Goal: Task Accomplishment & Management: Manage account settings

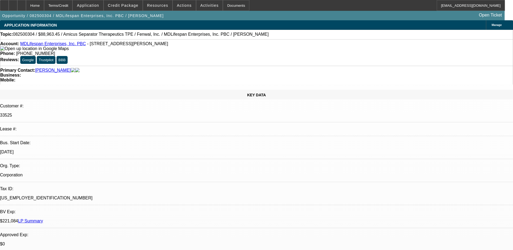
select select "0.2"
select select "2"
select select "0"
select select "6"
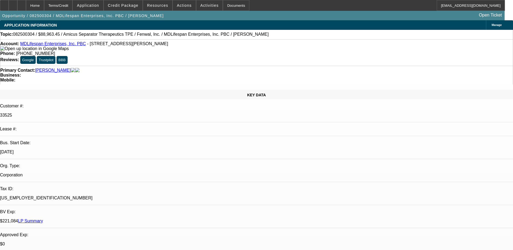
scroll to position [54, 0]
click at [22, 4] on icon at bounding box center [22, 4] width 0 height 0
select select "0.2"
select select "2"
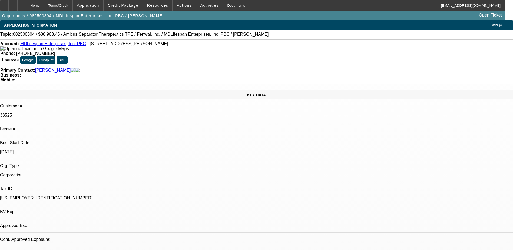
select select "2"
select select "0"
select select "6"
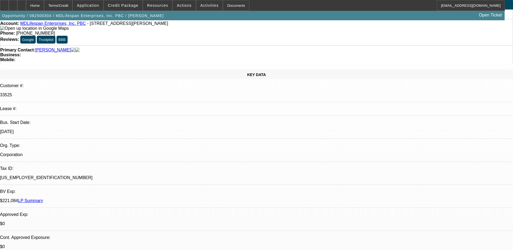
scroll to position [54, 0]
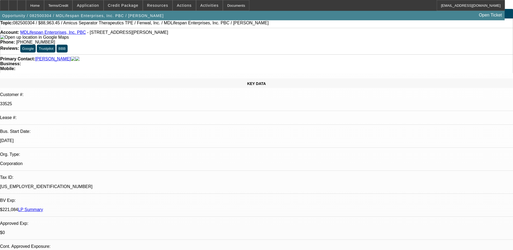
scroll to position [0, 0]
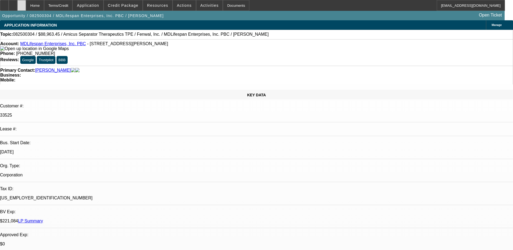
click at [26, 6] on div at bounding box center [21, 5] width 9 height 11
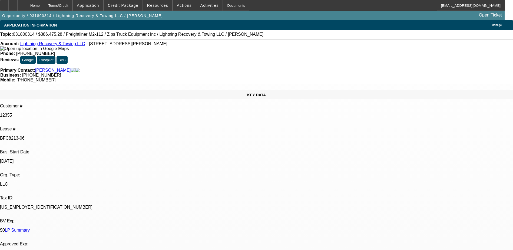
select select "0"
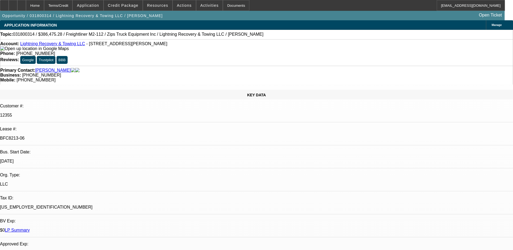
select select "0"
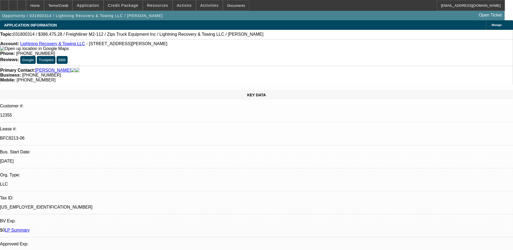
select select "0"
select select "1"
select select "6"
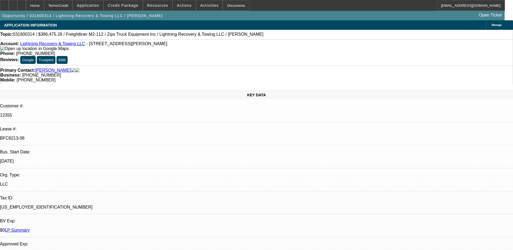
select select "1"
select select "6"
select select "1"
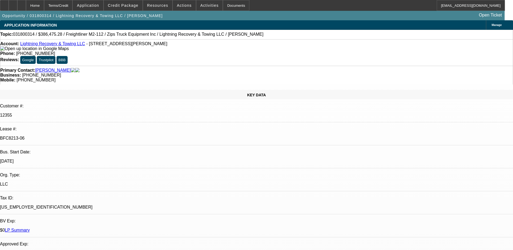
select select "6"
select select "1"
select select "6"
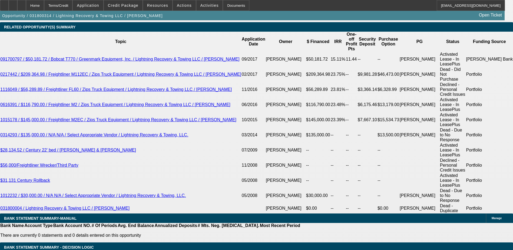
scroll to position [1028, 0]
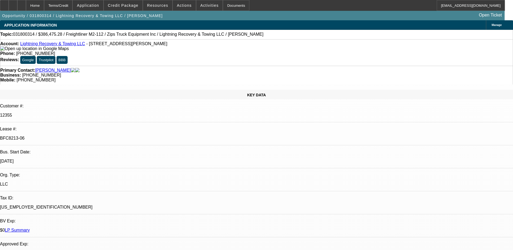
select select "0"
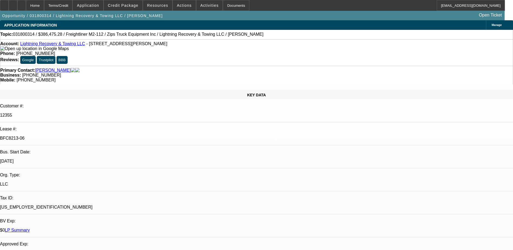
select select "0"
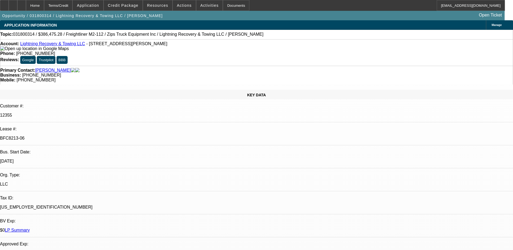
select select "0"
select select "1"
select select "6"
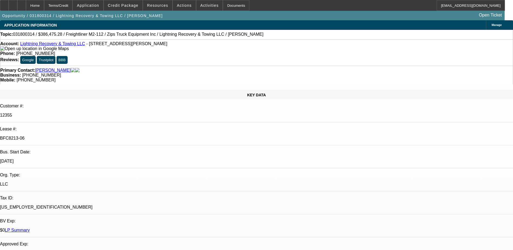
select select "1"
select select "6"
select select "1"
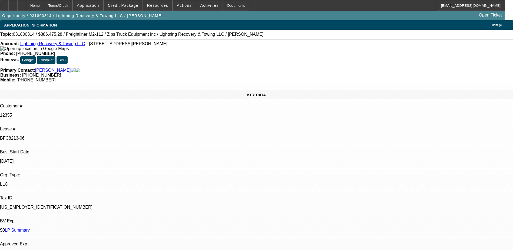
select select "6"
select select "1"
select select "6"
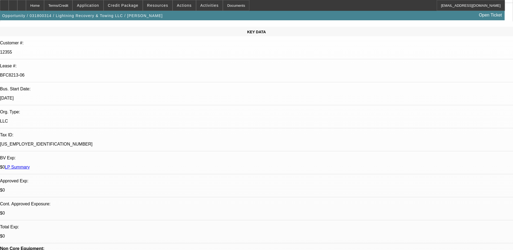
scroll to position [135, 0]
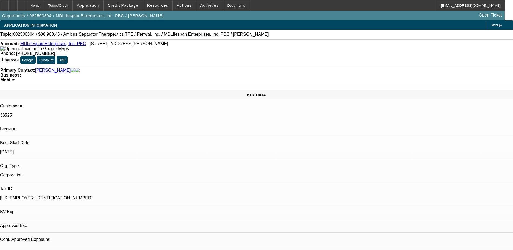
select select "0.2"
select select "2"
select select "0"
select select "6"
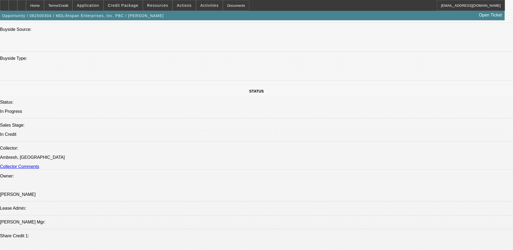
scroll to position [514, 0]
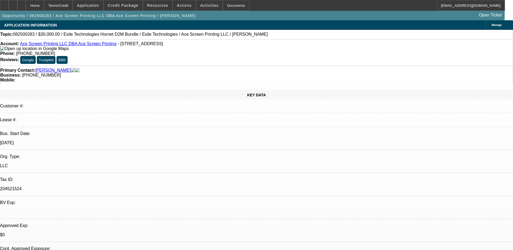
select select "0"
select select "2"
select select "0"
select select "6"
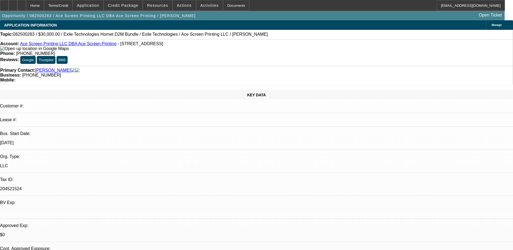
select select "0"
select select "2"
select select "0"
select select "6"
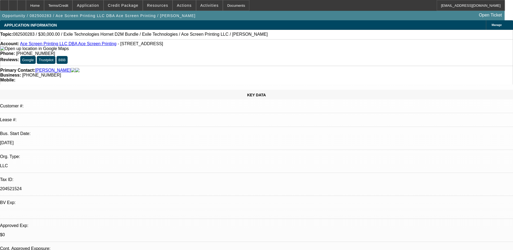
select select "0"
select select "6"
select select "0"
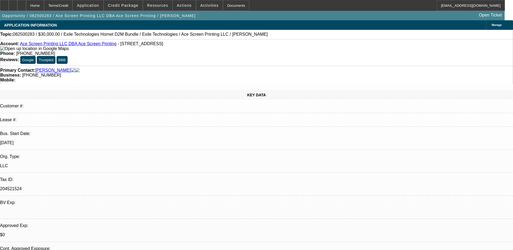
select select "0"
select select "2"
select select "0"
select select "6"
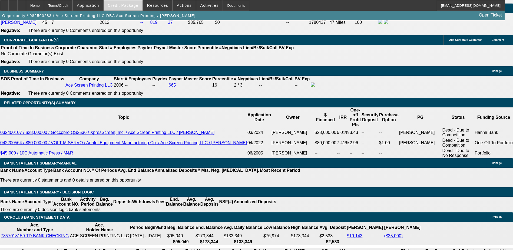
scroll to position [839, 0]
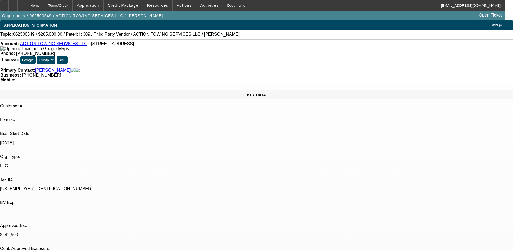
select select "0"
select select "3"
select select "0"
select select "6"
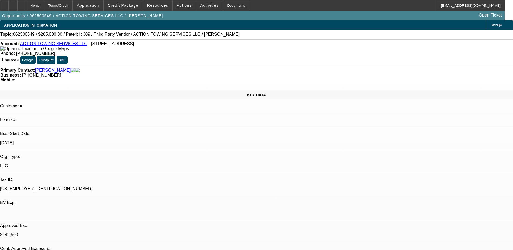
select select "0"
select select "3"
select select "0.1"
select select "4"
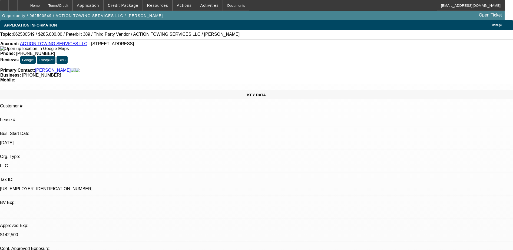
select select "0"
select select "3"
select select "0.1"
select select "4"
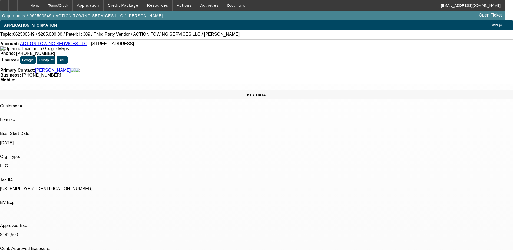
select select "0"
select select "3"
select select "0.1"
select select "4"
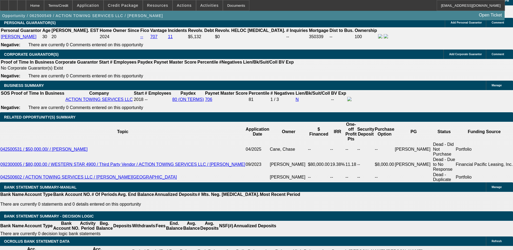
scroll to position [839, 0]
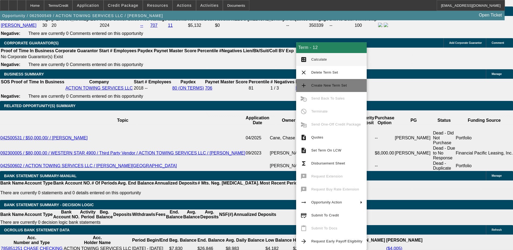
click at [325, 86] on span "Create New Term Set" at bounding box center [329, 85] width 36 height 4
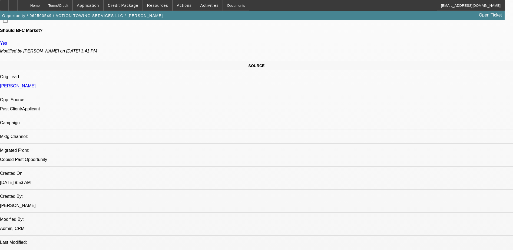
select select "0"
select select "0.1"
select select "0"
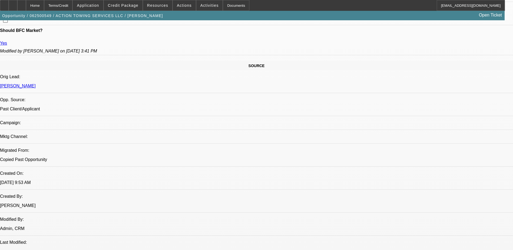
select select "0"
select select "0.1"
select select "0"
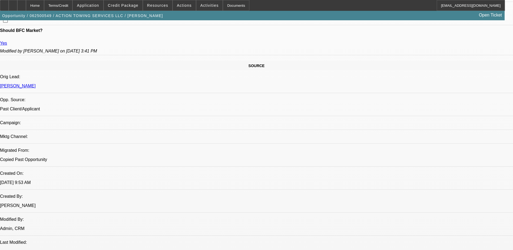
select select "0"
select select "0.1"
select select "1"
select select "3"
select select "4"
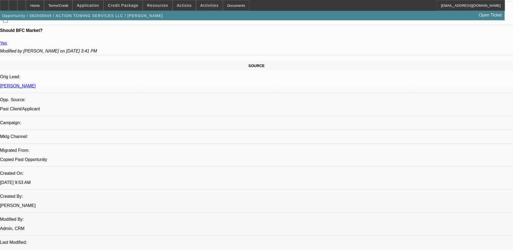
select select "1"
select select "3"
select select "6"
select select "1"
select select "3"
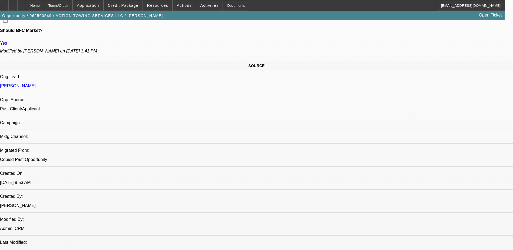
select select "4"
select select "1"
select select "3"
select select "4"
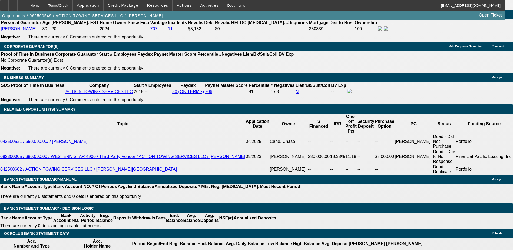
scroll to position [784, 0]
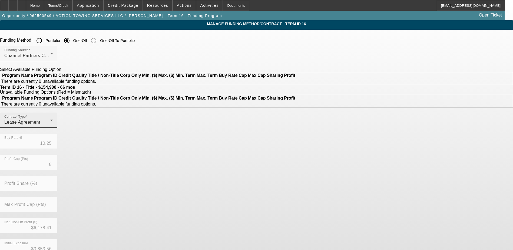
click at [50, 126] on div "Lease Agreement" at bounding box center [27, 122] width 46 height 6
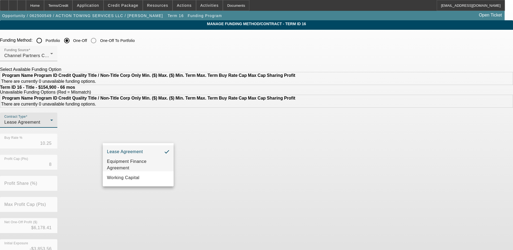
click at [136, 164] on span "Equipment Finance Agreement" at bounding box center [138, 164] width 62 height 13
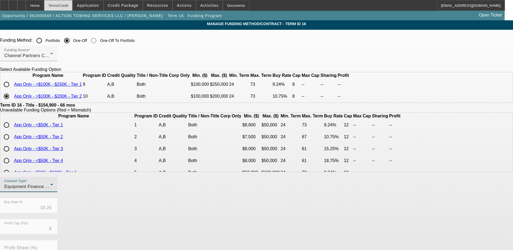
click at [73, 7] on div "Terms/Credit" at bounding box center [58, 5] width 29 height 11
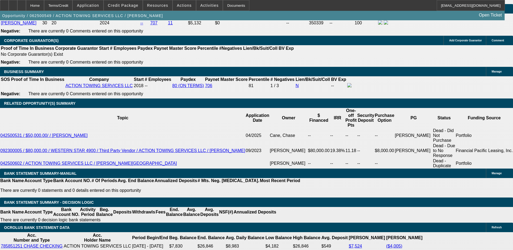
select select "0"
select select "3"
select select "0.1"
select select "4"
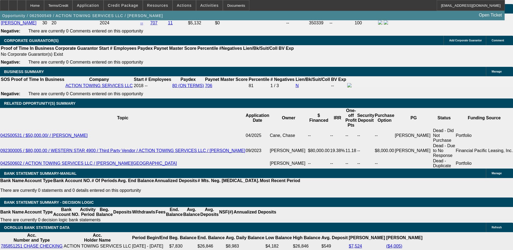
select select "0"
select select "3"
select select "0"
select select "6"
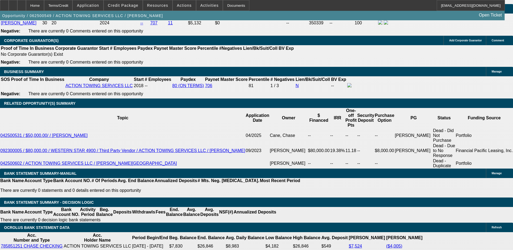
select select "0"
select select "3"
select select "0.1"
select select "4"
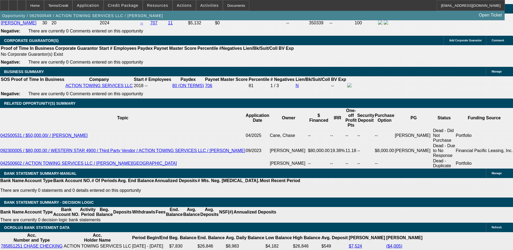
select select "0"
select select "3"
select select "0.1"
select select "4"
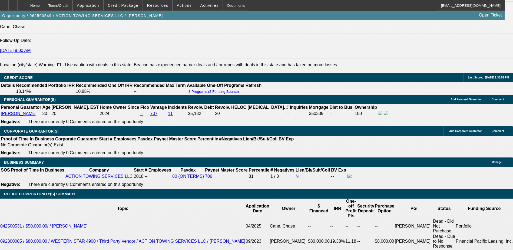
scroll to position [749, 0]
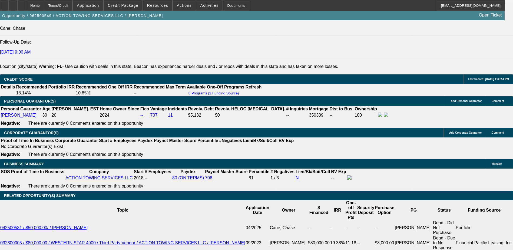
select select "0"
select select "3"
select select "0.1"
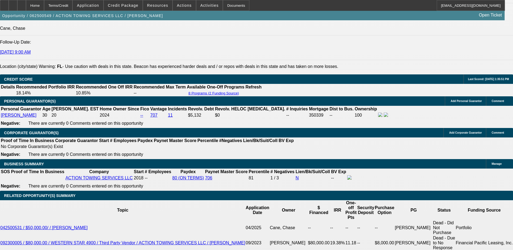
select select "4"
select select "0"
select select "0.1"
select select "4"
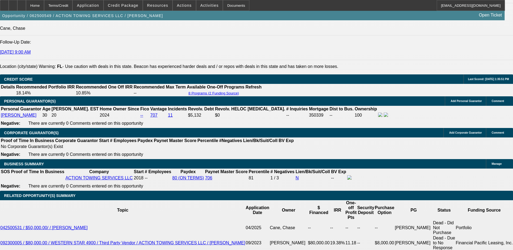
select select "0"
select select "2"
select select "0.1"
select select "4"
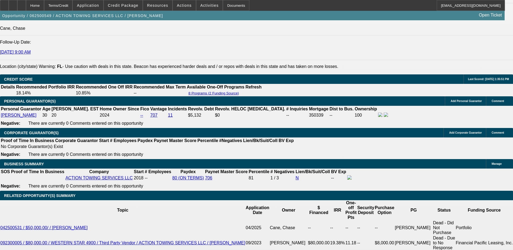
select select "0"
select select "2"
select select "0.1"
select select "4"
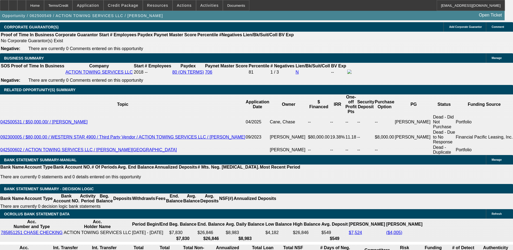
scroll to position [857, 0]
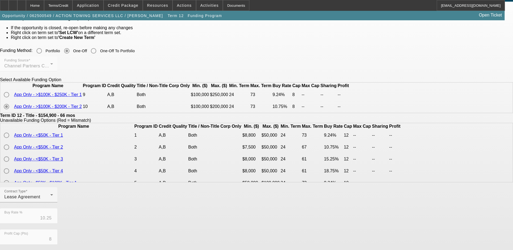
scroll to position [108, 0]
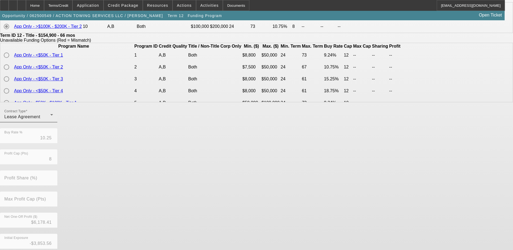
click at [50, 120] on div "Lease Agreement" at bounding box center [27, 117] width 46 height 6
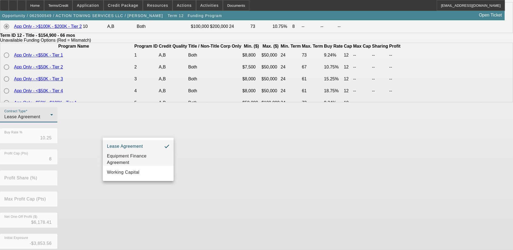
click at [139, 162] on span "Equipment Finance Agreement" at bounding box center [138, 159] width 62 height 13
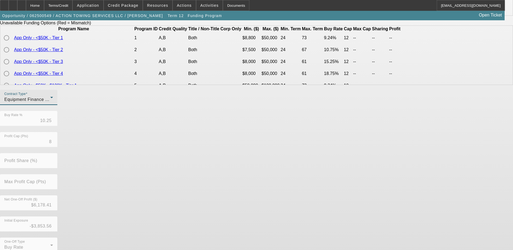
scroll to position [145, 0]
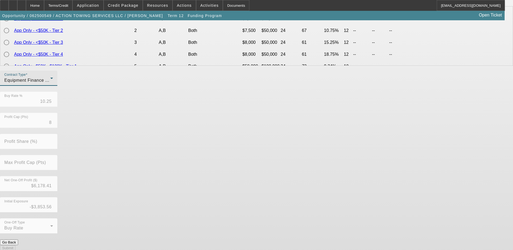
click at [221, 135] on div "Contract Type Equipment Finance Agreement Buy Rate % 10.25 Profit Cap (Pts) 8 P…" at bounding box center [256, 155] width 513 height 169
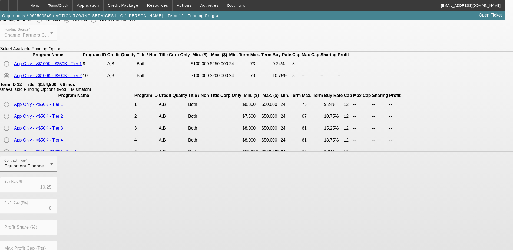
scroll to position [0, 0]
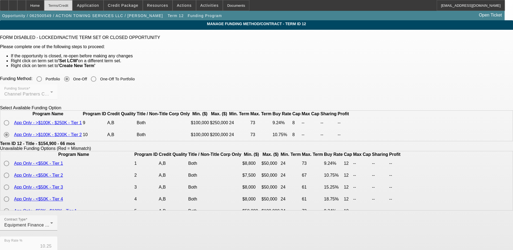
click at [73, 8] on div "Terms/Credit" at bounding box center [58, 5] width 29 height 11
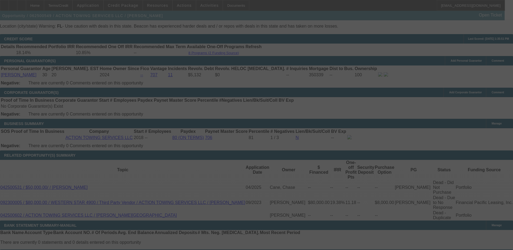
scroll to position [805, 0]
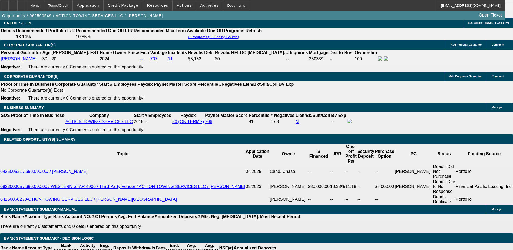
select select "0"
select select "3"
select select "0.1"
select select "4"
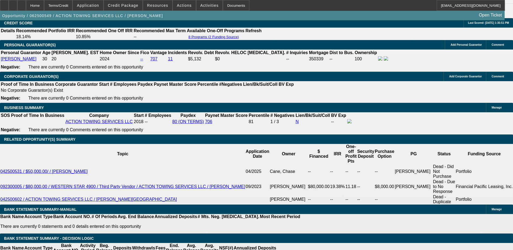
select select "0"
select select "3"
select select "0"
select select "6"
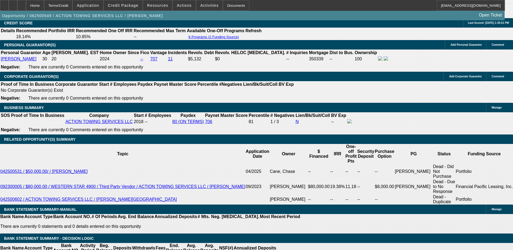
select select "0"
select select "3"
select select "0.1"
select select "4"
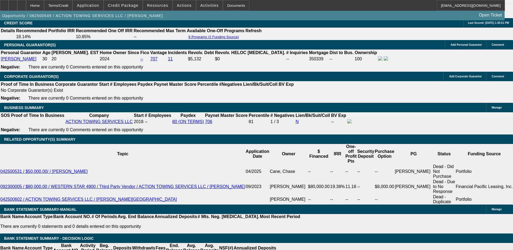
select select "0"
select select "3"
select select "0.1"
select select "4"
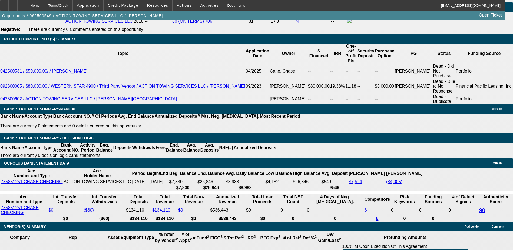
scroll to position [832, 0]
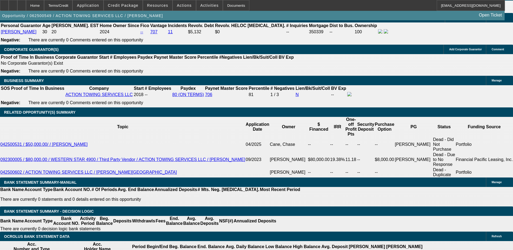
select select "0"
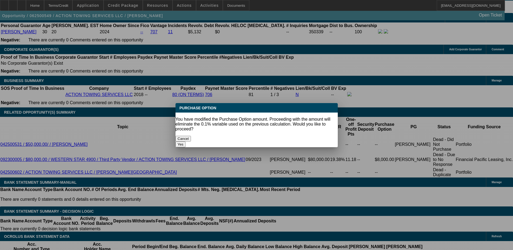
click at [186, 142] on button "Yes" at bounding box center [181, 145] width 10 height 6
type input "$0.00"
type input "UNKNOWN"
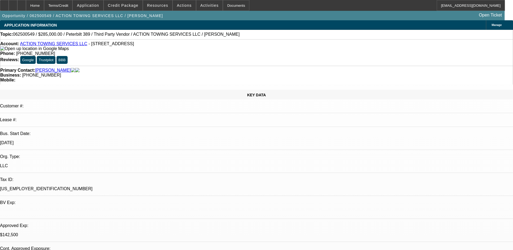
scroll to position [832, 0]
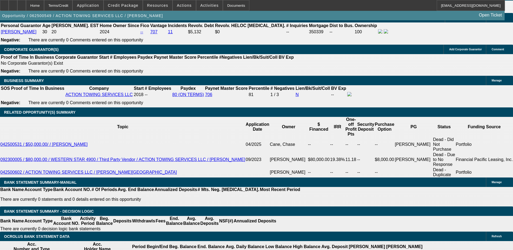
select select "6"
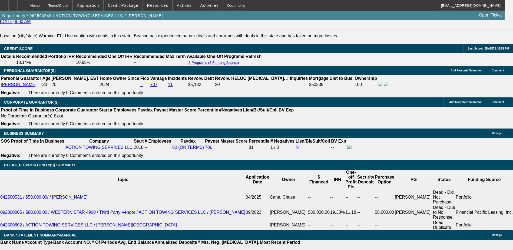
scroll to position [778, 0]
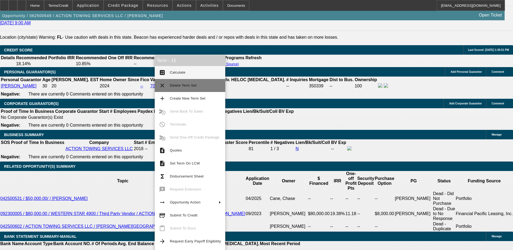
click at [181, 86] on span "Delete Term Set" at bounding box center [183, 85] width 27 height 4
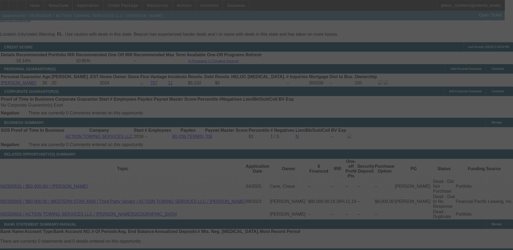
scroll to position [787, 0]
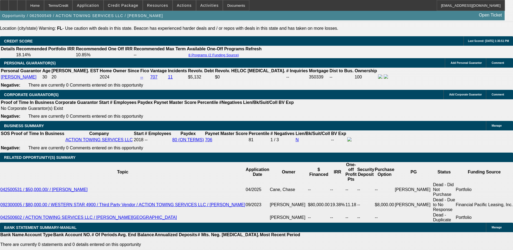
select select "0"
select select "0.1"
select select "0"
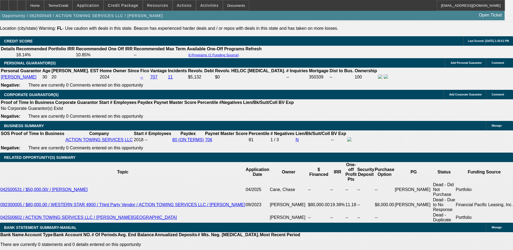
select select "0.1"
select select "0"
select select "0.1"
select select "0"
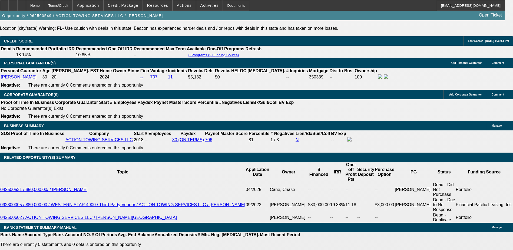
select select "0"
select select "0.1"
select select "1"
select select "3"
select select "4"
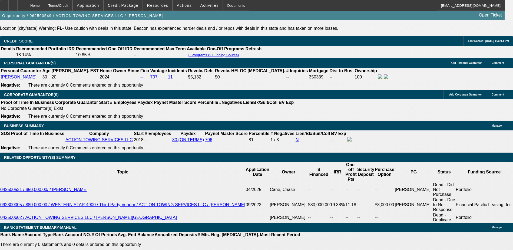
select select "1"
select select "3"
select select "4"
select select "1"
select select "3"
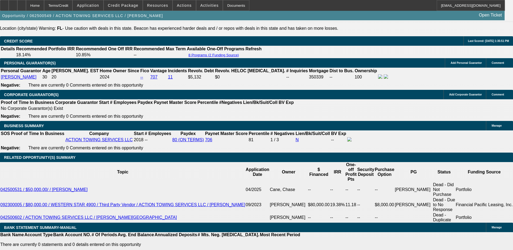
select select "4"
select select "1"
select select "3"
select select "4"
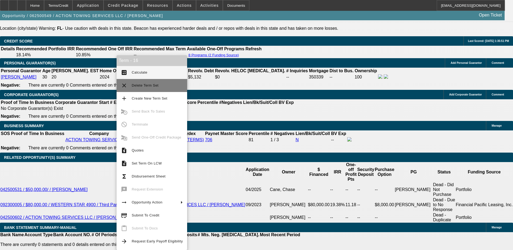
click at [151, 87] on span "Delete Term Set" at bounding box center [157, 85] width 51 height 6
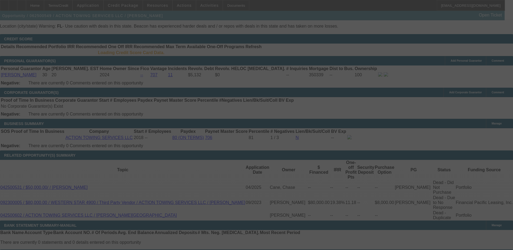
scroll to position [787, 0]
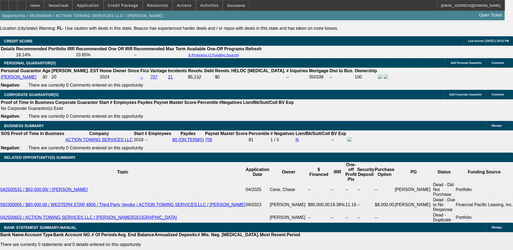
select select "0"
select select "0.1"
select select "0"
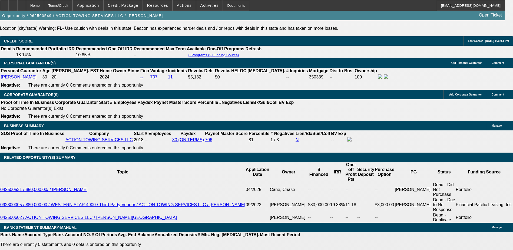
select select "0.1"
select select "0"
select select "0.1"
select select "0"
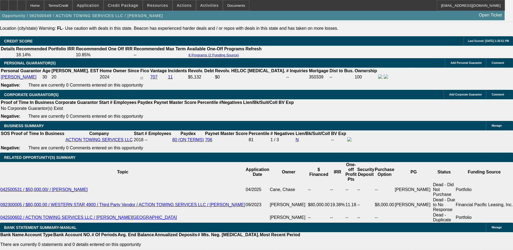
select select "0"
select select "0.1"
select select "1"
select select "3"
select select "4"
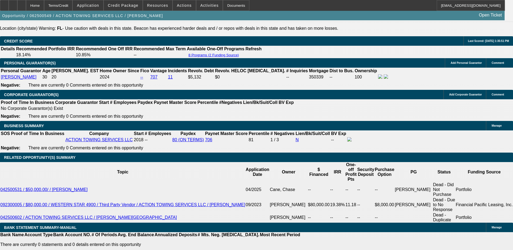
select select "1"
select select "3"
select select "4"
select select "1"
select select "3"
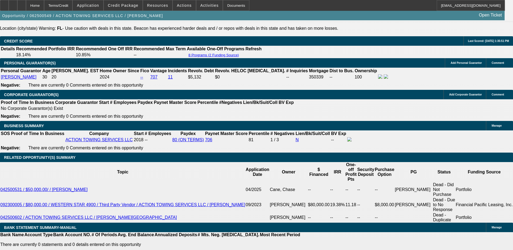
select select "4"
select select "1"
select select "4"
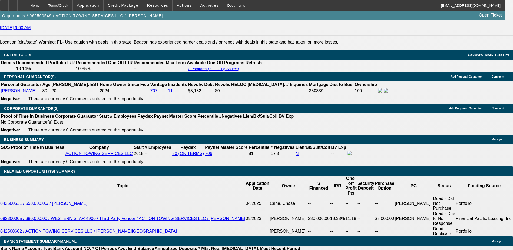
scroll to position [760, 0]
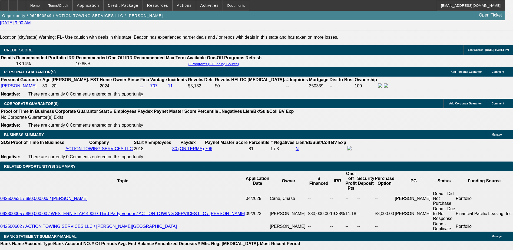
scroll to position [27, 0]
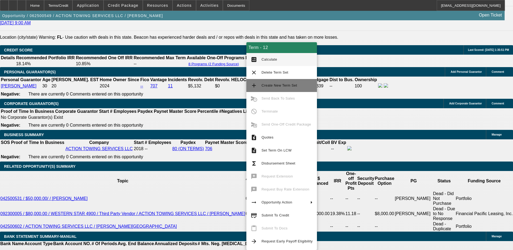
click at [270, 84] on span "Create New Term Set" at bounding box center [280, 85] width 36 height 4
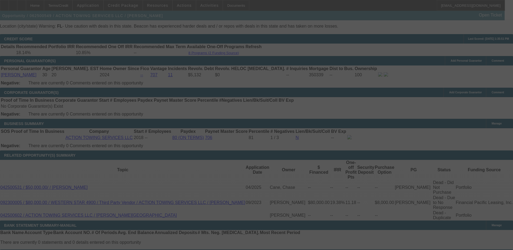
scroll to position [787, 0]
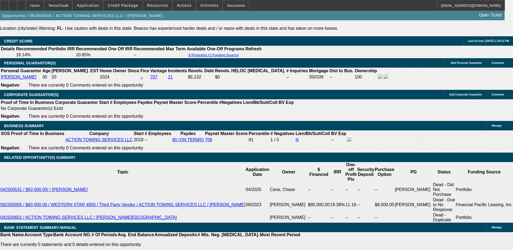
select select "0"
select select "0.1"
select select "0"
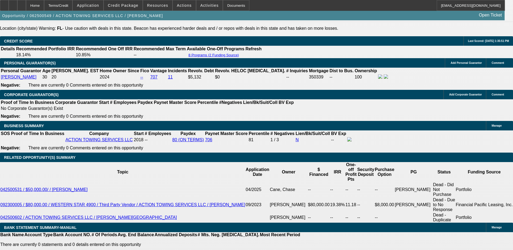
select select "0.1"
select select "0"
select select "0.1"
select select "0"
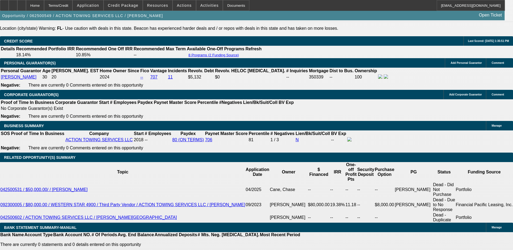
select select "0"
select select "0.1"
select select "1"
select select "3"
select select "4"
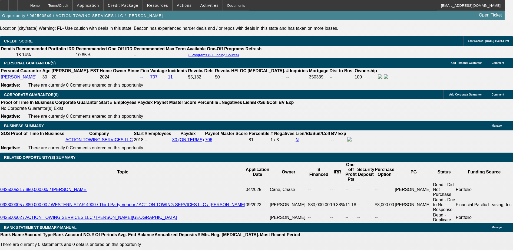
select select "1"
select select "3"
select select "4"
select select "1"
select select "3"
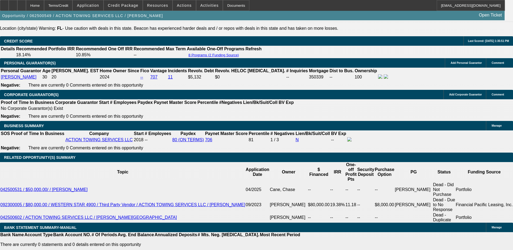
select select "4"
select select "1"
select select "3"
select select "4"
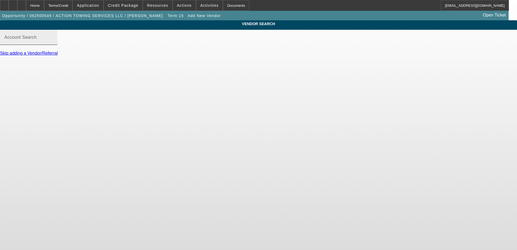
click at [37, 40] on mat-label "Account Search" at bounding box center [20, 37] width 32 height 5
click at [53, 43] on input "Account Search" at bounding box center [28, 39] width 49 height 6
click at [73, 6] on div "Terms/Credit" at bounding box center [58, 5] width 29 height 11
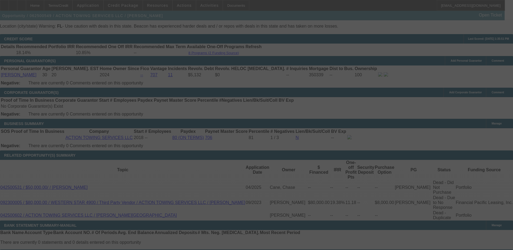
scroll to position [787, 0]
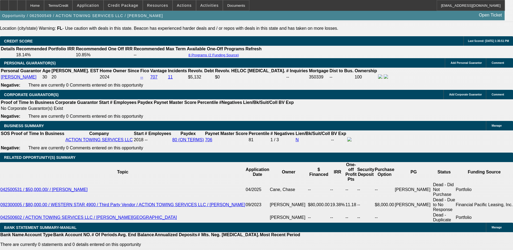
select select "0"
select select "3"
select select "0.1"
select select "4"
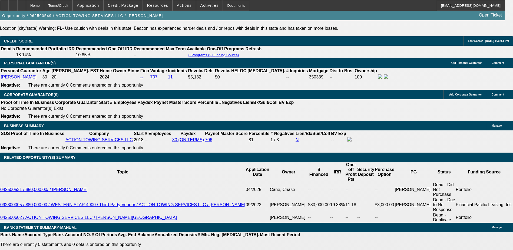
select select "0"
select select "3"
select select "0.1"
select select "4"
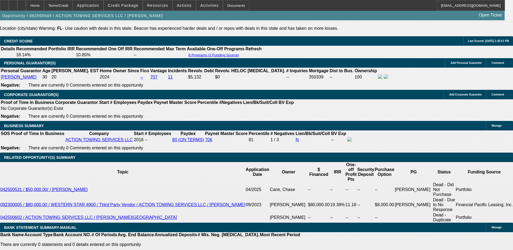
select select "0"
select select "3"
select select "0.1"
select select "4"
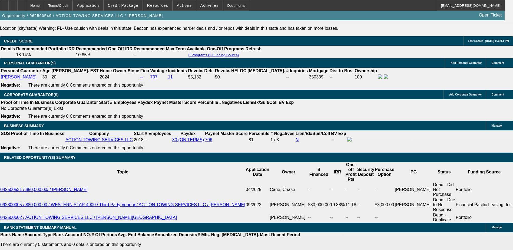
select select "0"
select select "3"
select select "0.1"
select select "4"
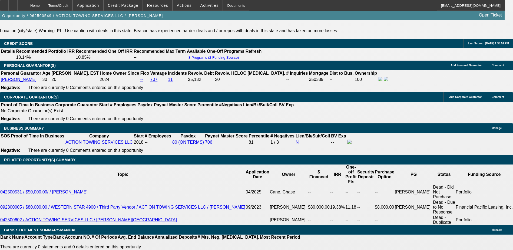
scroll to position [803, 0]
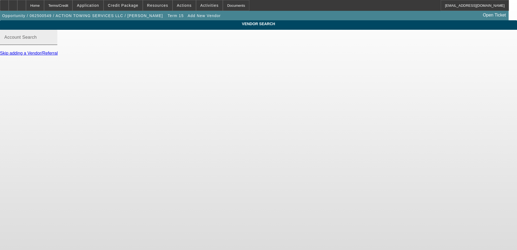
click at [53, 45] on div "Account Search" at bounding box center [28, 37] width 49 height 15
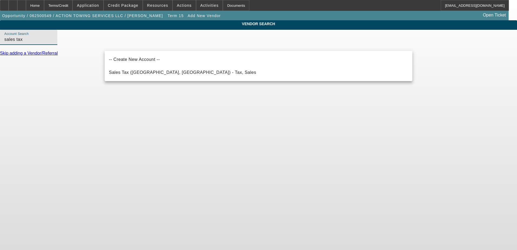
click at [144, 71] on span "Sales Tax ([GEOGRAPHIC_DATA], [GEOGRAPHIC_DATA]) - Tax, Sales" at bounding box center [182, 72] width 147 height 5
type input "Sales Tax ([GEOGRAPHIC_DATA], [GEOGRAPHIC_DATA]) - Tax, Sales"
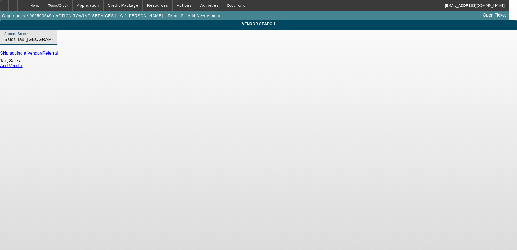
click at [23, 68] on link "Add Vendor" at bounding box center [11, 65] width 23 height 5
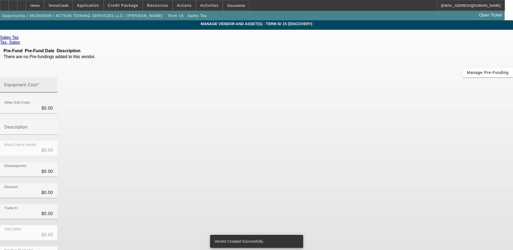
click at [53, 84] on input "Equipment Cost" at bounding box center [28, 87] width 49 height 6
type input "1"
type input "$1.00"
type input "10"
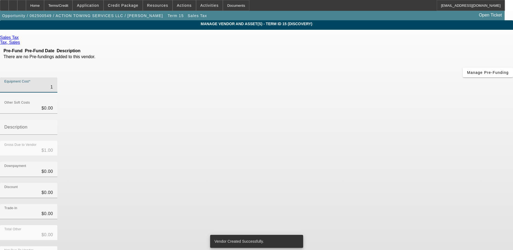
type input "$10.00"
type input "108"
type input "$108.00"
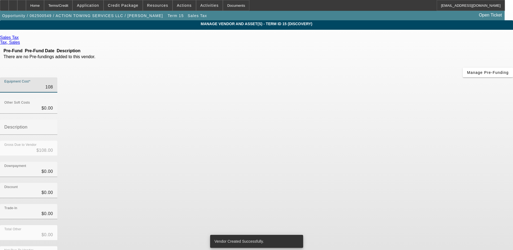
type input "1084"
type input "$1,084.00"
type input "10843"
type input "$10,843.00"
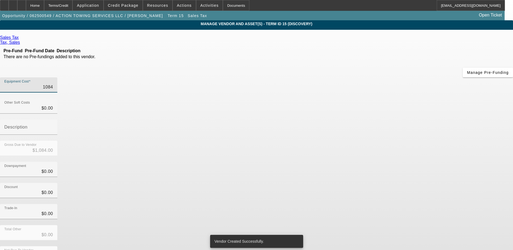
type input "$10,843.00"
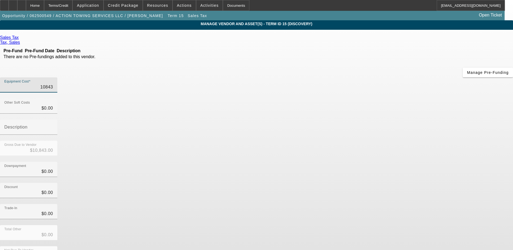
type input "$10,843.00"
click at [387, 162] on div "Downpayment $0.00" at bounding box center [256, 172] width 513 height 21
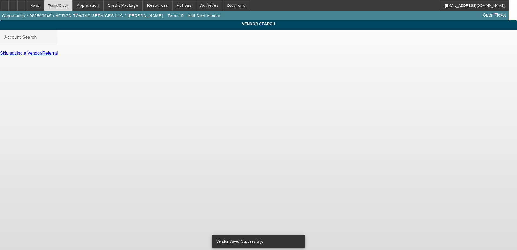
click at [64, 7] on div "Terms/Credit" at bounding box center [58, 5] width 29 height 11
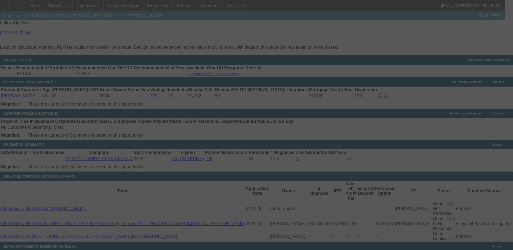
scroll to position [787, 0]
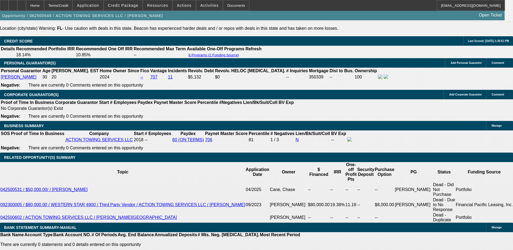
select select "0"
select select "3"
select select "0.1"
select select "4"
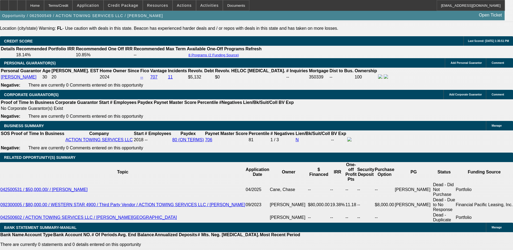
select select "0"
select select "3"
select select "0.1"
select select "4"
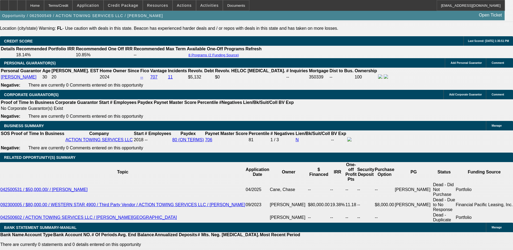
select select "0"
select select "3"
select select "0.1"
select select "4"
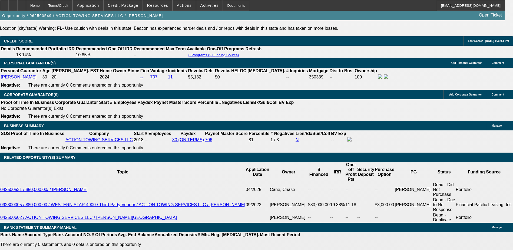
select select "0"
select select "3"
select select "0.1"
select select "4"
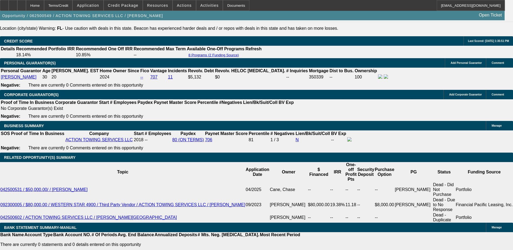
drag, startPoint x: 107, startPoint y: 134, endPoint x: 133, endPoint y: 134, distance: 26.0
type input "$0.00"
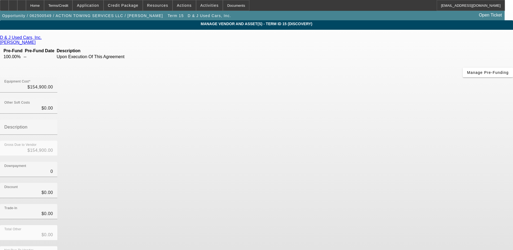
drag, startPoint x: 314, startPoint y: 108, endPoint x: 350, endPoint y: 110, distance: 36.3
click at [350, 162] on div "Downpayment 0" at bounding box center [256, 172] width 513 height 21
type input "5"
type input "$5.00"
type input "$154,895.00"
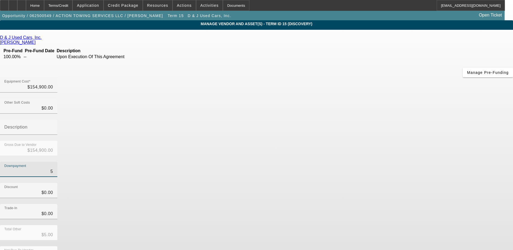
type input "50"
type input "$50.00"
type input "$154,850.00"
type input "500"
type input "$500.00"
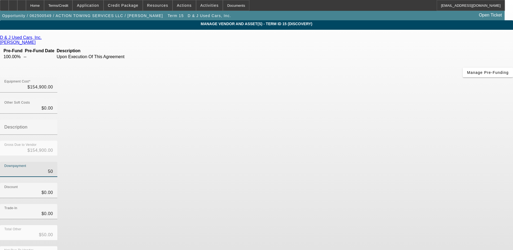
type input "$154,400.00"
type input "$500.00"
click at [350, 162] on div "Downpayment $500.00" at bounding box center [256, 172] width 513 height 21
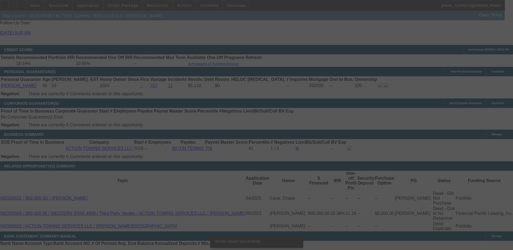
scroll to position [787, 0]
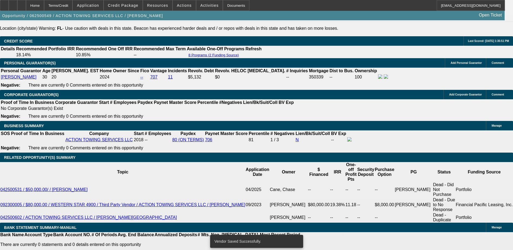
select select "0"
select select "3"
select select "0.1"
select select "4"
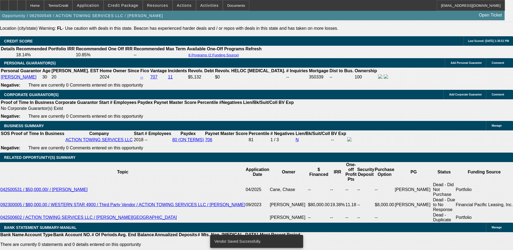
select select "0"
select select "3"
select select "0.1"
select select "4"
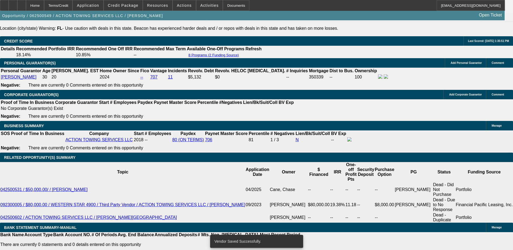
select select "0"
select select "3"
select select "0.1"
select select "4"
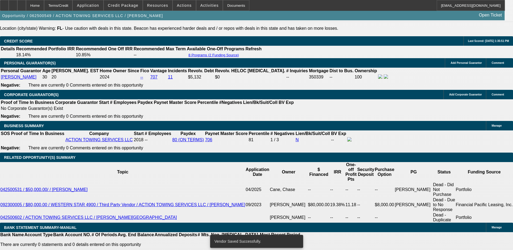
select select "0"
select select "3"
select select "0.1"
select select "4"
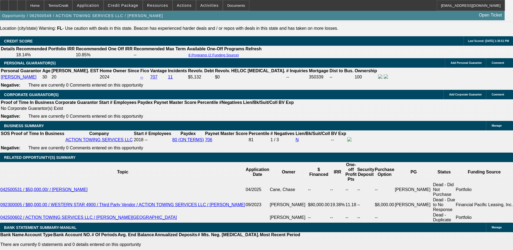
drag, startPoint x: 107, startPoint y: 132, endPoint x: 123, endPoint y: 135, distance: 16.1
type input "$243.00"
type input "UNKNOWN"
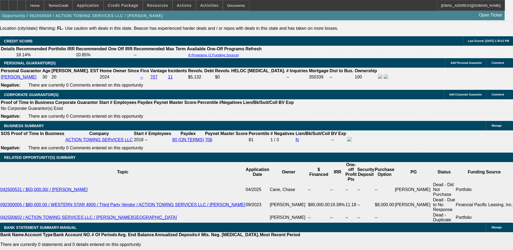
type input "32"
type input "3229"
type input "9.6"
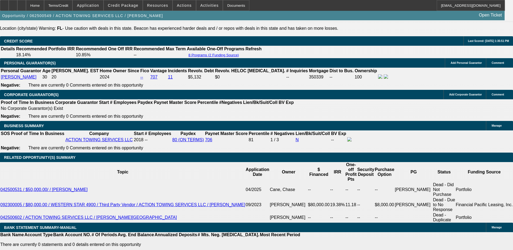
type input "$3,229.00"
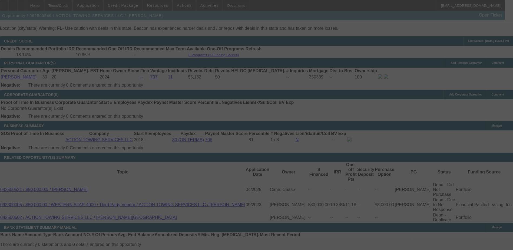
scroll to position [805, 0]
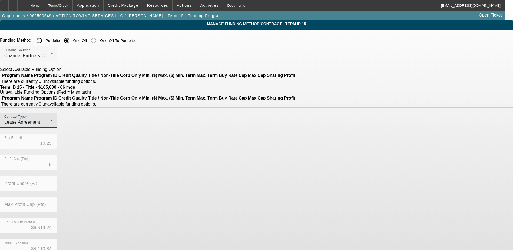
click at [50, 126] on div "Lease Agreement" at bounding box center [27, 122] width 46 height 6
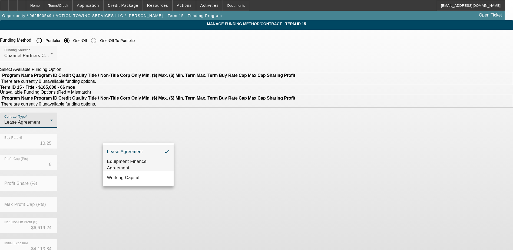
click at [143, 167] on span "Equipment Finance Agreement" at bounding box center [138, 164] width 62 height 13
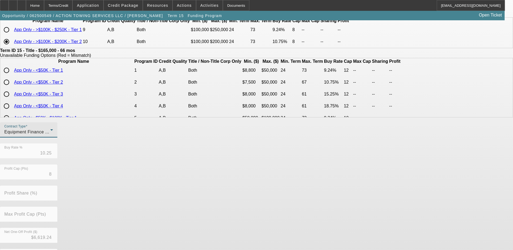
scroll to position [106, 0]
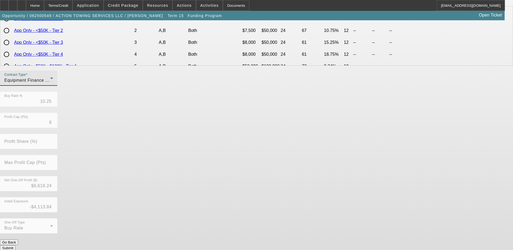
click at [15, 245] on button "Submit" at bounding box center [7, 248] width 15 height 6
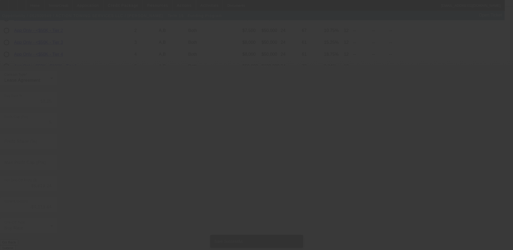
scroll to position [0, 0]
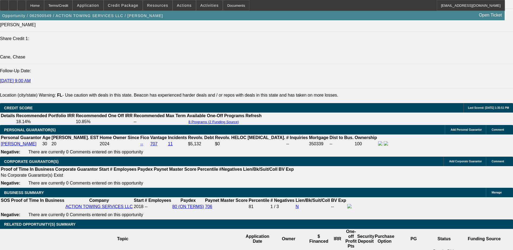
select select "0"
select select "3"
select select "0"
select select "6"
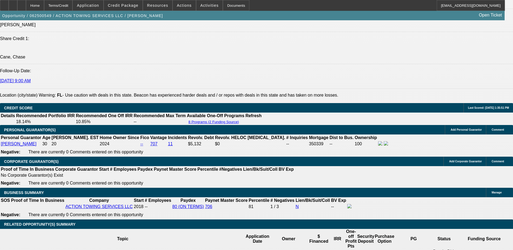
select select "0"
select select "3"
select select "0.1"
select select "4"
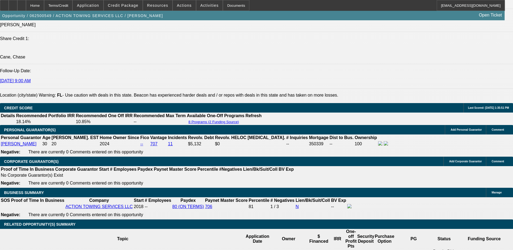
select select "0"
select select "3"
select select "0.1"
select select "4"
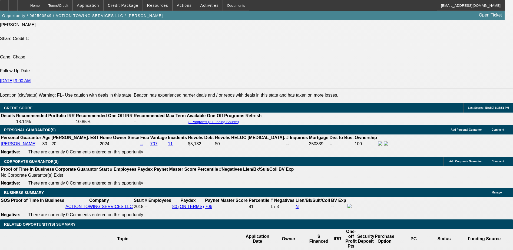
select select "0"
select select "3"
select select "0.1"
select select "4"
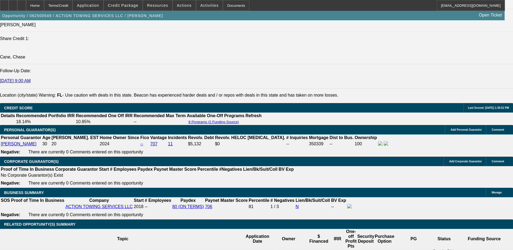
scroll to position [883, 0]
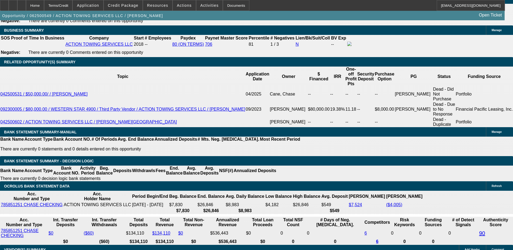
type input "34"
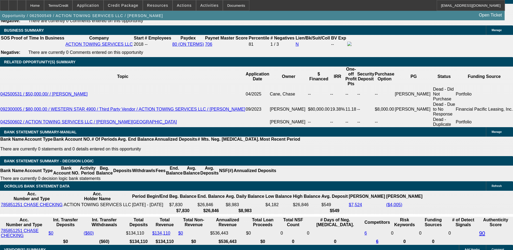
type input "UNKNOWN"
type input "3449"
type input "12.3"
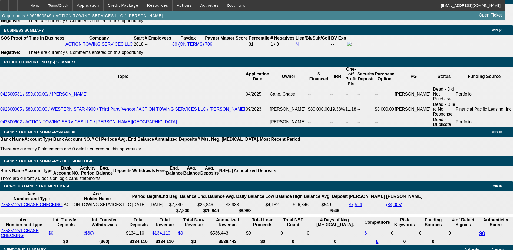
type input "3"
type input "3395"
type input "11.6"
type input "$3,395.00"
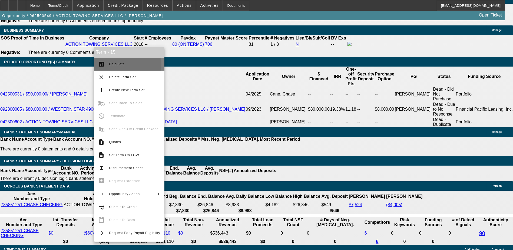
click at [113, 64] on span "Calculate" at bounding box center [117, 64] width 16 height 4
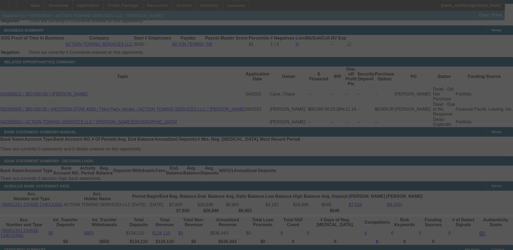
select select "0"
select select "3"
select select "0"
select select "6"
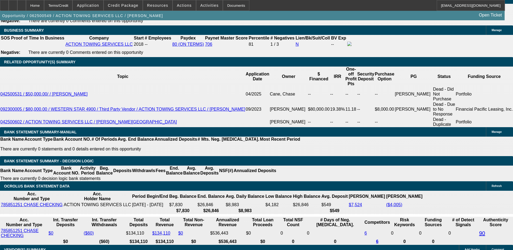
type input "$3,395.00"
type input "1"
type input "UNKNOWN"
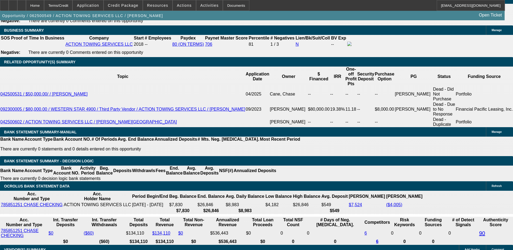
type input "11"
type input "$3,343.14"
type input "11.99"
type input "$3,418.68"
type input "11.9999"
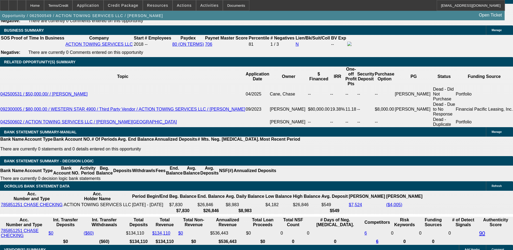
scroll to position [0, 2]
type input "$3,427.13"
type input "11.9999"
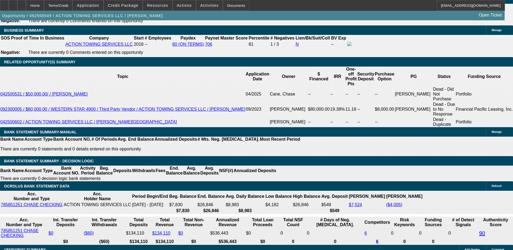
type input "3"
type input "3429"
type input "12"
type input "$3,429.00"
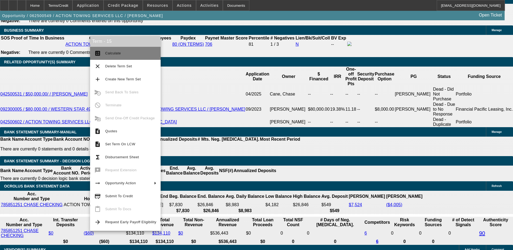
click at [107, 49] on button "calculate Calculate" at bounding box center [125, 53] width 71 height 13
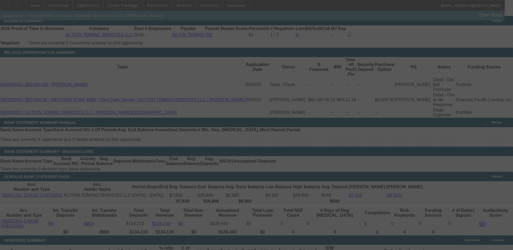
scroll to position [883, 0]
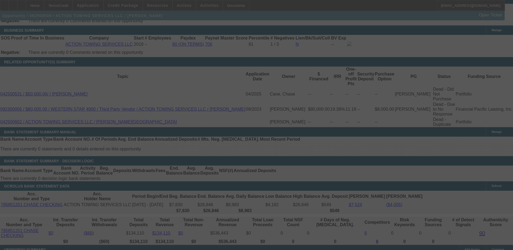
select select "0"
select select "3"
select select "0"
select select "6"
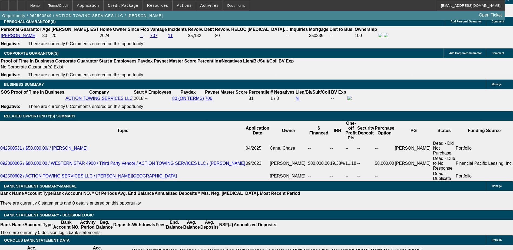
scroll to position [856, 0]
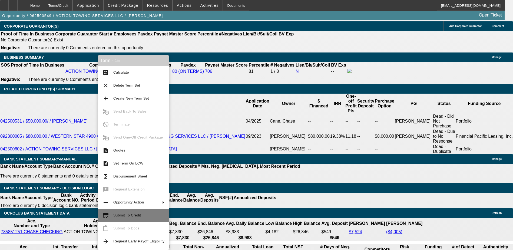
click at [124, 212] on span "Submit To Credit" at bounding box center [138, 215] width 51 height 6
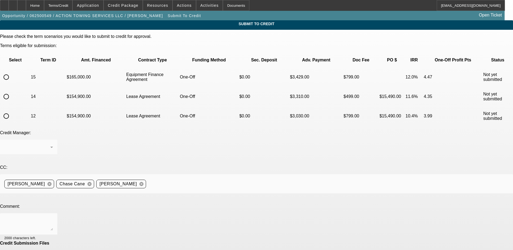
click at [12, 72] on input "radio" at bounding box center [6, 77] width 11 height 11
radio input "true"
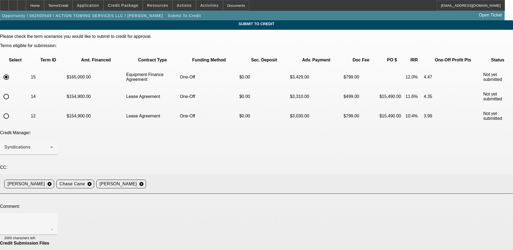
click at [146, 182] on mat-icon "cancel" at bounding box center [141, 184] width 9 height 5
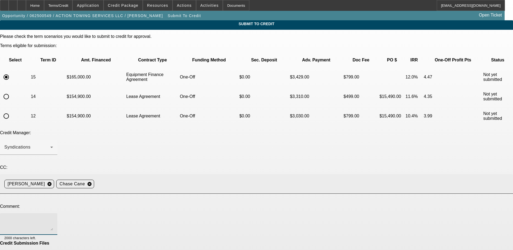
click at [53, 218] on textarea at bounding box center [28, 224] width 49 height 13
click at [53, 218] on textarea "Hey George customer wants to look at EFA with Tax included. Kept dollar amount …" at bounding box center [28, 224] width 49 height 13
drag, startPoint x: 201, startPoint y: 164, endPoint x: 168, endPoint y: 161, distance: 33.7
click at [53, 218] on textarea "Hey George customer wants to look at EFA with Tax included. Kept dollar amount …" at bounding box center [28, 224] width 49 height 13
click at [53, 218] on textarea "Hey George customer wants to look at EFA with Tax included. Amount financed at …" at bounding box center [28, 224] width 49 height 13
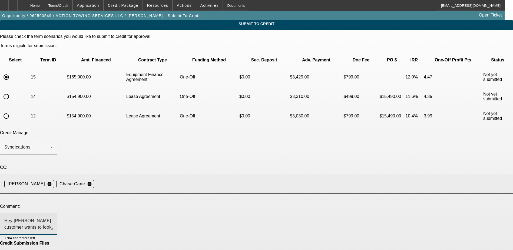
type textarea "Hey George customer wants to look at EFA with Tax included. Amount financed at …"
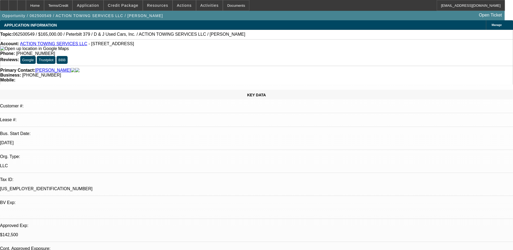
select select "0"
select select "3"
select select "0"
select select "6"
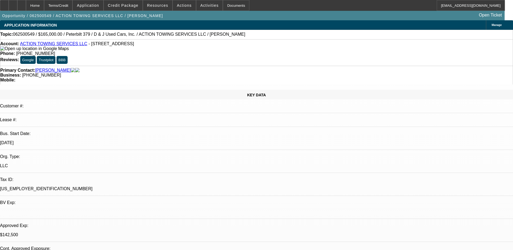
select select "0"
select select "3"
select select "0.1"
select select "4"
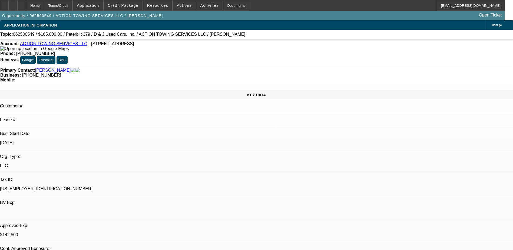
select select "0"
select select "3"
select select "0.1"
select select "4"
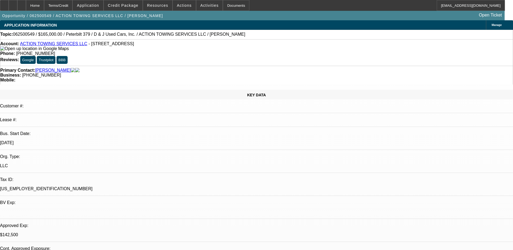
select select "0"
select select "3"
select select "0.1"
select select "4"
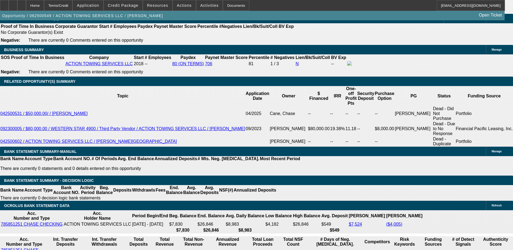
scroll to position [27, 0]
drag, startPoint x: 397, startPoint y: 105, endPoint x: 401, endPoint y: 106, distance: 3.6
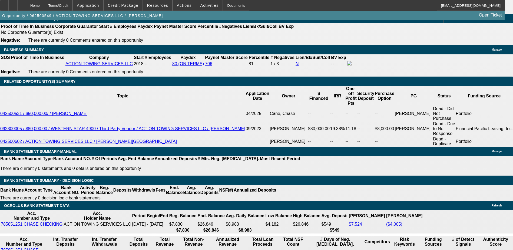
scroll to position [244, 0]
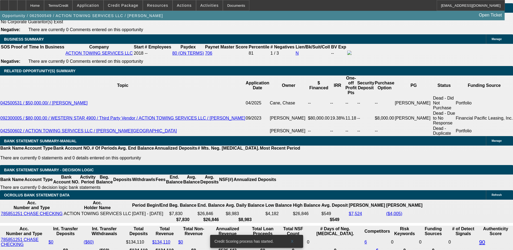
drag, startPoint x: 364, startPoint y: 195, endPoint x: 408, endPoint y: 197, distance: 43.4
drag, startPoint x: 449, startPoint y: 193, endPoint x: 474, endPoint y: 193, distance: 25.4
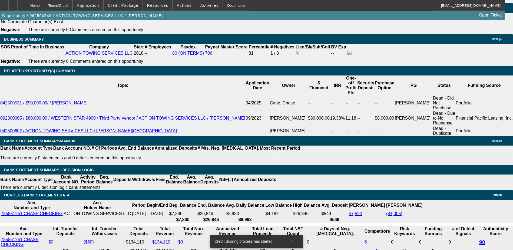
drag, startPoint x: 474, startPoint y: 193, endPoint x: 453, endPoint y: 199, distance: 21.3
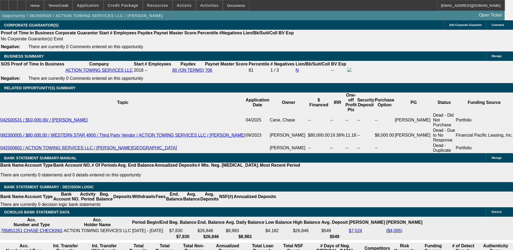
scroll to position [874, 0]
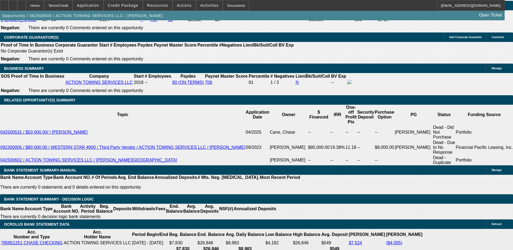
drag, startPoint x: 119, startPoint y: 68, endPoint x: 144, endPoint y: 67, distance: 24.7
drag, startPoint x: 122, startPoint y: 70, endPoint x: 131, endPoint y: 65, distance: 10.2
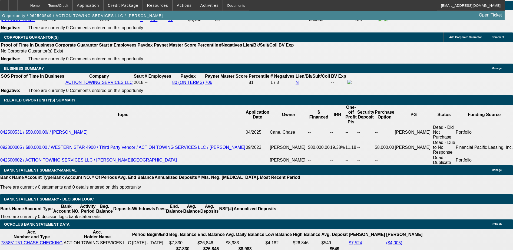
drag, startPoint x: 131, startPoint y: 65, endPoint x: 127, endPoint y: 67, distance: 4.6
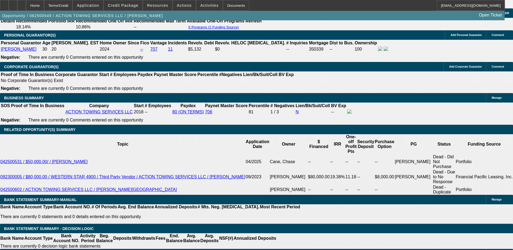
scroll to position [739, 0]
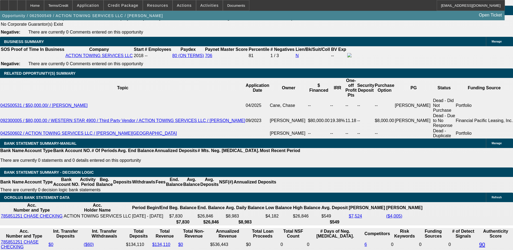
scroll to position [901, 0]
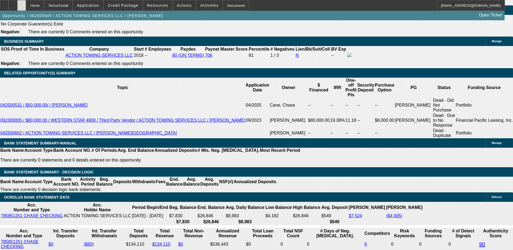
click at [26, 6] on div at bounding box center [21, 5] width 9 height 11
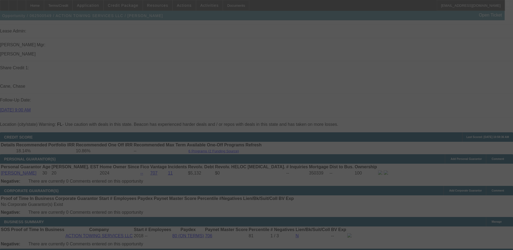
scroll to position [712, 0]
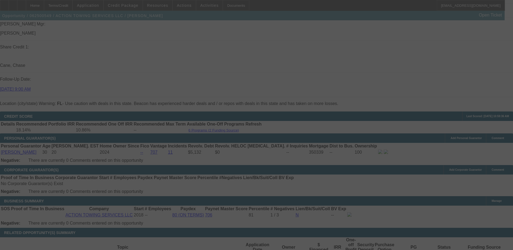
select select "0"
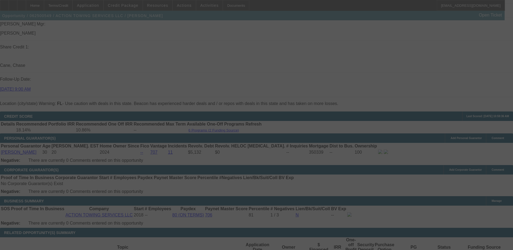
select select "0"
select select "0.1"
select select "0"
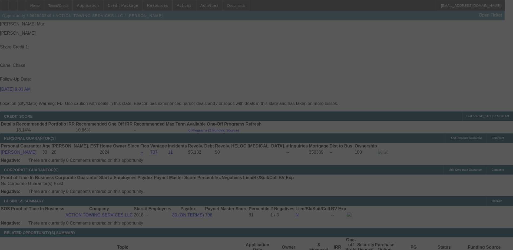
select select "0"
select select "0.1"
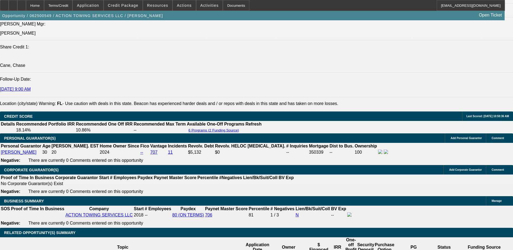
select select "1"
select select "3"
select select "6"
select select "1"
select select "3"
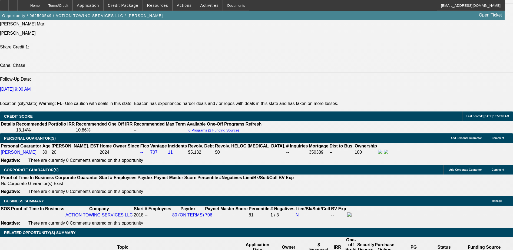
select select "6"
select select "1"
select select "3"
select select "4"
select select "1"
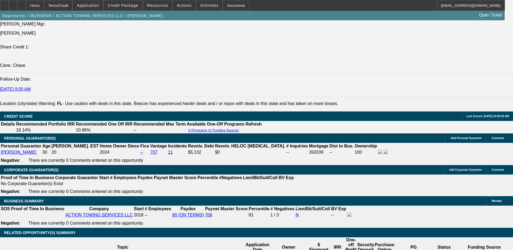
select select "3"
select select "4"
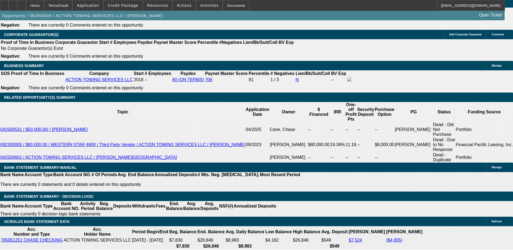
scroll to position [210, 0]
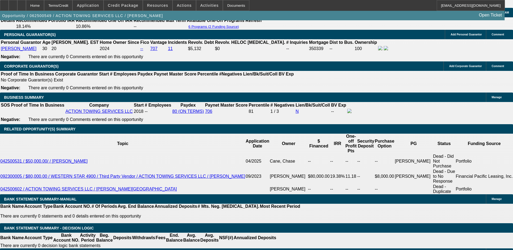
scroll to position [766, 0]
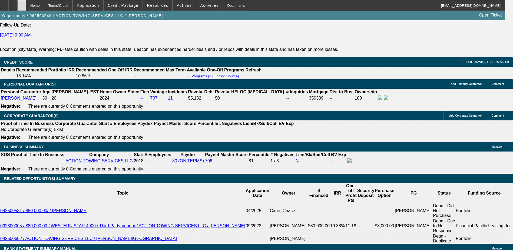
click at [26, 8] on div at bounding box center [21, 5] width 9 height 11
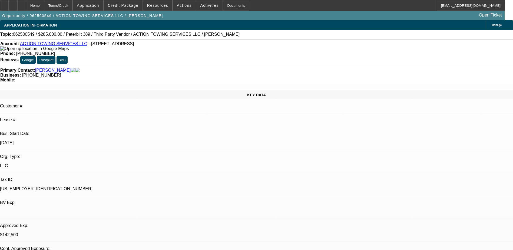
select select "0"
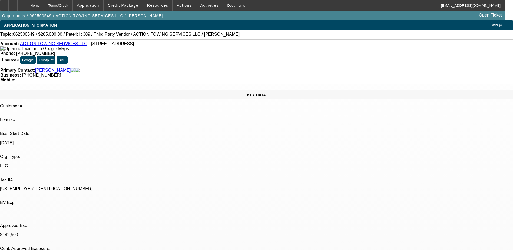
select select "0"
select select "0.1"
select select "0"
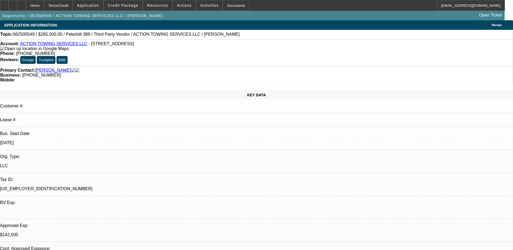
select select "0"
select select "0.1"
select select "1"
select select "3"
select select "6"
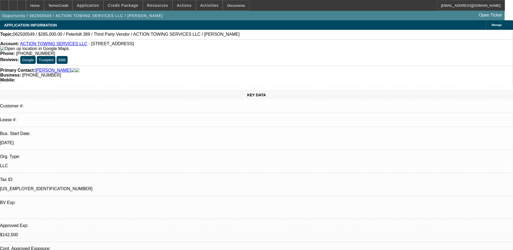
select select "1"
select select "3"
select select "6"
select select "1"
select select "3"
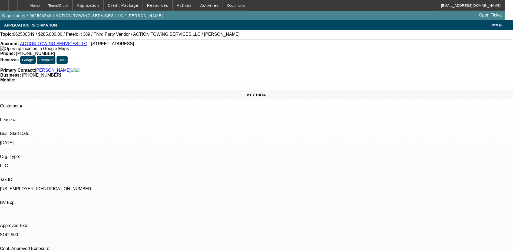
select select "4"
select select "1"
select select "3"
select select "4"
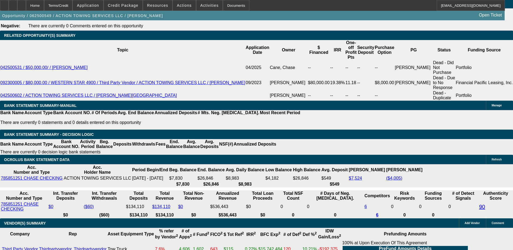
scroll to position [911, 0]
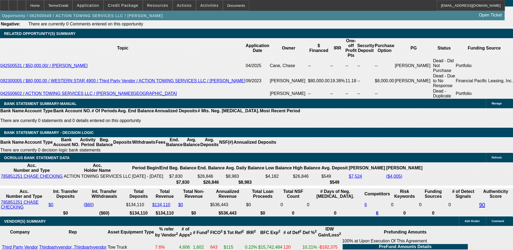
type input "33"
type input "UNKNOWN"
type input "3395"
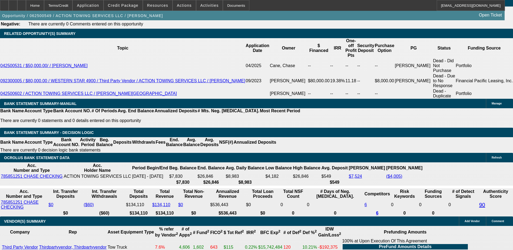
type input "11.6"
type input "$3,395.00"
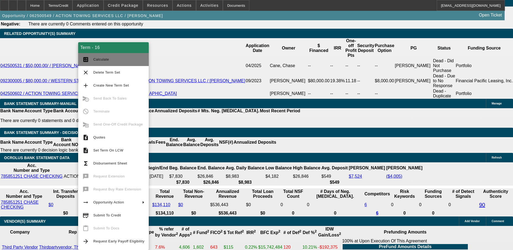
click at [108, 59] on span "Calculate" at bounding box center [101, 59] width 16 height 4
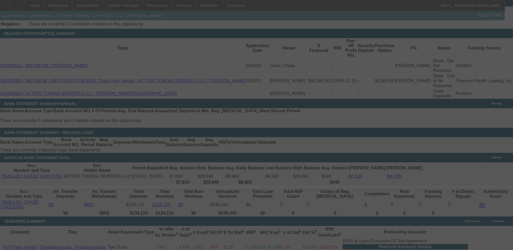
select select "0"
select select "3"
select select "0"
select select "6"
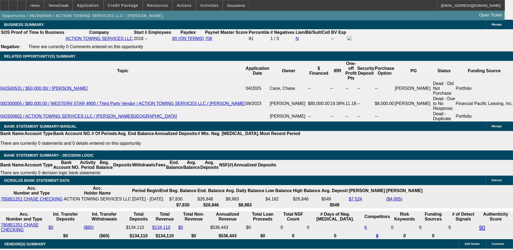
scroll to position [857, 0]
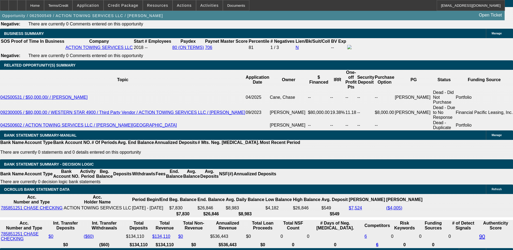
scroll to position [965, 0]
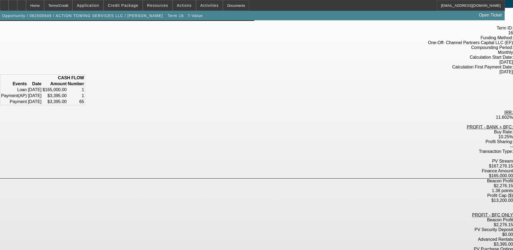
scroll to position [52, 0]
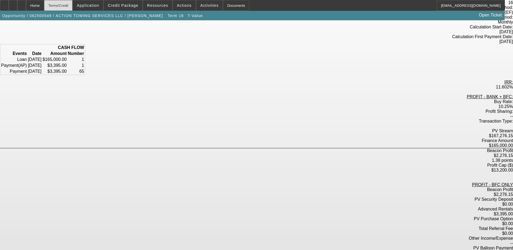
click at [73, 6] on div "Terms/Credit" at bounding box center [58, 5] width 29 height 11
click at [67, 7] on div "Terms/Credit" at bounding box center [58, 5] width 29 height 11
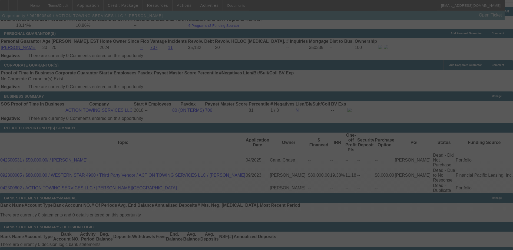
scroll to position [788, 0]
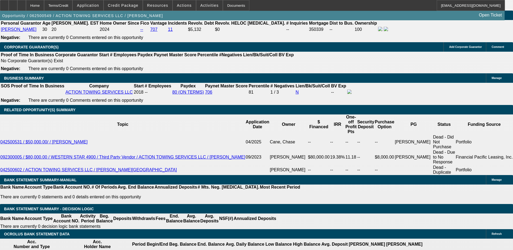
select select "0"
select select "3"
select select "0"
select select "6"
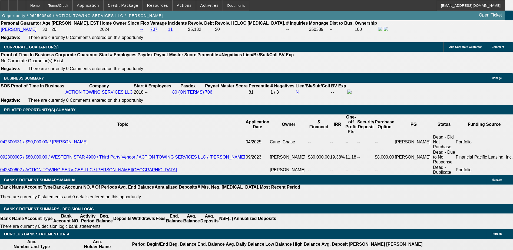
select select "0"
select select "3"
select select "0"
select select "6"
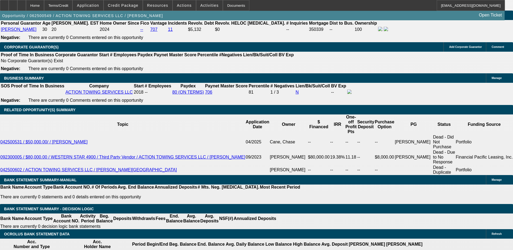
select select "0"
select select "3"
select select "0.1"
select select "4"
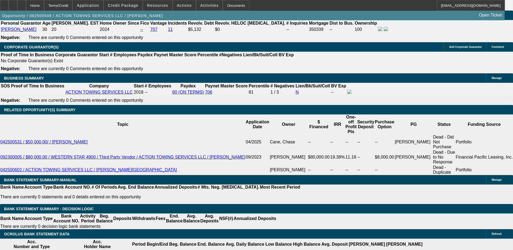
select select "0"
select select "3"
select select "0.1"
select select "4"
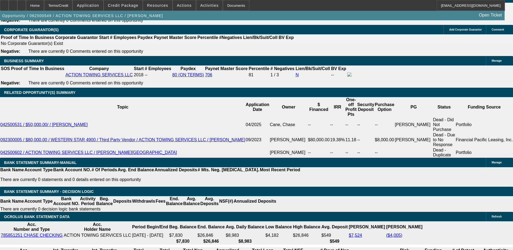
scroll to position [861, 0]
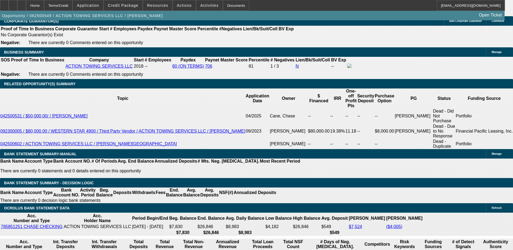
type input "$3,395.00"
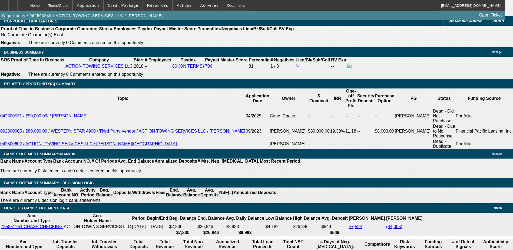
type input "UNKNOWN"
type input "11"
type input "$3,343.14"
type input "11.75"
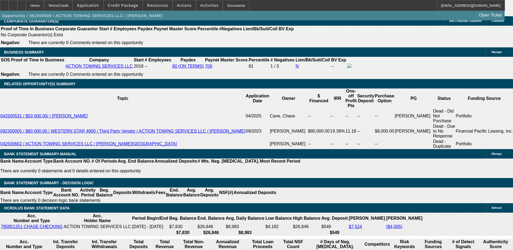
type input "$3,406.03"
type input "11.75"
type input "34"
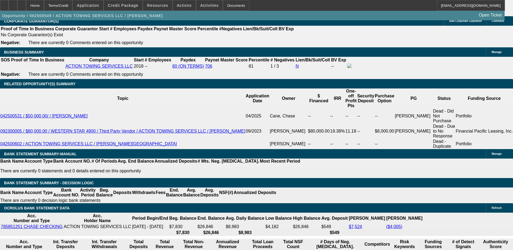
type input "3409"
type input "11.8"
type input "$3,409.00"
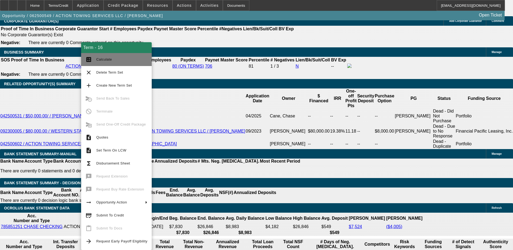
click at [94, 60] on button "calculate Calculate" at bounding box center [116, 59] width 71 height 13
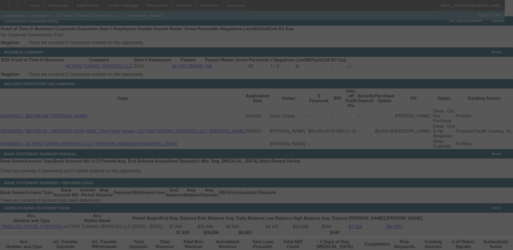
select select "0"
select select "3"
select select "0"
select select "6"
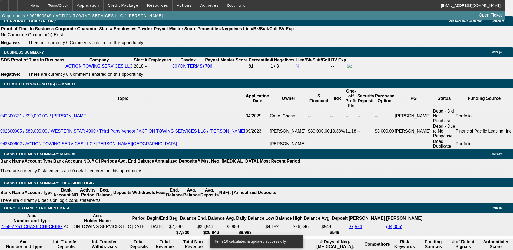
scroll to position [858, 0]
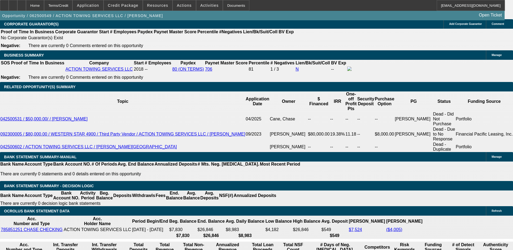
type input "3"
type input "UNKNOWN"
type input "3419"
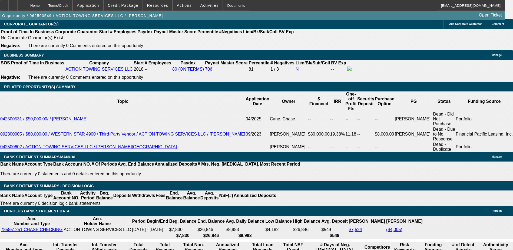
type input "11.9"
type input "$3,419.00"
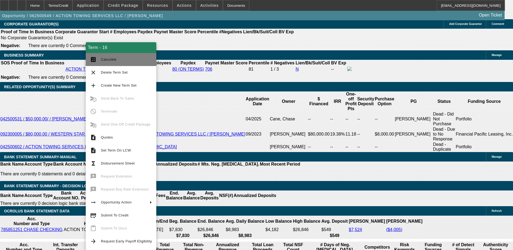
click at [101, 63] on span "Calculate" at bounding box center [126, 59] width 51 height 6
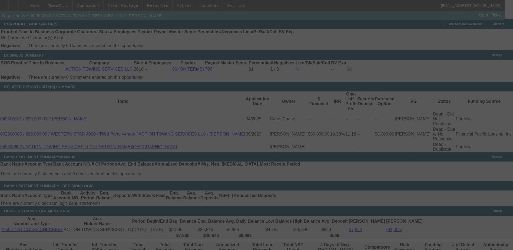
select select "0"
select select "3"
select select "0"
select select "6"
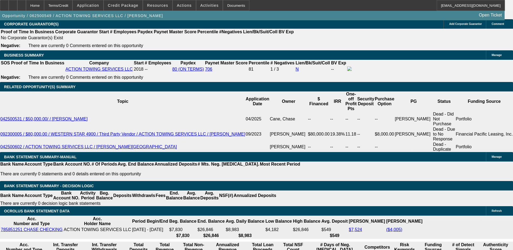
type input "1"
type input "UNKNOWN"
type input "11."
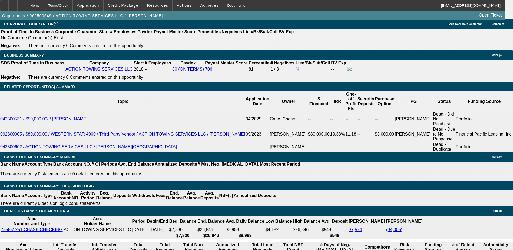
type input "$3,343.14"
type input "11.8"
type input "$3,410.24"
type input "11.89"
type input "$3,417.84"
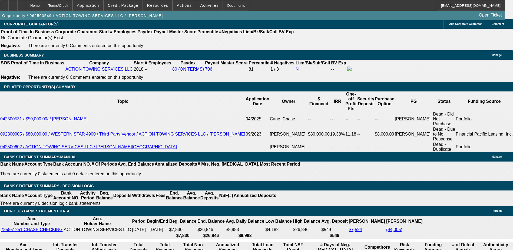
type input "11.899"
type input "$3,418.60"
type input "11.8999"
type input "$3,418.67"
type input "11.899999"
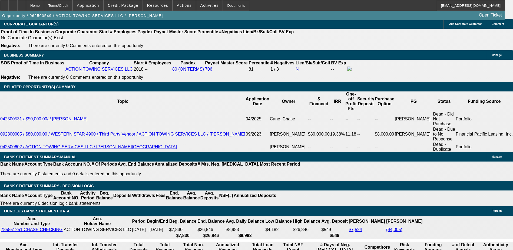
type input "$3,418.68"
type input "11.89999999"
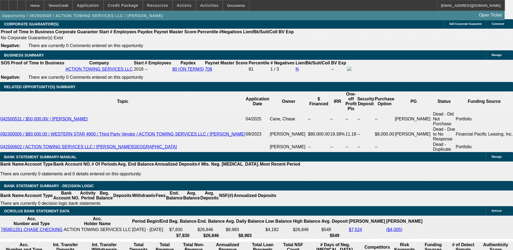
type input "34"
type input "3419"
type input "11.9"
type input "$3,419.00"
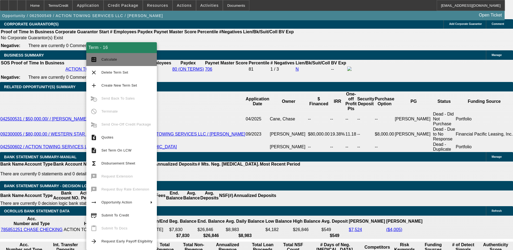
click at [103, 66] on button "calculate Calculate" at bounding box center [121, 59] width 71 height 13
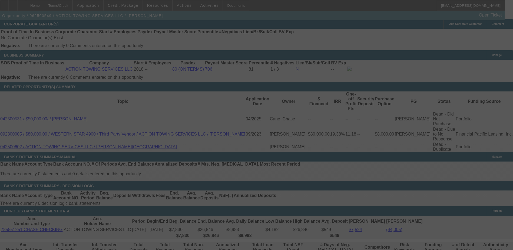
select select "0"
select select "3"
select select "0"
select select "6"
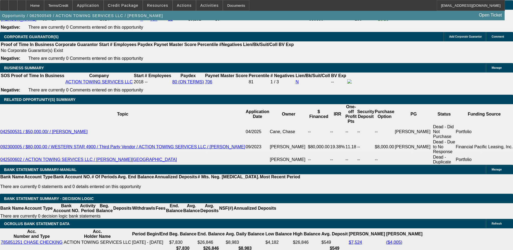
scroll to position [858, 0]
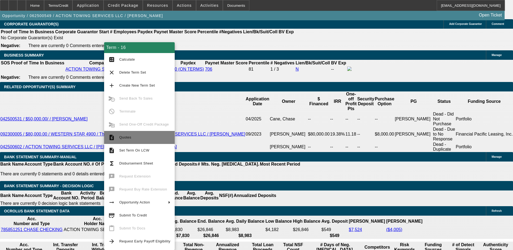
click at [134, 140] on span "Quotes" at bounding box center [144, 137] width 51 height 6
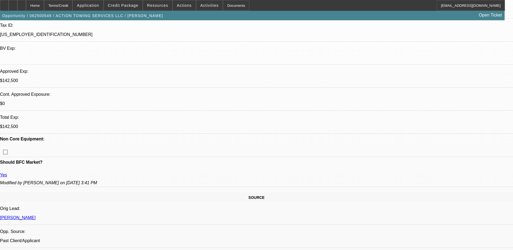
scroll to position [0, 0]
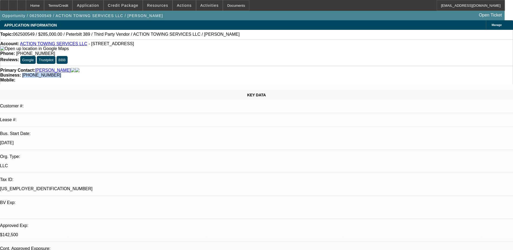
drag, startPoint x: 221, startPoint y: 58, endPoint x: 193, endPoint y: 61, distance: 28.2
click at [193, 73] on div "Business: (941) 735-0331" at bounding box center [256, 75] width 513 height 5
drag, startPoint x: 193, startPoint y: 61, endPoint x: 200, endPoint y: 60, distance: 7.1
copy span "(941) 735-0331"
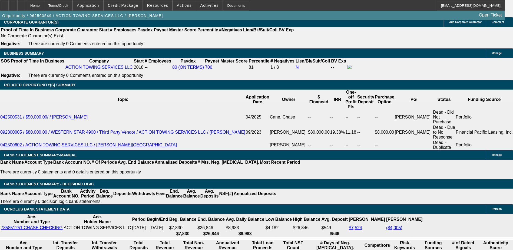
scroll to position [866, 0]
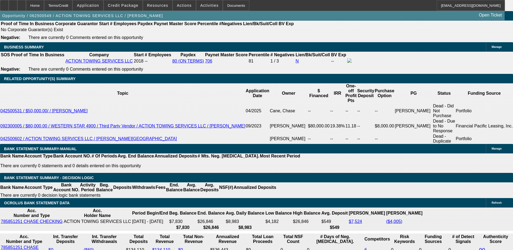
drag, startPoint x: 104, startPoint y: 182, endPoint x: 117, endPoint y: 181, distance: 13.3
drag, startPoint x: 117, startPoint y: 181, endPoint x: 168, endPoint y: 179, distance: 51.5
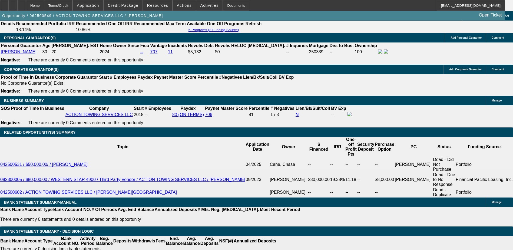
scroll to position [812, 0]
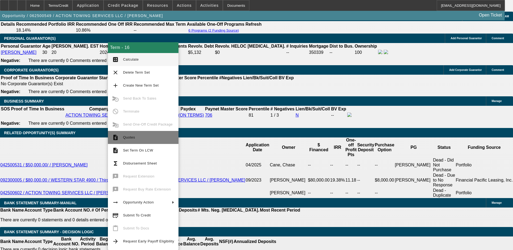
click at [142, 139] on span "Quotes" at bounding box center [148, 137] width 51 height 6
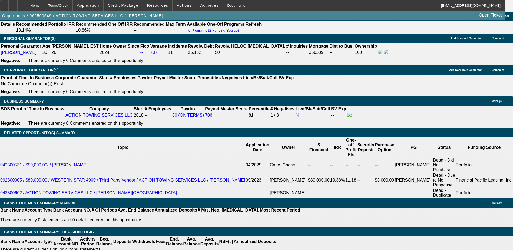
type input "UNKNOWN"
type input "11"
type input "$2,570.42"
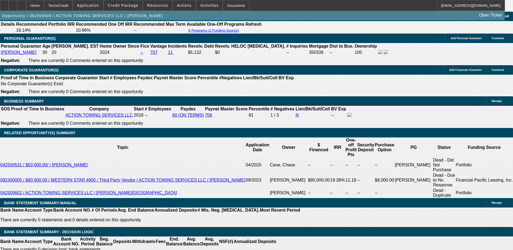
type input "11."
type input "$3,343.14"
type input "11.9"
type input "$3,418.68"
type input "11.94"
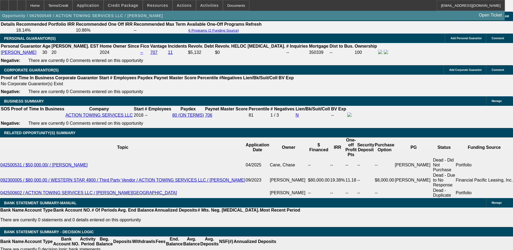
type input "$3,422.06"
type input "11.9"
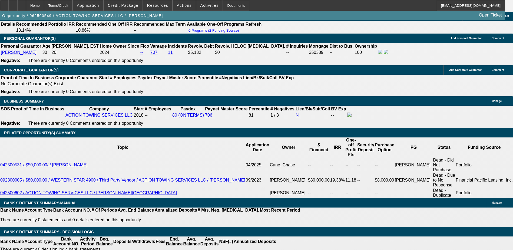
type input "34"
type input "3419"
type input "11.9"
type input "$3,419.00"
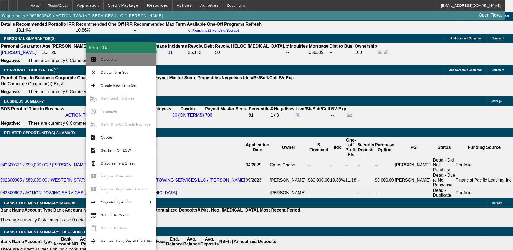
click at [113, 62] on span "Calculate" at bounding box center [126, 59] width 51 height 6
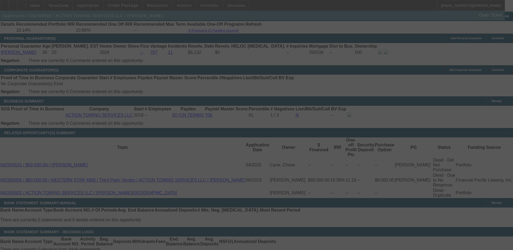
select select "0"
select select "3"
select select "0"
select select "6"
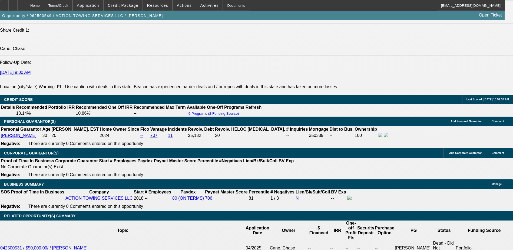
scroll to position [785, 0]
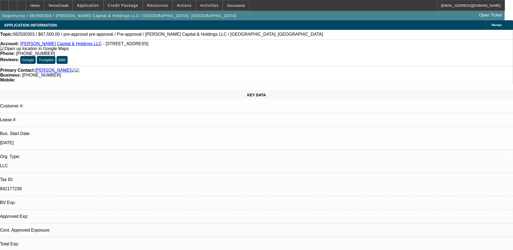
select select "0.1"
select select "2"
select select "0.1"
select select "4"
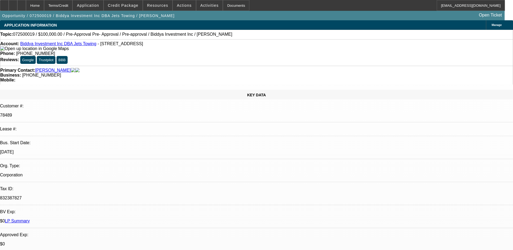
select select "0"
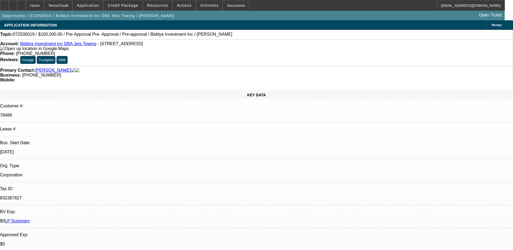
select select "0"
select select "0.1"
select select "2"
select select "0"
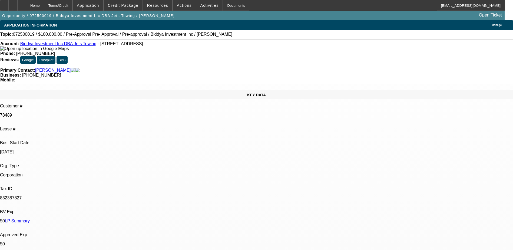
select select "0"
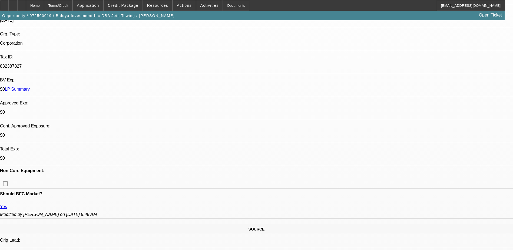
select select "1"
select select "6"
select select "1"
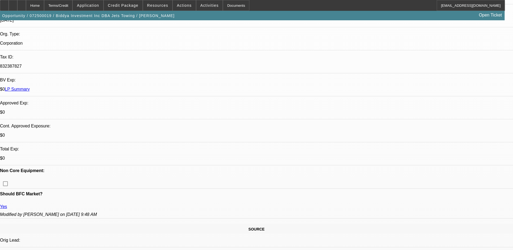
select select "6"
select select "1"
select select "2"
select select "6"
select select "1"
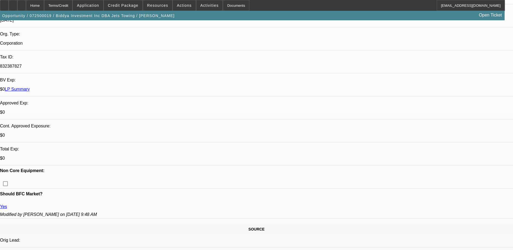
select select "1"
select select "6"
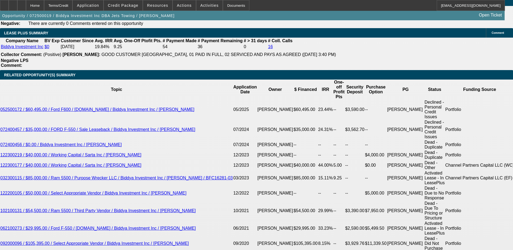
scroll to position [920, 0]
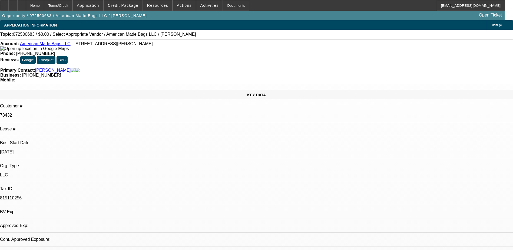
select select "0"
select select "2"
select select "0.1"
select select "4"
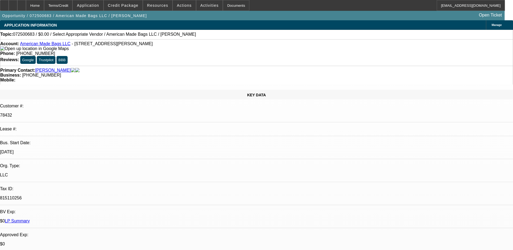
click at [49, 46] on link "American Made Bags LLC" at bounding box center [45, 43] width 51 height 5
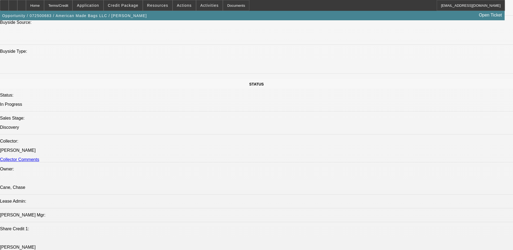
scroll to position [622, 0]
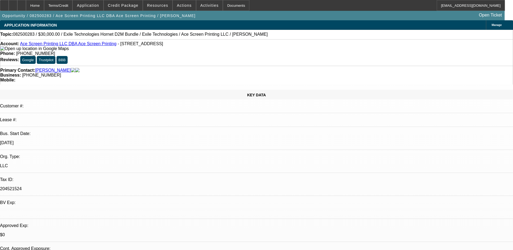
select select "0"
select select "2"
select select "0"
select select "6"
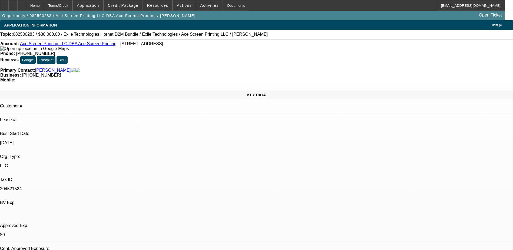
select select "0"
select select "2"
select select "0"
select select "6"
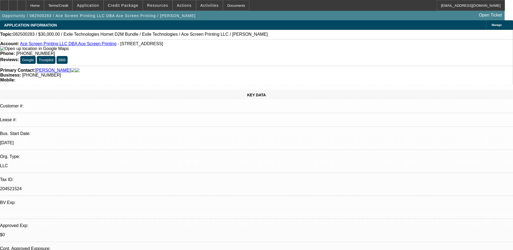
select select "0"
select select "6"
select select "0"
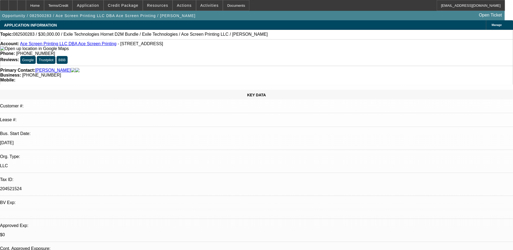
select select "0"
select select "2"
select select "0"
select select "6"
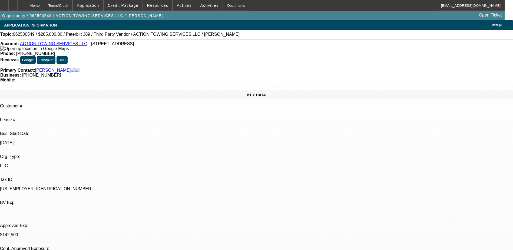
select select "0"
select select "3"
select select "0"
select select "6"
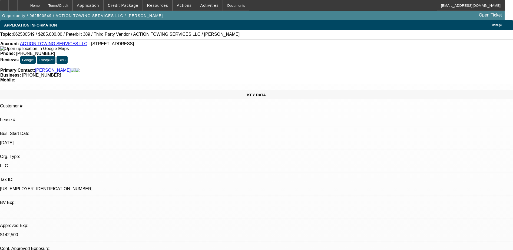
select select "0"
select select "3"
select select "0"
select select "6"
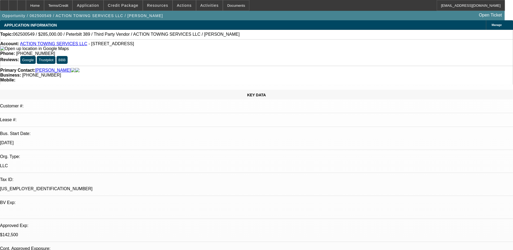
select select "0"
select select "3"
select select "0.1"
select select "4"
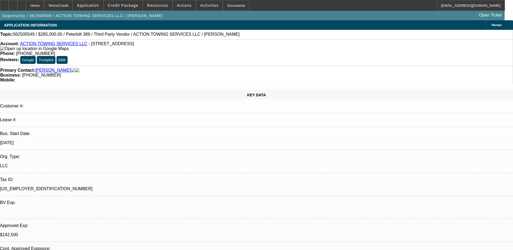
select select "0"
select select "3"
select select "0.1"
select select "4"
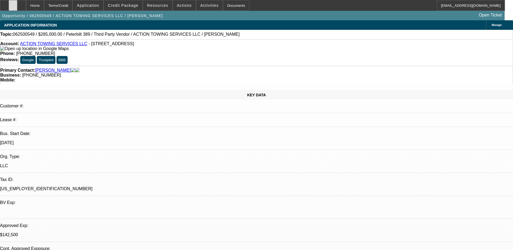
scroll to position [785, 0]
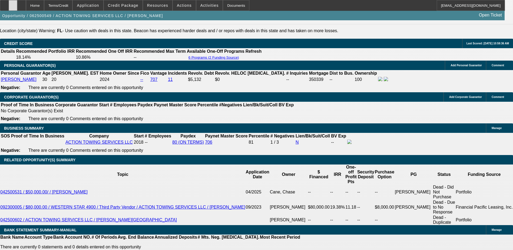
click at [13, 4] on icon at bounding box center [13, 4] width 0 height 0
click at [127, 1] on span at bounding box center [123, 5] width 39 height 13
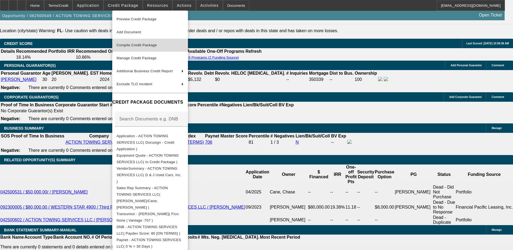
click at [146, 48] on span "Compile Credit Package" at bounding box center [150, 45] width 67 height 6
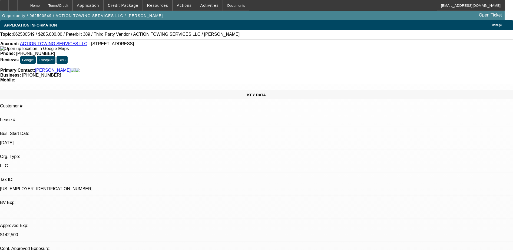
select select "0"
select select "3"
select select "0"
select select "6"
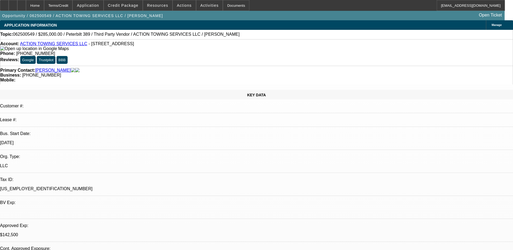
select select "0"
select select "3"
select select "0"
select select "6"
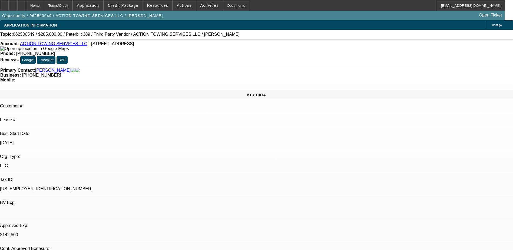
select select "0"
select select "3"
select select "0.1"
select select "4"
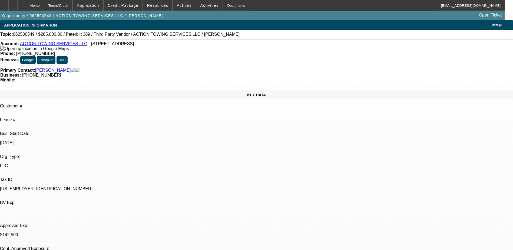
select select "0"
select select "3"
select select "0.1"
select select "4"
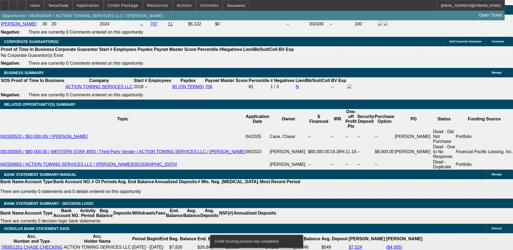
scroll to position [838, 0]
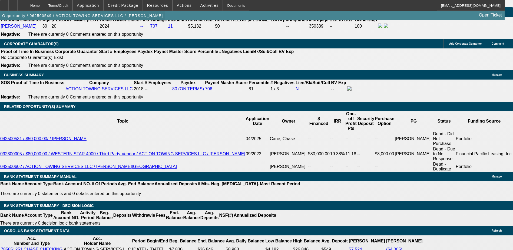
click at [126, 11] on span "button" at bounding box center [82, 15] width 165 height 13
click at [130, 9] on span at bounding box center [123, 5] width 39 height 13
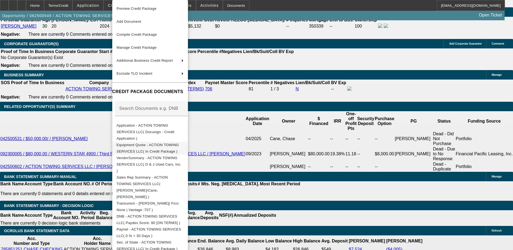
click at [166, 143] on button "Equipment Quote - ACTION TOWING SERVICES LLC( In Credit Package )" at bounding box center [150, 148] width 76 height 13
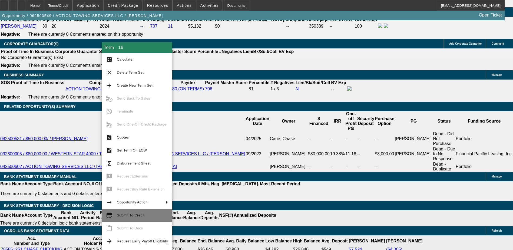
click at [124, 211] on button "credit_score Submit To Credit" at bounding box center [137, 215] width 71 height 13
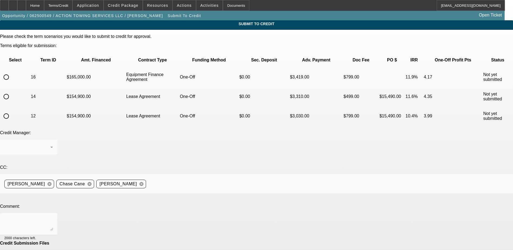
click at [13, 71] on div at bounding box center [6, 77] width 13 height 13
radio input "true"
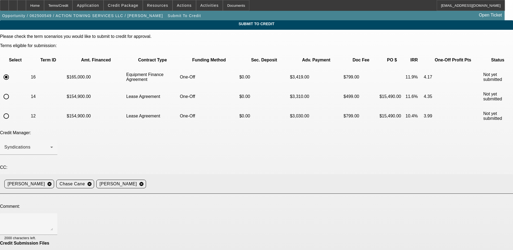
click at [146, 182] on mat-icon "cancel" at bounding box center [141, 184] width 9 height 5
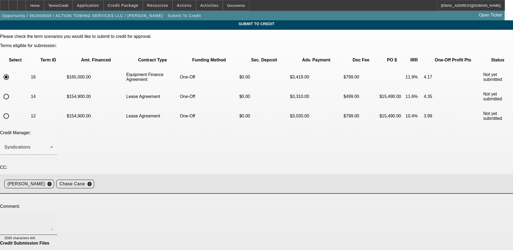
click at [53, 213] on div at bounding box center [28, 224] width 49 height 22
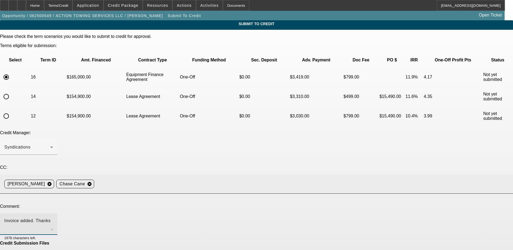
type textarea "Invoice added. Thanks"
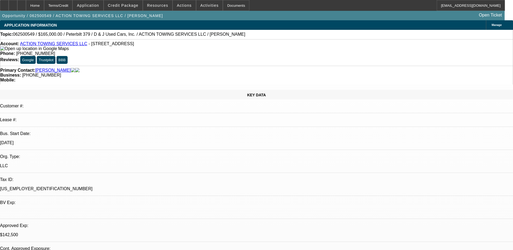
select select "0"
select select "3"
select select "0"
select select "6"
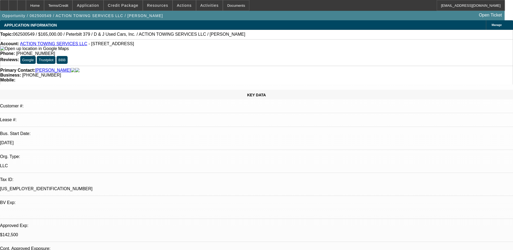
select select "0"
select select "3"
select select "0"
select select "6"
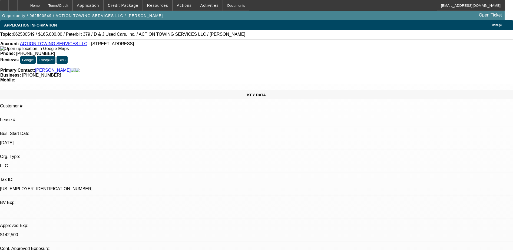
select select "0"
select select "3"
select select "0.1"
select select "4"
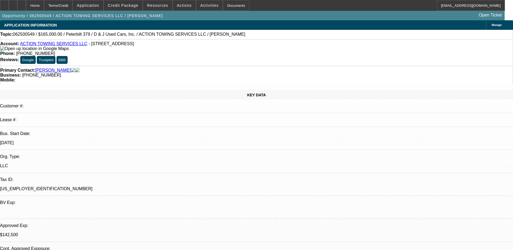
select select "0"
select select "3"
select select "0.1"
select select "4"
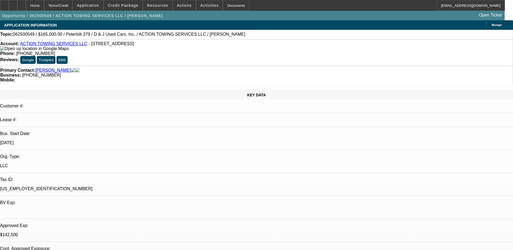
drag, startPoint x: 405, startPoint y: 180, endPoint x: 315, endPoint y: 181, distance: 90.7
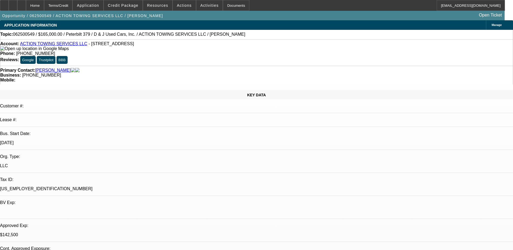
drag, startPoint x: 491, startPoint y: 196, endPoint x: 489, endPoint y: 217, distance: 21.0
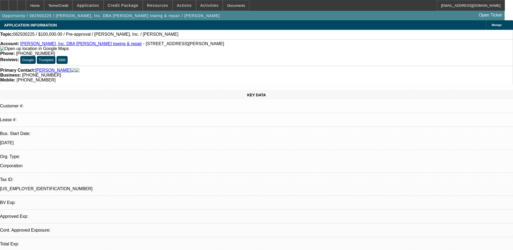
select select "0"
select select "2"
select select "0.1"
select select "1"
select select "2"
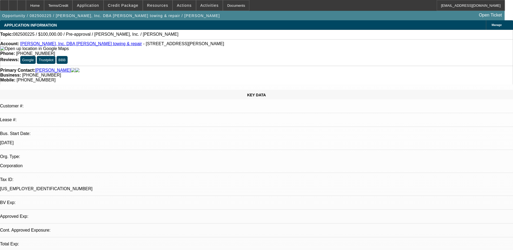
select select "4"
click at [53, 45] on link "[PERSON_NAME], Inc. DBA [PERSON_NAME] towing & repair" at bounding box center [81, 43] width 122 height 5
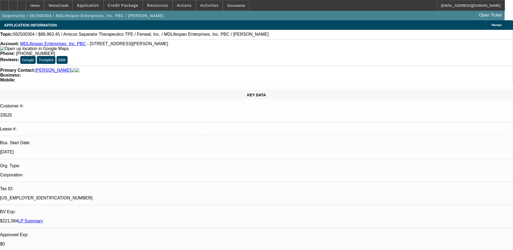
select select "0.2"
select select "2"
select select "0"
select select "6"
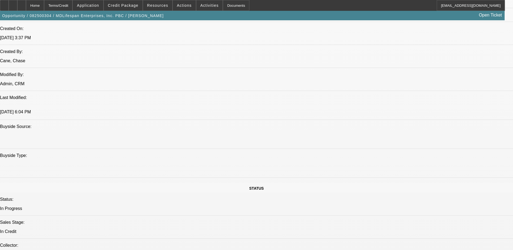
scroll to position [271, 0]
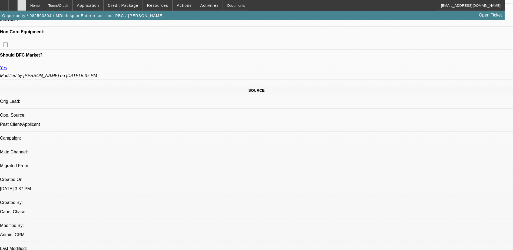
click at [26, 4] on div at bounding box center [21, 5] width 9 height 11
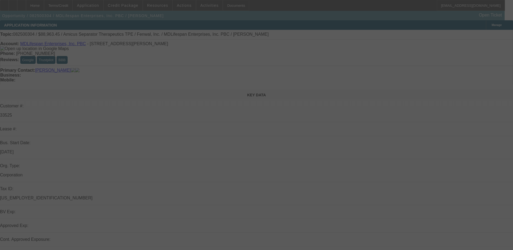
select select "0.2"
select select "2"
select select "0"
select select "6"
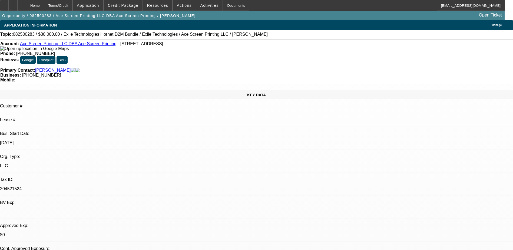
select select "0"
select select "2"
select select "0"
select select "6"
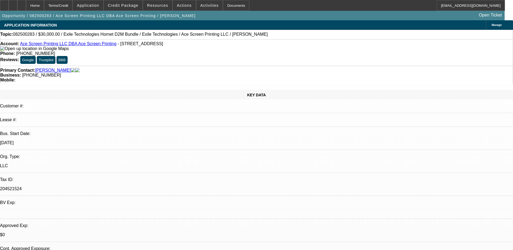
select select "0"
select select "2"
select select "0"
select select "6"
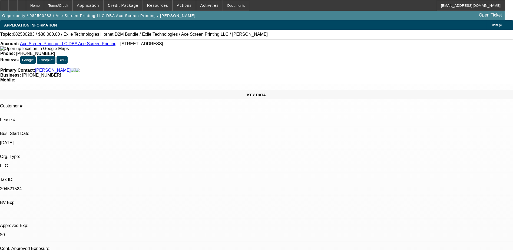
select select "0"
select select "6"
select select "0"
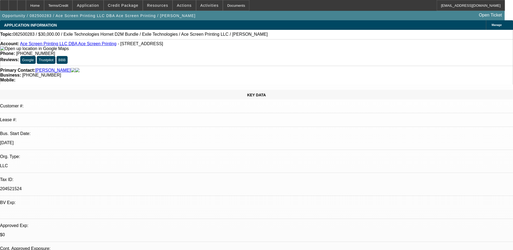
select select "0"
select select "2"
select select "0"
select select "6"
drag, startPoint x: 220, startPoint y: 60, endPoint x: 193, endPoint y: 59, distance: 27.1
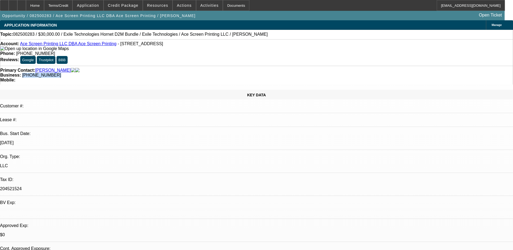
click at [193, 73] on div "Business: [PHONE_NUMBER]" at bounding box center [256, 75] width 513 height 5
drag, startPoint x: 193, startPoint y: 59, endPoint x: 196, endPoint y: 58, distance: 2.8
copy span "[PHONE_NUMBER]"
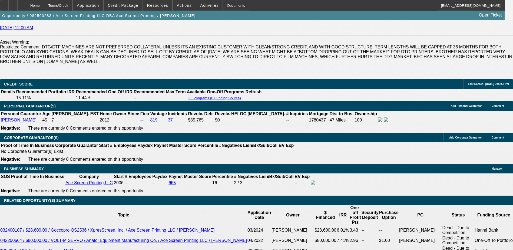
scroll to position [839, 0]
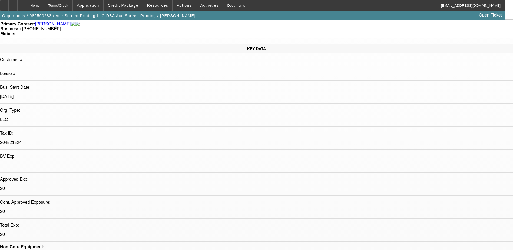
scroll to position [0, 0]
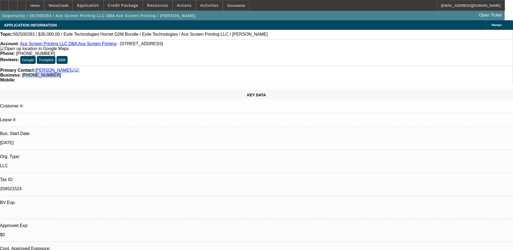
drag, startPoint x: 224, startPoint y: 61, endPoint x: 193, endPoint y: 58, distance: 31.2
click at [193, 73] on div "Business: [PHONE_NUMBER]" at bounding box center [256, 75] width 513 height 5
copy span "[PHONE_NUMBER]"
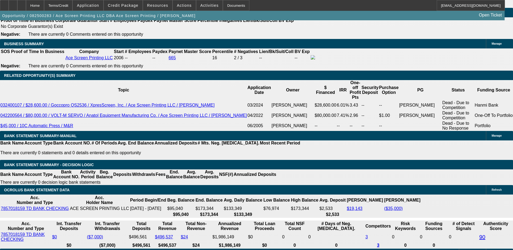
scroll to position [866, 0]
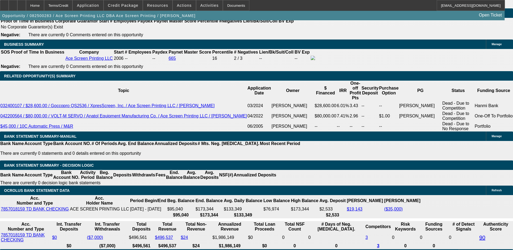
type input "9"
type input "UNKNOWN"
type input "$808.76"
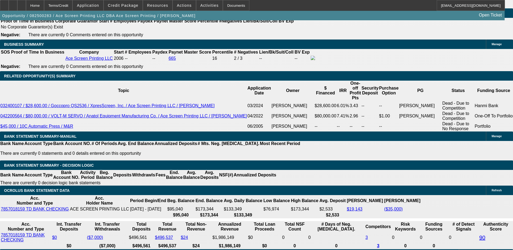
type input "8"
type input "$793.42"
type input "8"
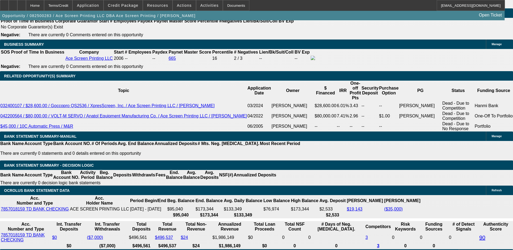
type input "$793.42"
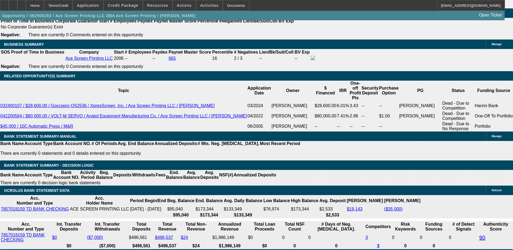
type input "9."
type input "$808.76"
type input "9.5"
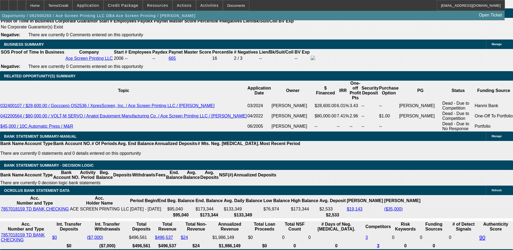
type input "$816.50"
type input "9.5"
type input "8"
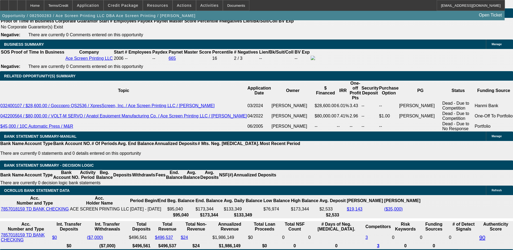
type input "817"
type input "9.5"
type input "$817.00"
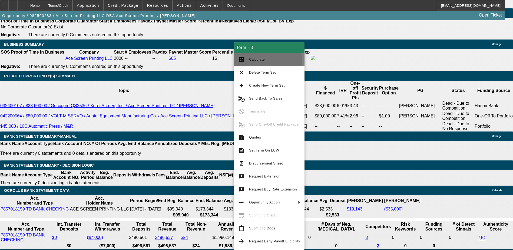
click at [261, 62] on span "Calculate" at bounding box center [274, 59] width 51 height 6
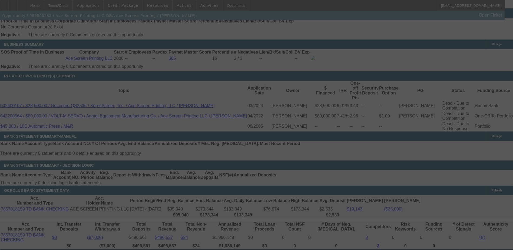
select select "0"
select select "6"
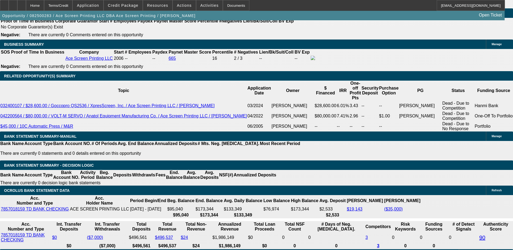
type input "7"
type input "UNKNOWN"
type input "750"
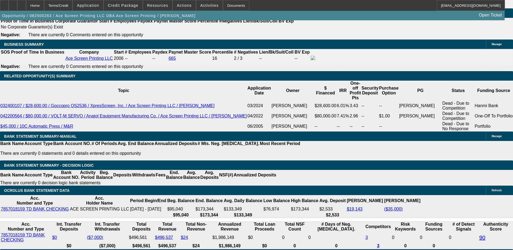
type input "9.2"
type input "$750.00"
type input "10"
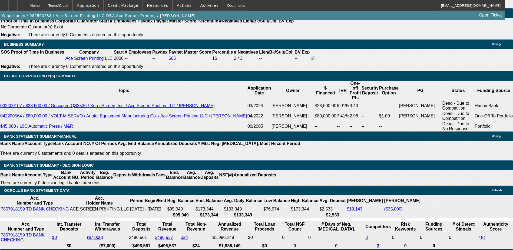
type input "$760.88"
type input "10.2"
type input "$763.76"
type input "10.2"
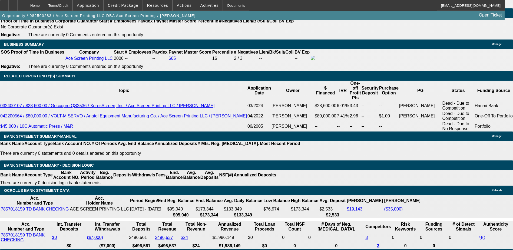
type input "7"
type input "765"
type input "10.3"
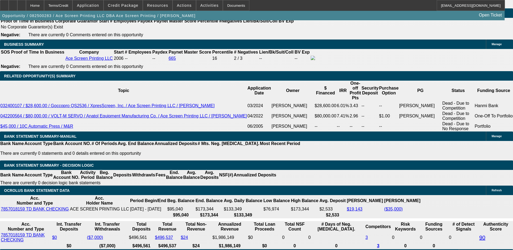
type input "75"
type input "750"
type input "9.2"
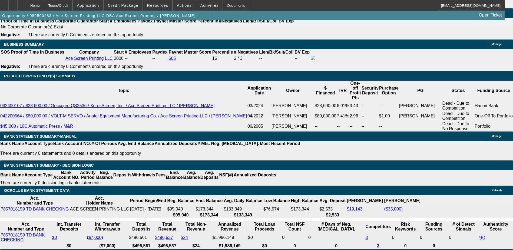
type input "7"
type input "765"
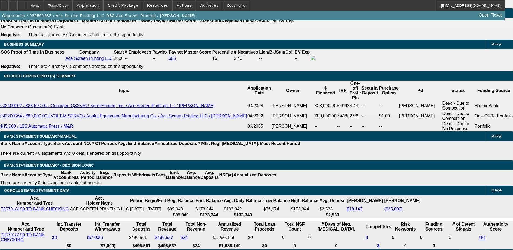
type input "10.3"
type input "750"
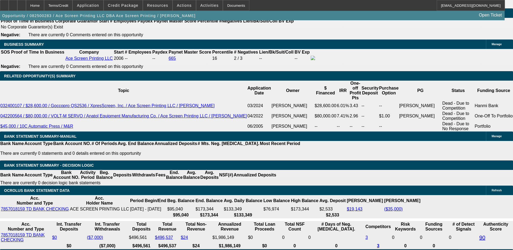
type input "9.2"
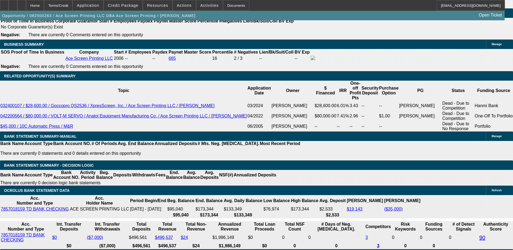
type input "76"
type input "765"
type input "10.3"
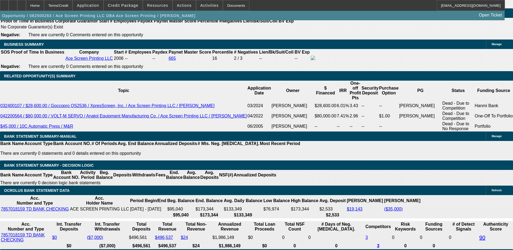
type input "$765.00"
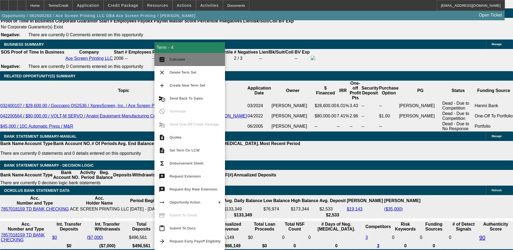
click at [185, 61] on span "Calculate" at bounding box center [195, 59] width 51 height 6
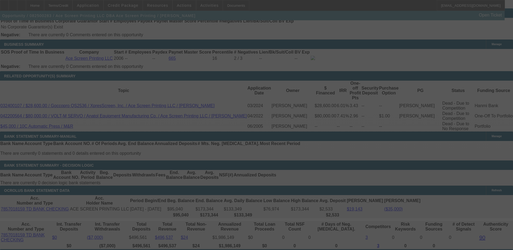
select select "0"
select select "2"
select select "0"
select select "6"
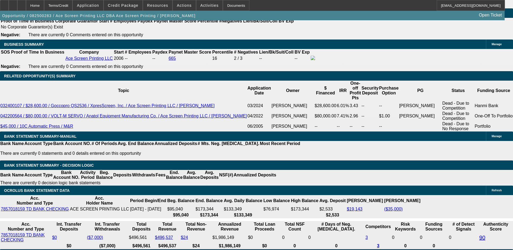
type input "$765.00"
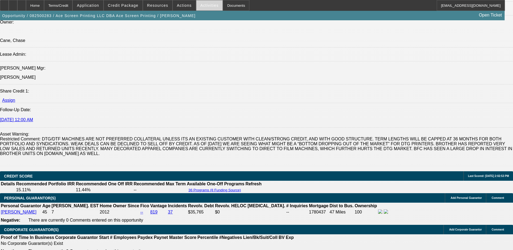
scroll to position [460, 0]
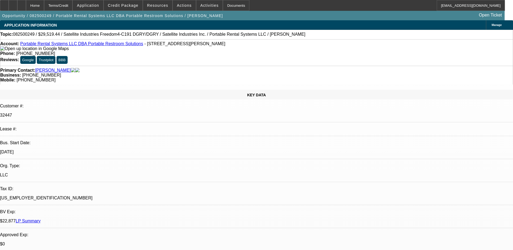
select select "0.15"
select select "2"
select select "0"
select select "6"
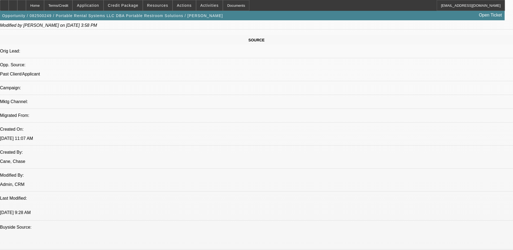
scroll to position [406, 0]
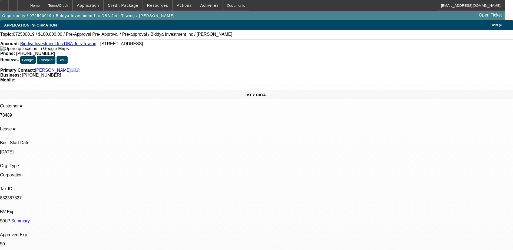
select select "0"
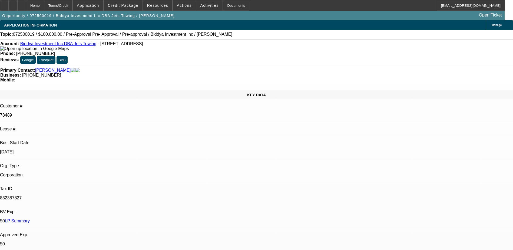
select select "0"
select select "0.1"
select select "2"
select select "0"
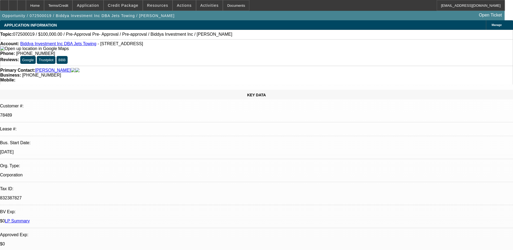
select select "0"
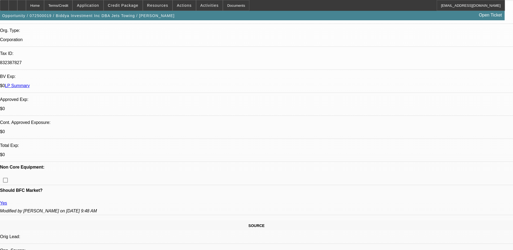
select select "1"
select select "6"
select select "1"
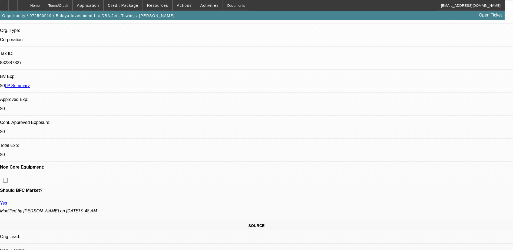
select select "6"
select select "1"
select select "2"
select select "6"
select select "1"
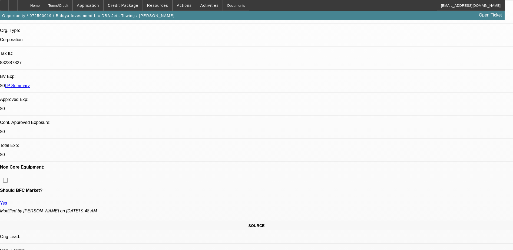
select select "1"
select select "6"
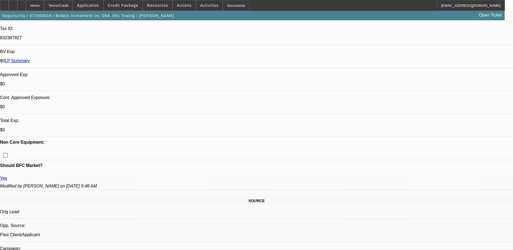
scroll to position [189, 0]
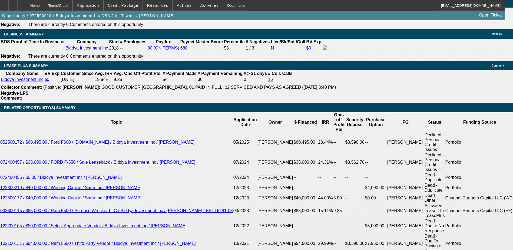
scroll to position [947, 0]
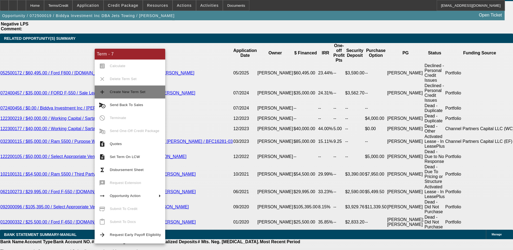
click at [125, 89] on span "Create New Term Set" at bounding box center [135, 92] width 51 height 6
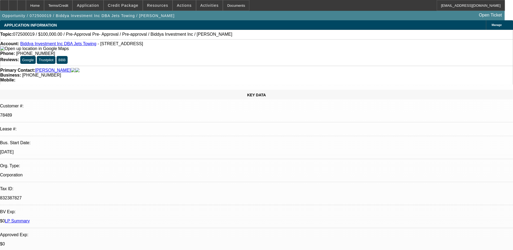
select select "0"
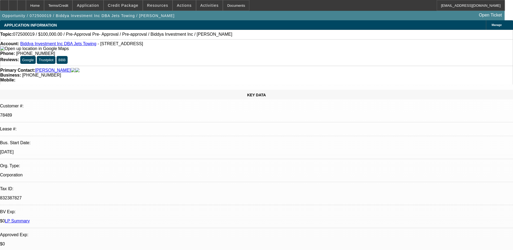
select select "0"
select select "0.1"
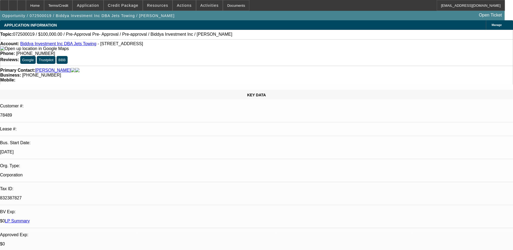
select select "2"
select select "0"
select select "1"
select select "6"
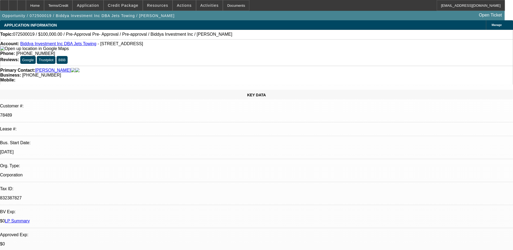
select select "1"
select select "6"
select select "1"
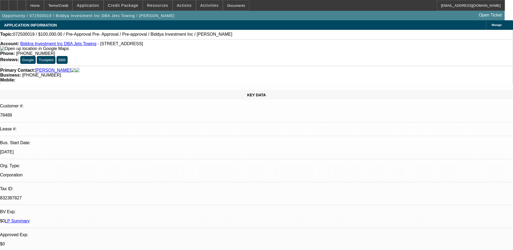
select select "6"
select select "1"
select select "2"
select select "6"
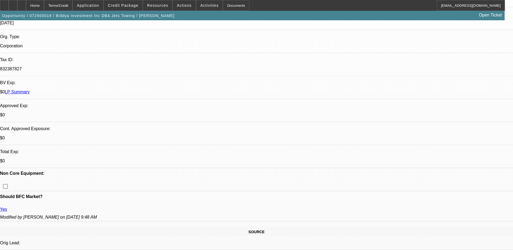
scroll to position [135, 0]
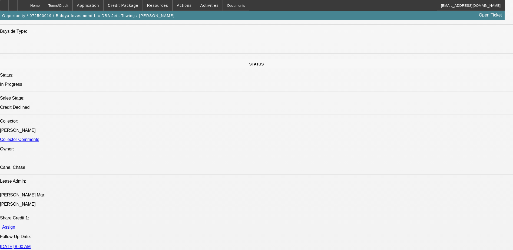
scroll to position [622, 0]
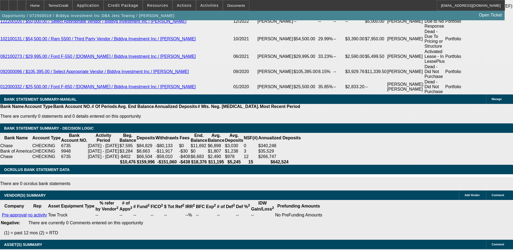
scroll to position [947, 0]
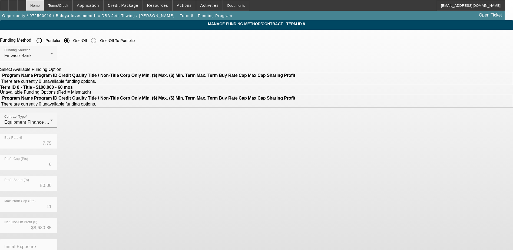
click at [44, 5] on div "Home" at bounding box center [35, 5] width 18 height 11
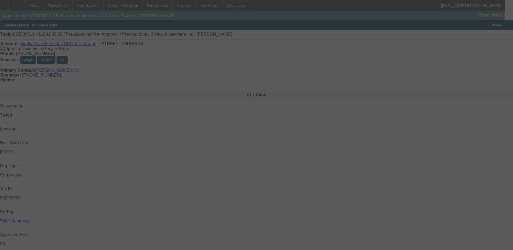
scroll to position [108, 0]
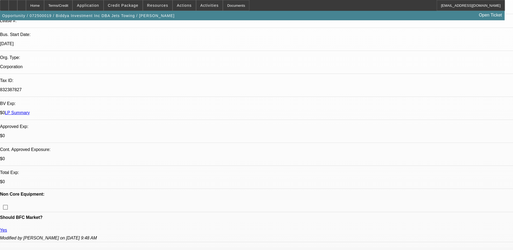
select select "0"
select select "6"
select select "0"
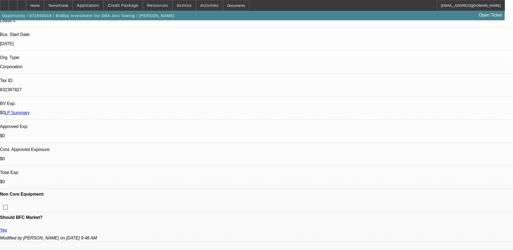
select select "0"
select select "6"
select select "0"
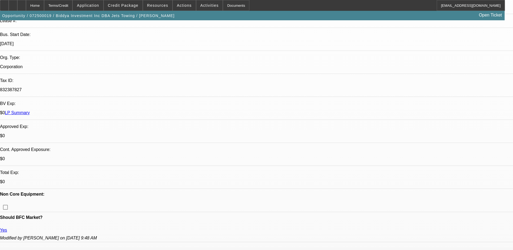
select select "0"
select select "6"
select select "0.1"
select select "2"
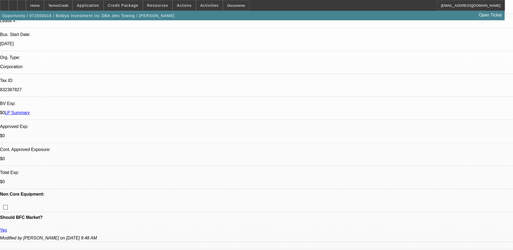
select select "0"
select select "6"
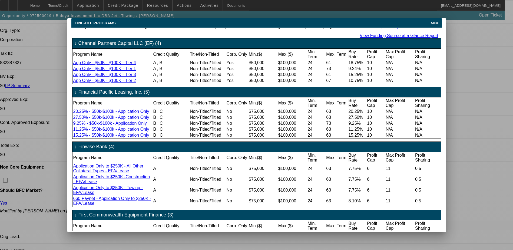
scroll to position [0, 0]
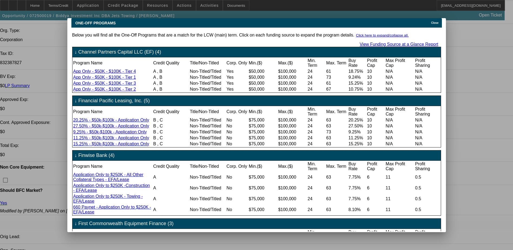
click at [434, 21] on span "Close" at bounding box center [434, 22] width 7 height 3
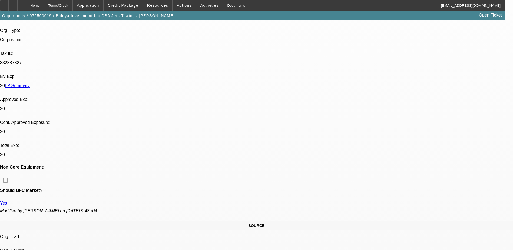
scroll to position [135, 0]
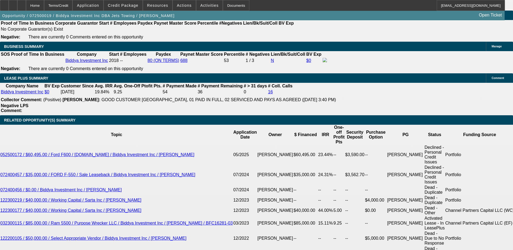
scroll to position [866, 0]
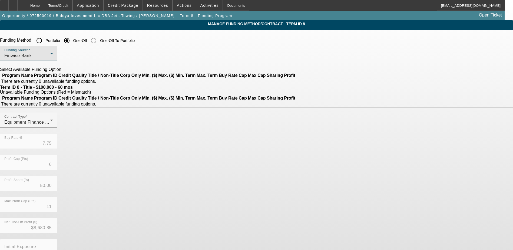
click at [50, 58] on div "Finwise Bank" at bounding box center [27, 55] width 46 height 6
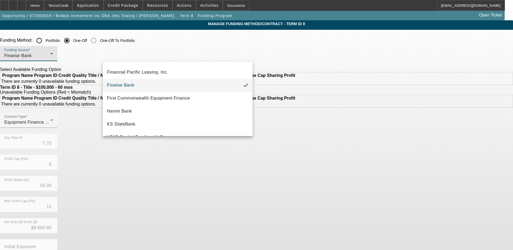
scroll to position [73, 0]
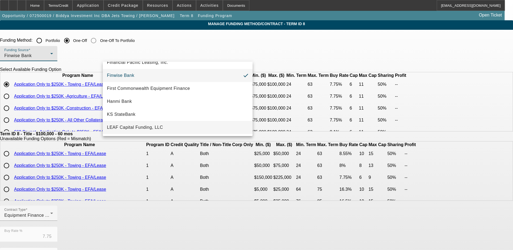
click at [144, 125] on span "LEAF Capital Funding, LLC" at bounding box center [135, 127] width 56 height 6
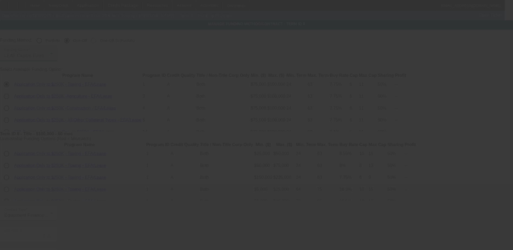
type input "6.90"
type input "10"
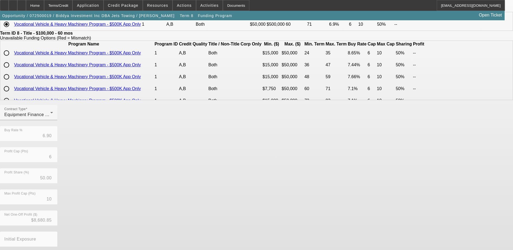
scroll to position [93, 0]
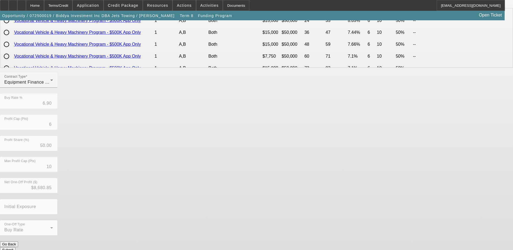
click at [15, 247] on button "Submit" at bounding box center [7, 250] width 15 height 6
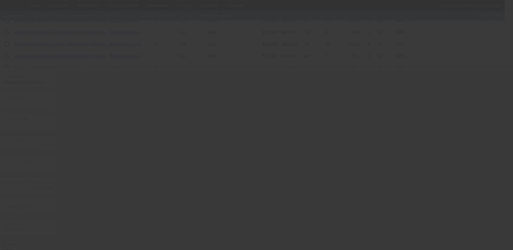
type input "7.75"
type input "11"
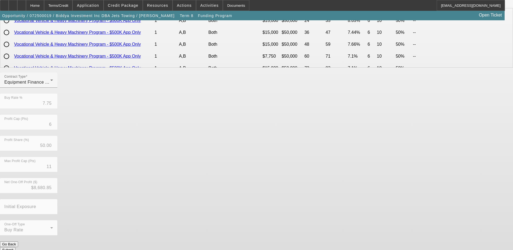
scroll to position [0, 0]
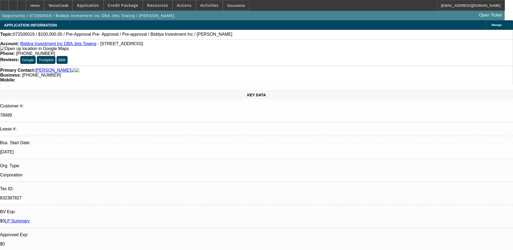
select select "0"
select select "6"
select select "0"
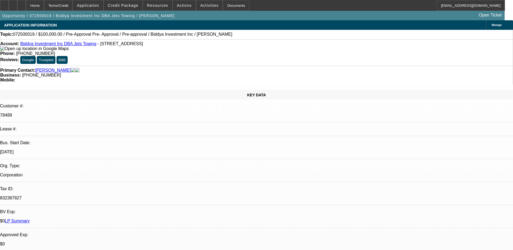
select select "0"
select select "6"
select select "0"
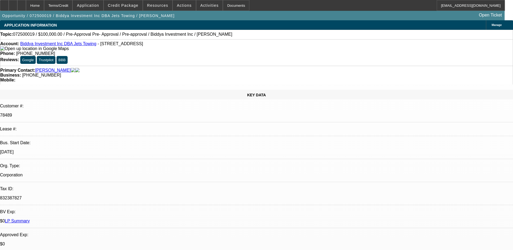
select select "0"
select select "6"
select select "0.1"
select select "2"
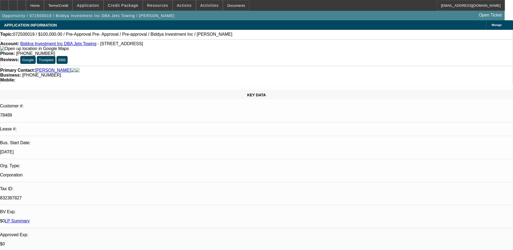
select select "0"
select select "6"
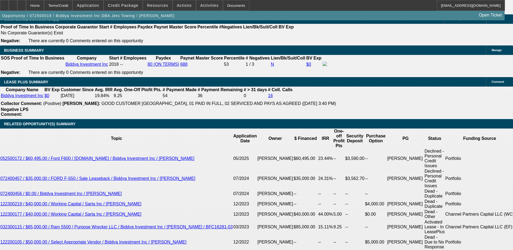
scroll to position [893, 0]
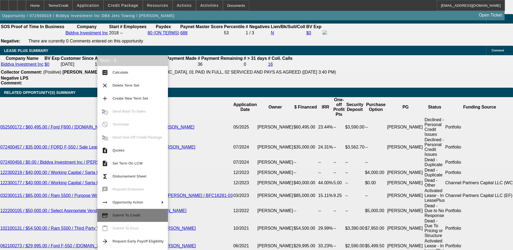
click at [132, 219] on button "credit_score Submit To Credit" at bounding box center [132, 215] width 71 height 13
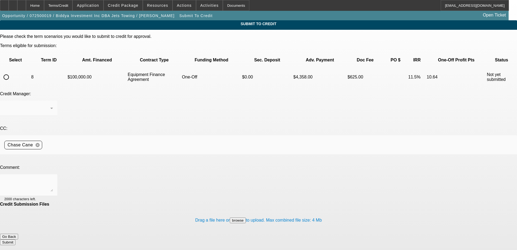
click at [12, 72] on input "radio" at bounding box center [6, 77] width 11 height 11
radio input "true"
click at [135, 135] on div at bounding box center [258, 125] width 517 height 250
click at [53, 179] on textarea at bounding box center [28, 185] width 49 height 13
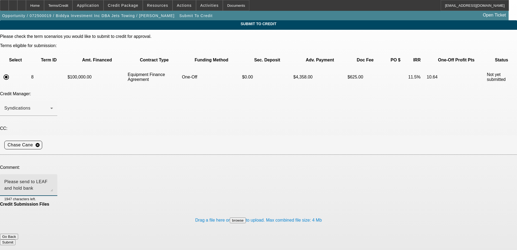
type textarea "Please send to LEAF and hold bank statements. Thanks"
click at [15, 239] on button "Submit" at bounding box center [7, 242] width 15 height 6
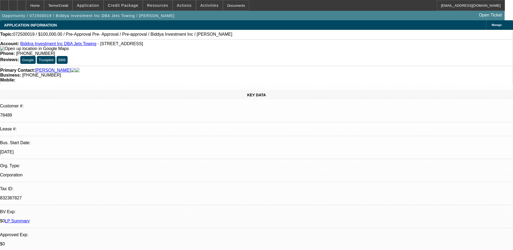
select select "0"
select select "6"
select select "0"
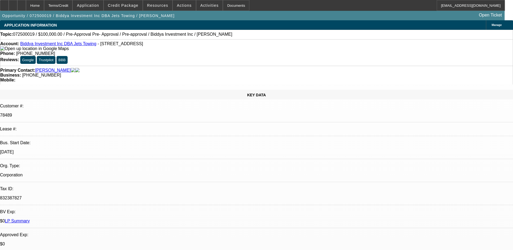
select select "0"
select select "6"
select select "0"
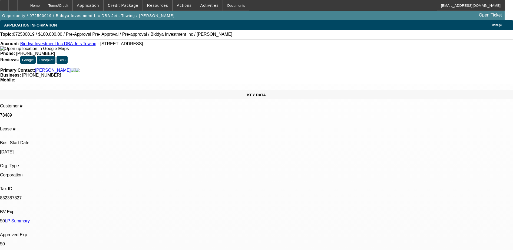
select select "0"
select select "6"
select select "0.1"
select select "2"
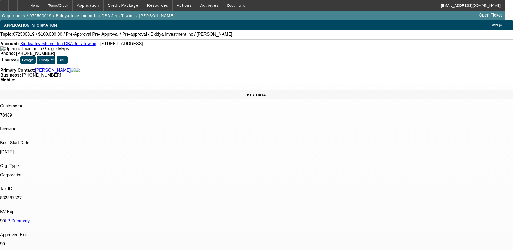
select select "0"
select select "6"
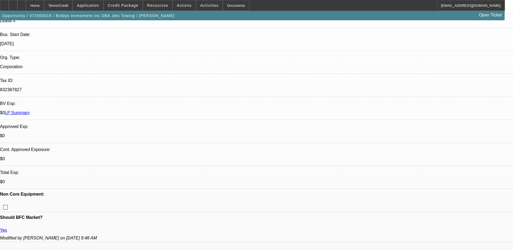
scroll to position [135, 0]
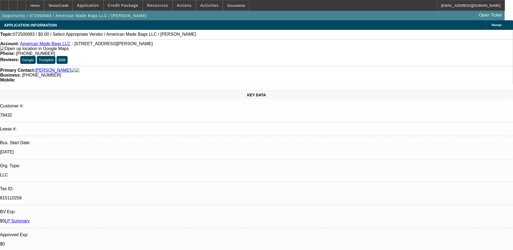
select select "0"
select select "2"
select select "0.1"
select select "4"
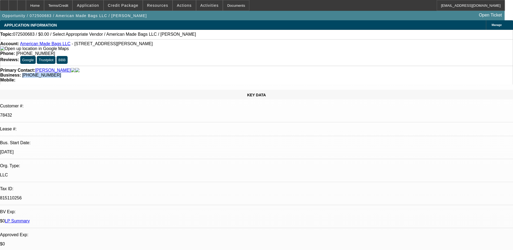
drag, startPoint x: 226, startPoint y: 61, endPoint x: 193, endPoint y: 59, distance: 33.6
click at [193, 73] on div "Business: [PHONE_NUMBER]" at bounding box center [256, 75] width 513 height 5
drag, startPoint x: 193, startPoint y: 59, endPoint x: 198, endPoint y: 59, distance: 5.4
copy span "[PHONE_NUMBER]"
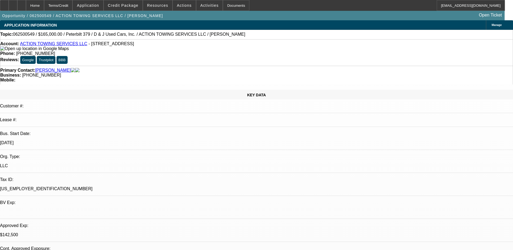
select select "0"
select select "3"
select select "0"
select select "6"
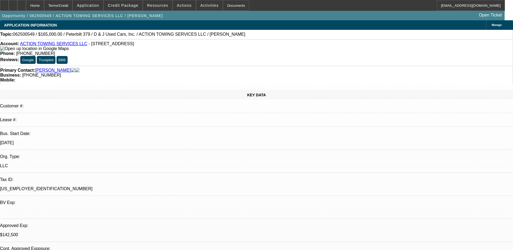
select select "0"
select select "3"
select select "0"
select select "6"
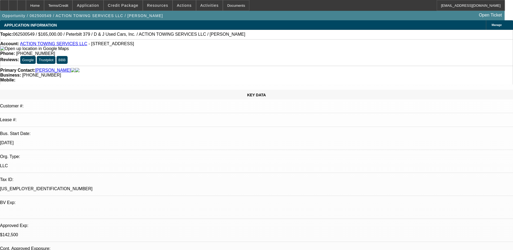
select select "0"
select select "3"
select select "0.1"
select select "4"
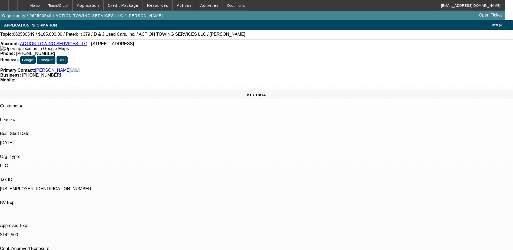
select select "0"
select select "3"
select select "0.1"
select select "4"
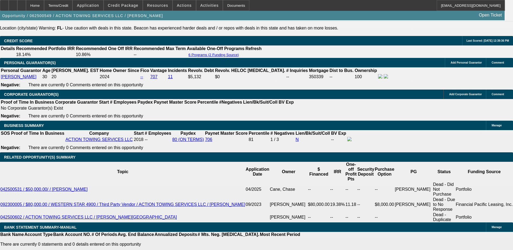
scroll to position [806, 0]
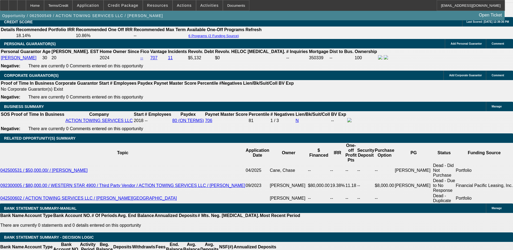
select select "0"
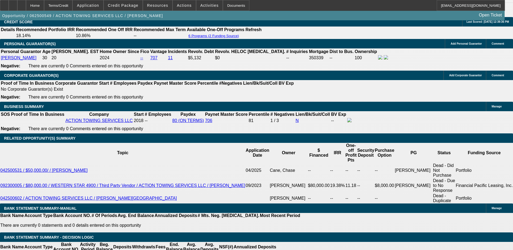
select select "0"
select select "0.1"
select select "0"
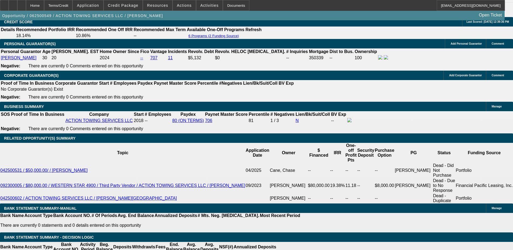
select select "0"
select select "0.1"
select select "1"
select select "3"
select select "6"
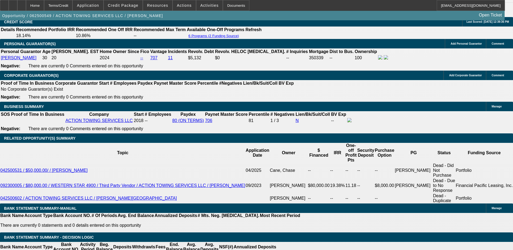
select select "1"
select select "3"
select select "6"
select select "1"
select select "3"
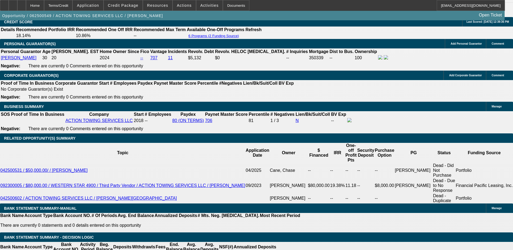
select select "4"
select select "1"
select select "3"
select select "4"
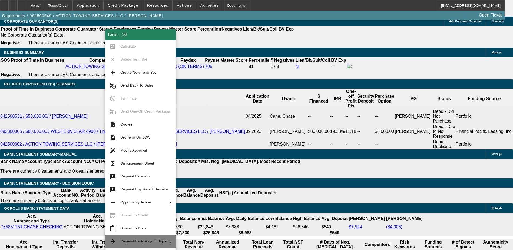
click at [133, 241] on span "Request Early Payoff Eligibility" at bounding box center [145, 241] width 51 height 4
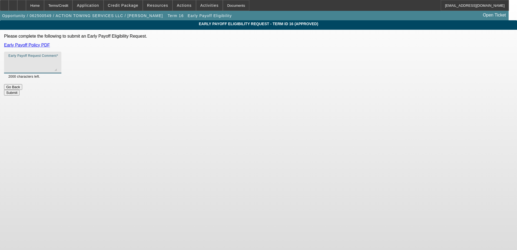
click at [57, 64] on textarea "Early Payoff Request Comment" at bounding box center [32, 64] width 49 height 13
type textarea "R"
click at [50, 44] on link "Early Payoff Policy PDF" at bounding box center [27, 45] width 46 height 5
click at [57, 65] on textarea "Early Payoff Request Comment" at bounding box center [32, 64] width 49 height 13
type textarea "Requesting 5-4-3-2-1"
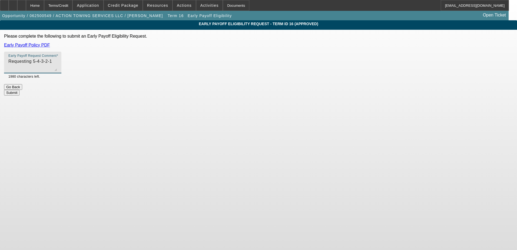
click at [19, 90] on button "Submit" at bounding box center [11, 93] width 15 height 6
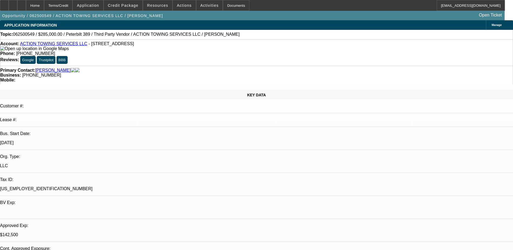
select select "0"
select select "3"
select select "0"
select select "6"
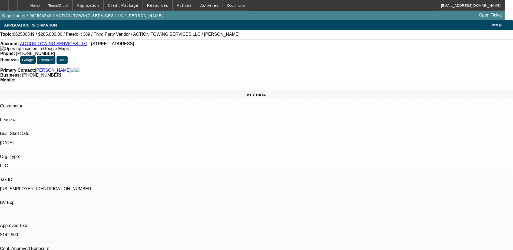
select select "0"
select select "3"
select select "0"
select select "6"
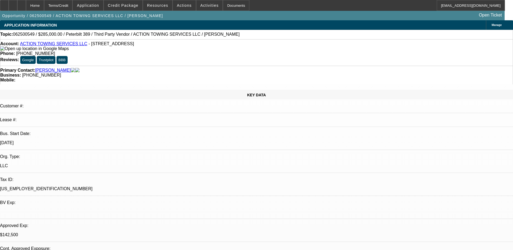
select select "0"
select select "3"
select select "0.1"
select select "4"
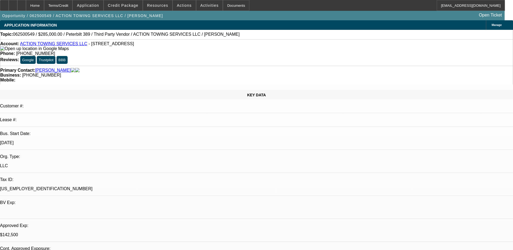
select select "0"
select select "3"
select select "0.1"
select select "4"
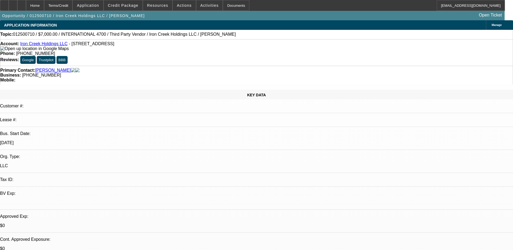
select select "0"
select select "2"
select select "0.1"
select select "4"
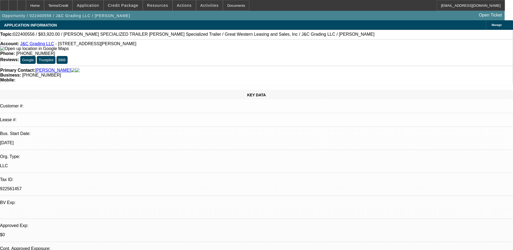
select select "0"
select select "0.1"
select select "0"
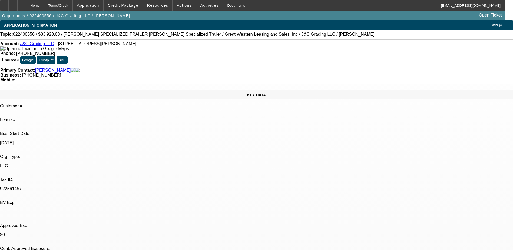
select select "0.1"
select select "0.2"
select select "2"
select select "0.1"
select select "2"
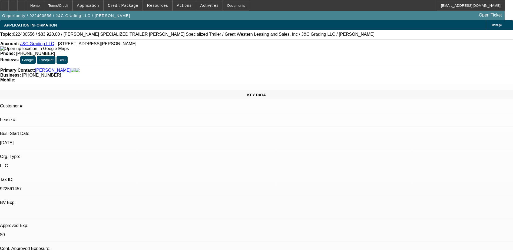
select select "0.1"
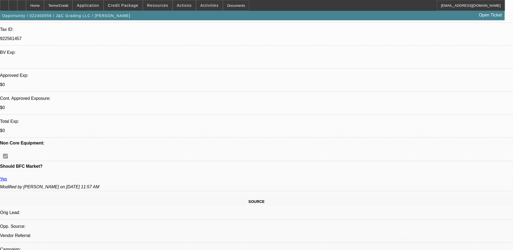
scroll to position [162, 0]
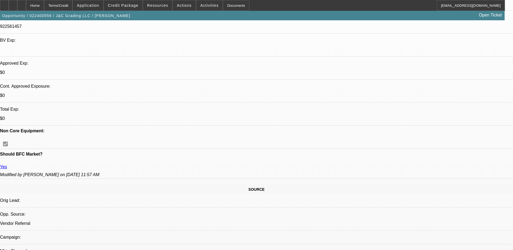
select select "1"
select select "3"
select select "4"
select select "1"
select select "3"
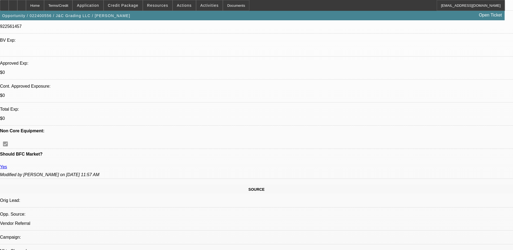
select select "4"
select select "1"
select select "2"
select select "4"
select select "1"
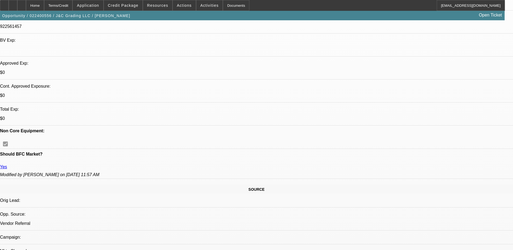
select select "2"
select select "4"
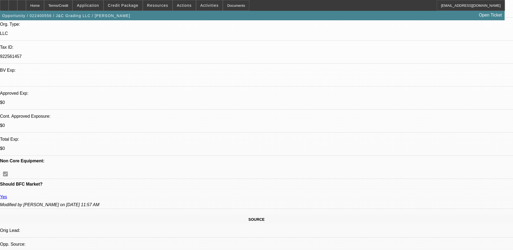
scroll to position [27, 0]
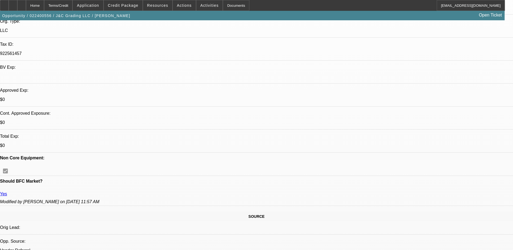
scroll to position [0, 0]
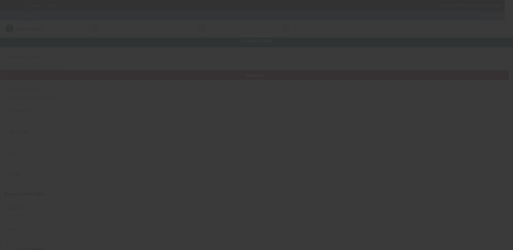
type input "[DATE]"
type input "Family Auto & Trucking LLC"
type input "[STREET_ADDRESS]"
type input "23875"
type input "Prince [PERSON_NAME]"
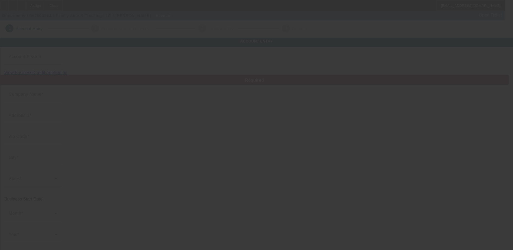
type input "[PHONE_NUMBER]"
type input "[EMAIL_ADDRESS][DOMAIN_NAME]"
type input "[US_EMPLOYER_IDENTIFICATION_NUMBER]"
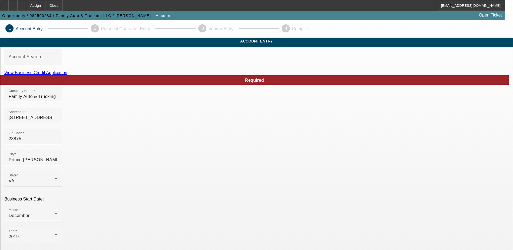
click at [67, 75] on link "View Business Credit Application" at bounding box center [35, 72] width 63 height 5
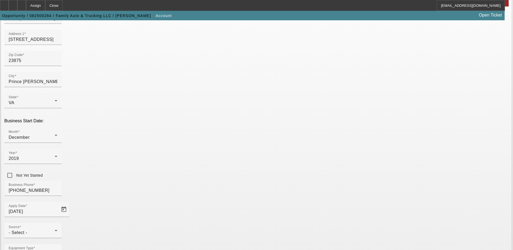
scroll to position [81, 0]
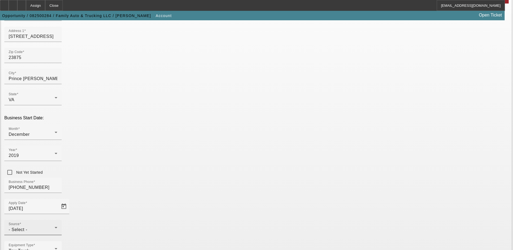
click at [55, 226] on div "- Select -" at bounding box center [32, 229] width 46 height 6
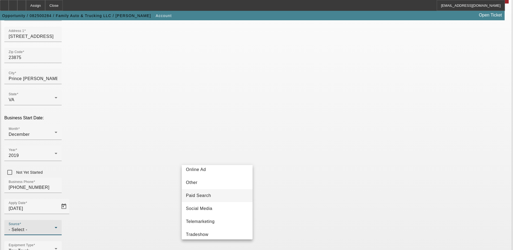
scroll to position [162, 0]
click at [206, 222] on span "Telemarketing" at bounding box center [200, 219] width 29 height 6
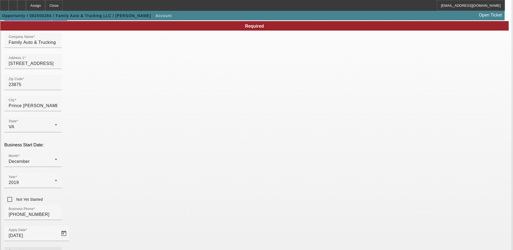
scroll to position [96, 0]
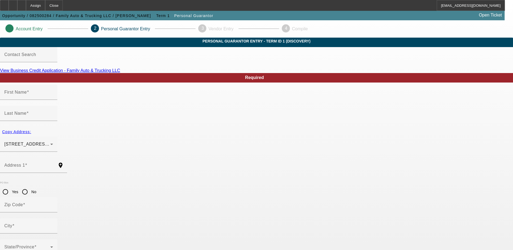
type input "[PERSON_NAME]"
type input "[STREET_ADDRESS]"
radio input "true"
type input "23860"
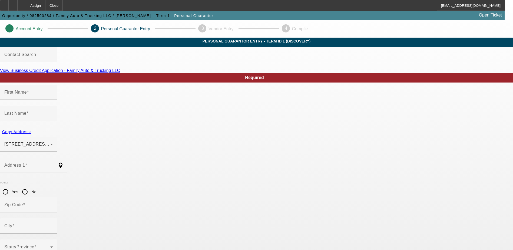
type input "North Prince [PERSON_NAME]"
type input "[PHONE_NUMBER]"
type input "100"
type input "223-43-1554"
type input "[EMAIL_ADDRESS][DOMAIN_NAME]"
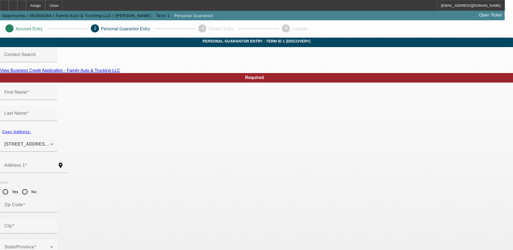
type input "[PHONE_NUMBER]"
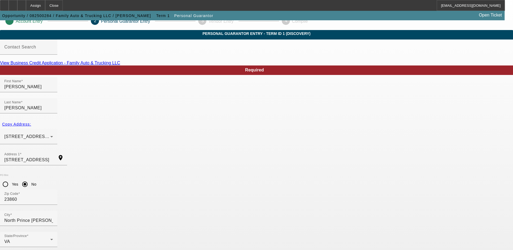
scroll to position [15, 0]
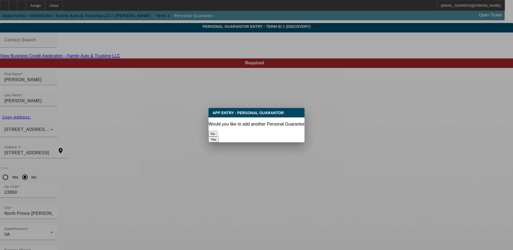
scroll to position [0, 0]
click at [492, 121] on div at bounding box center [256, 125] width 513 height 250
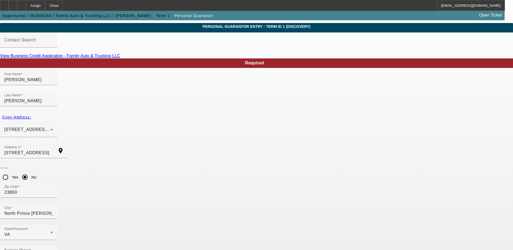
scroll to position [15, 0]
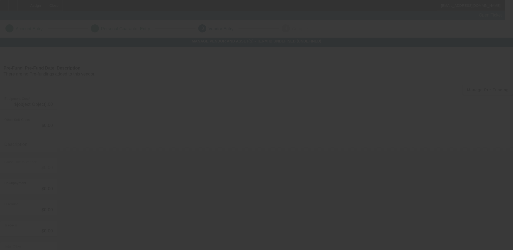
type input "$125,000.00"
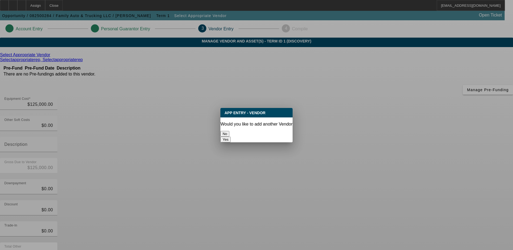
click at [229, 131] on button "No" at bounding box center [225, 134] width 9 height 6
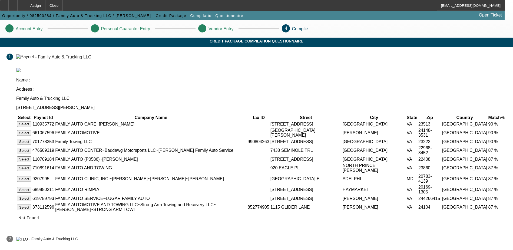
click at [478, 163] on app-compilation-stepper "Account Entry Personal Guarantor Entry Vendor Entry 4 Compile Credit Package Co…" at bounding box center [256, 144] width 513 height 248
drag, startPoint x: 472, startPoint y: 141, endPoint x: 476, endPoint y: 132, distance: 10.2
click at [474, 140] on app-compilation-stepper "Account Entry Personal Guarantor Entry Vendor Entry 4 Compile Credit Package Co…" at bounding box center [256, 144] width 513 height 248
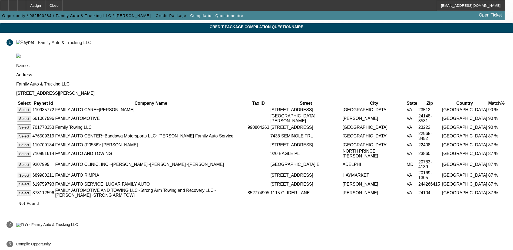
scroll to position [26, 0]
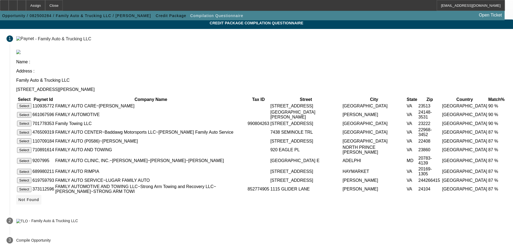
click at [39, 201] on span "Not Found" at bounding box center [28, 200] width 21 height 4
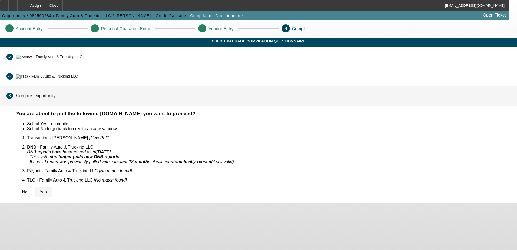
click at [40, 190] on icon at bounding box center [40, 192] width 0 height 4
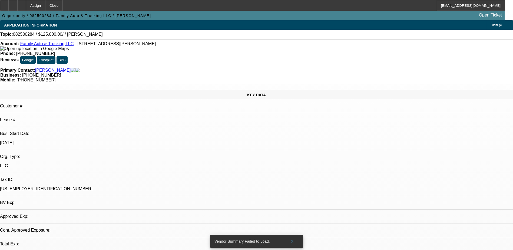
select select "0"
select select "2"
select select "0.1"
select select "4"
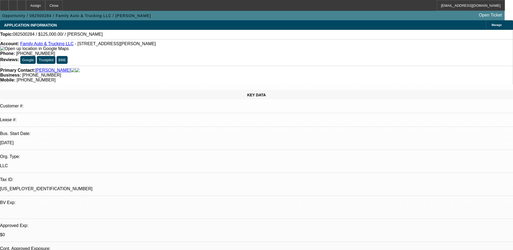
click at [22, 4] on icon at bounding box center [22, 4] width 0 height 0
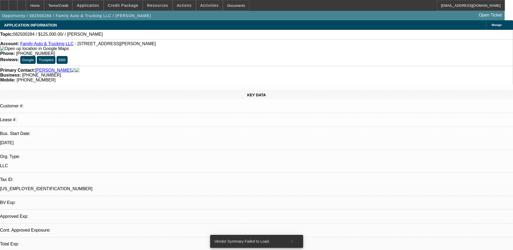
select select "0"
select select "2"
select select "0.1"
select select "1"
select select "2"
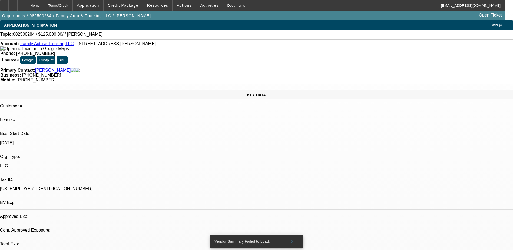
select select "4"
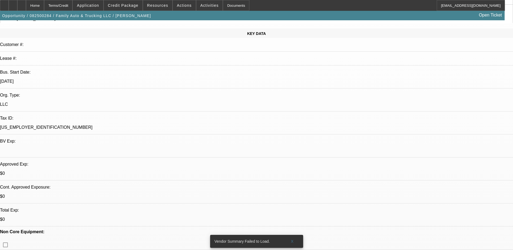
scroll to position [108, 0]
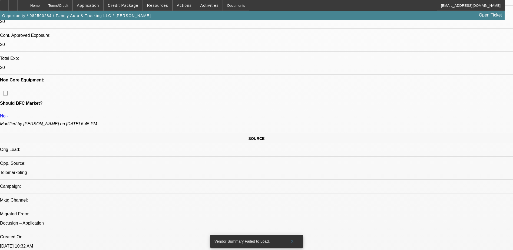
scroll to position [216, 0]
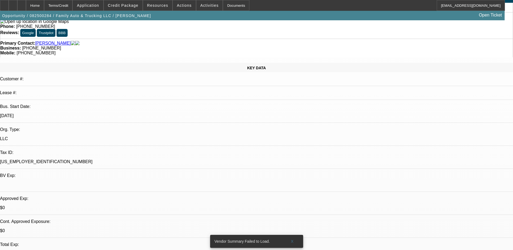
scroll to position [0, 0]
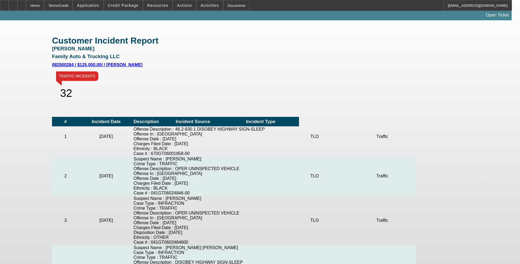
click at [111, 63] on h4 "082500284 / $125,000.00/ / [PERSON_NAME]" at bounding box center [260, 65] width 416 height 4
click at [44, 5] on div "Home" at bounding box center [35, 5] width 18 height 11
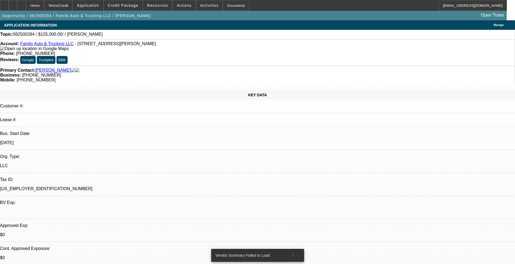
select select "0"
select select "2"
select select "0.1"
select select "4"
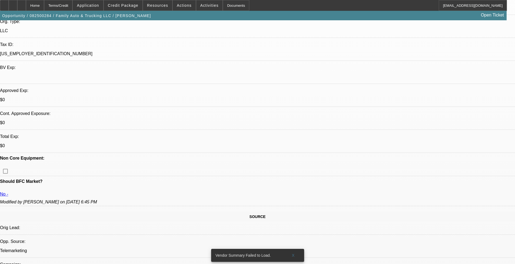
scroll to position [135, 0]
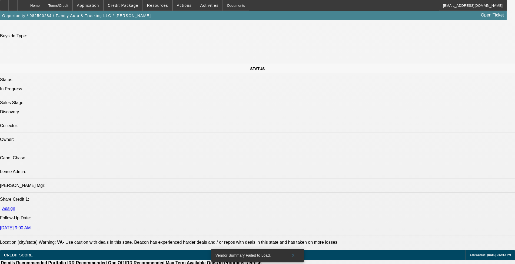
scroll to position [704, 0]
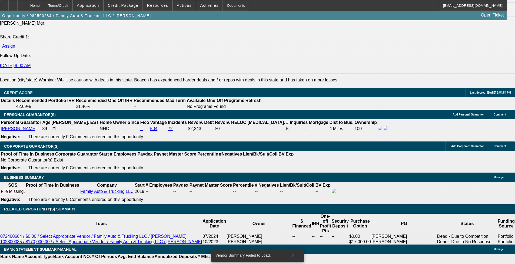
click at [408, 252] on div "APPLICATION INFORMATION Manage Topic: 082500284 / $125,000.00/ / Williams, Aaro…" at bounding box center [257, 263] width 515 height 1892
click at [488, 212] on div "APPLICATION INFORMATION Manage Topic: 082500284 / $125,000.00/ / Williams, Aaro…" at bounding box center [257, 263] width 515 height 1892
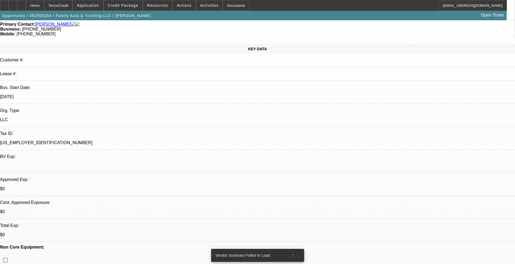
scroll to position [0, 0]
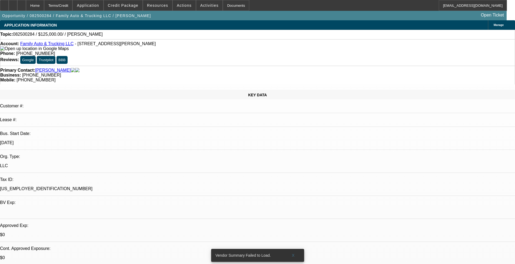
click at [55, 42] on div "Account: Family Auto & Trucking LLC - 9300 Old Stage Rd, Prince George, VA 2387…" at bounding box center [257, 52] width 515 height 27
click at [58, 45] on link "Family Auto & Trucking LLC" at bounding box center [46, 43] width 53 height 5
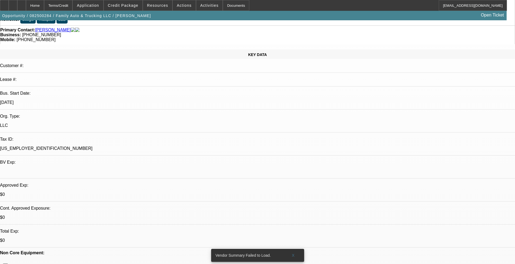
scroll to position [81, 0]
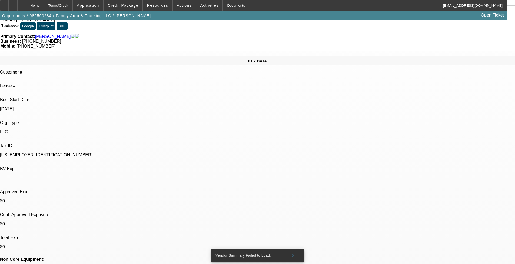
scroll to position [0, 0]
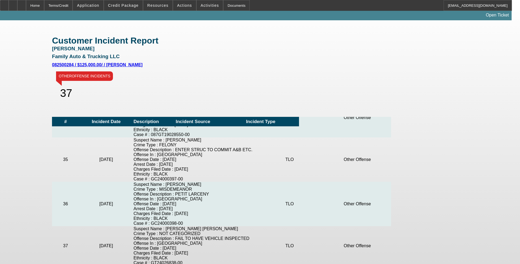
scroll to position [1524, 0]
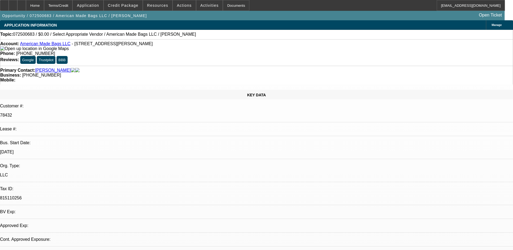
select select "0"
select select "2"
select select "0.1"
select select "4"
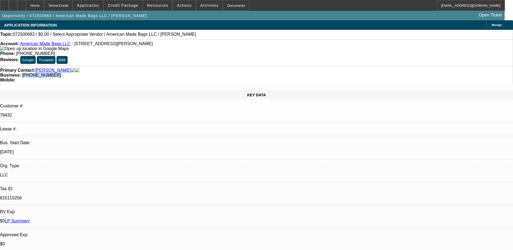
drag, startPoint x: 220, startPoint y: 59, endPoint x: 193, endPoint y: 58, distance: 27.6
click at [193, 73] on div "Business: [PHONE_NUMBER]" at bounding box center [256, 75] width 513 height 5
drag, startPoint x: 193, startPoint y: 58, endPoint x: 205, endPoint y: 61, distance: 12.7
copy span "[PHONE_NUMBER]"
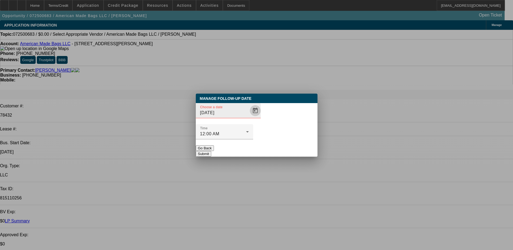
click at [249, 117] on span "Open calendar" at bounding box center [255, 110] width 13 height 13
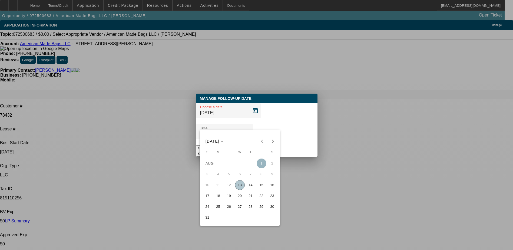
click at [261, 187] on span "15" at bounding box center [262, 185] width 10 height 10
type input "[DATE]"
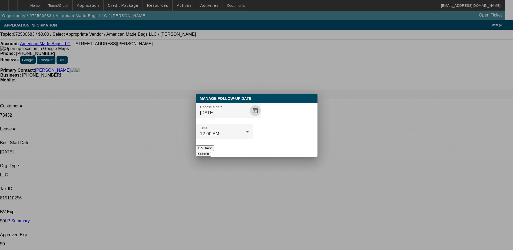
click at [211, 151] on button "Submit" at bounding box center [203, 154] width 15 height 6
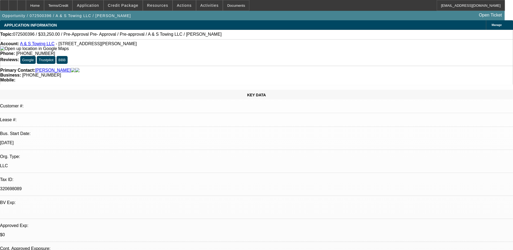
select select "0"
select select "0.15"
select select "2"
select select "0"
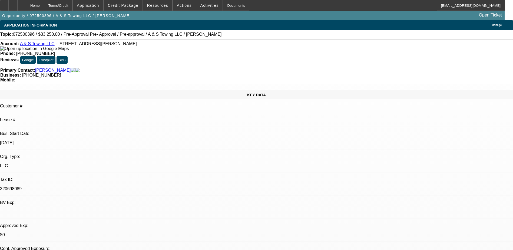
select select "0.1"
select select "2"
select select "0"
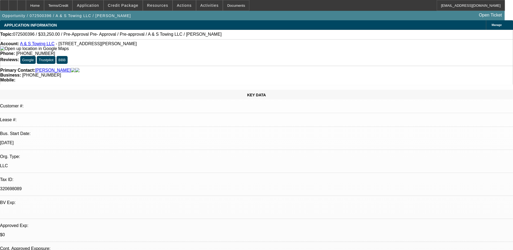
select select "0"
select select "1"
select select "2"
select select "6"
select select "1"
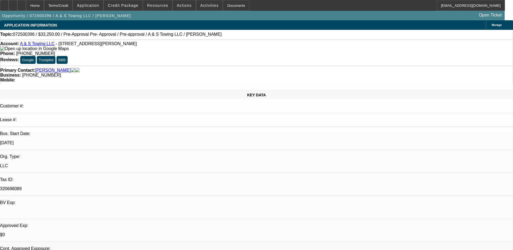
select select "2"
select select "6"
select select "1"
select select "2"
select select "6"
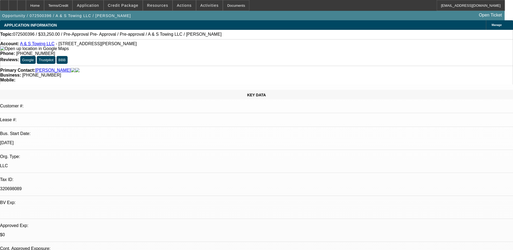
select select "1"
select select "6"
drag, startPoint x: 219, startPoint y: 58, endPoint x: 193, endPoint y: 59, distance: 25.7
click at [193, 73] on div "Business: (720) 417-2720" at bounding box center [256, 75] width 513 height 5
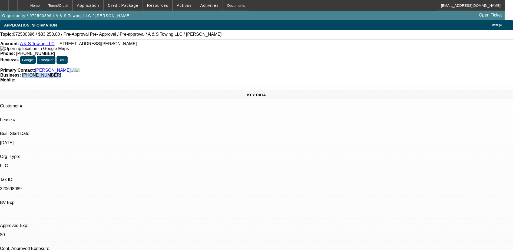
copy span "(720) 417-2720"
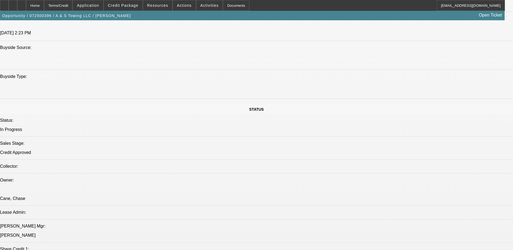
scroll to position [595, 0]
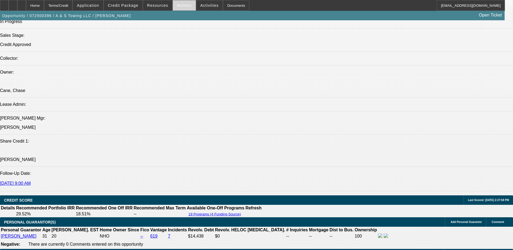
click at [178, 8] on button "Actions" at bounding box center [184, 5] width 23 height 10
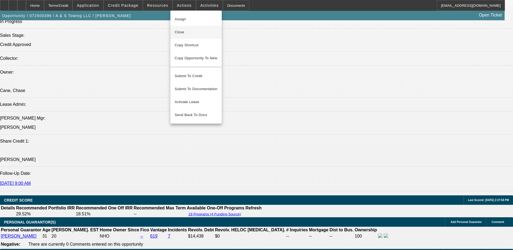
click at [189, 34] on span "Close" at bounding box center [196, 32] width 43 height 6
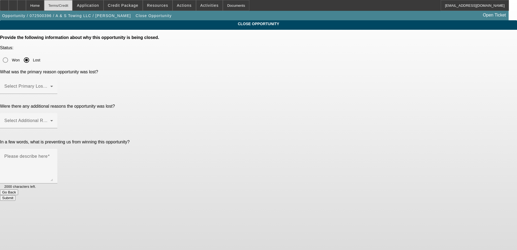
click at [59, 7] on div "Terms/Credit" at bounding box center [58, 5] width 29 height 11
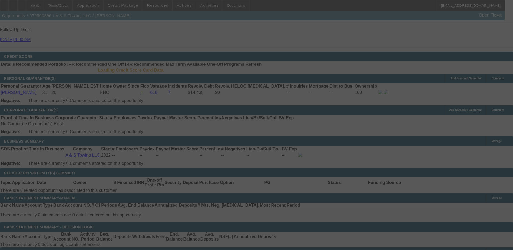
scroll to position [745, 0]
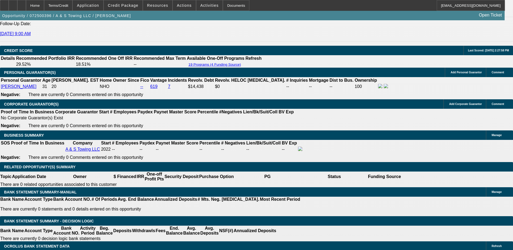
select select "0"
select select "2"
select select "0"
select select "6"
select select "0.15"
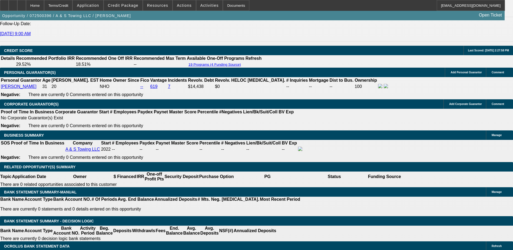
select select "2"
select select "0"
select select "6"
select select "0.1"
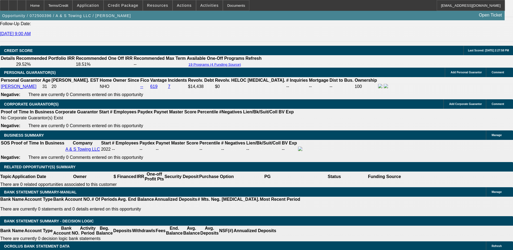
select select "2"
select select "0"
select select "6"
select select "0"
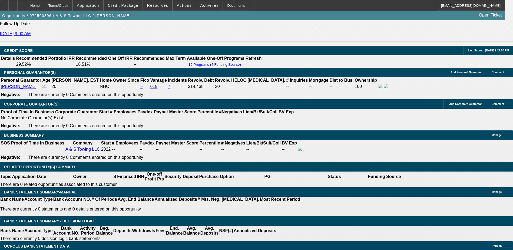
select select "0"
select select "6"
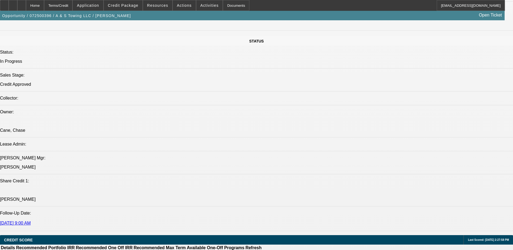
scroll to position [54, 0]
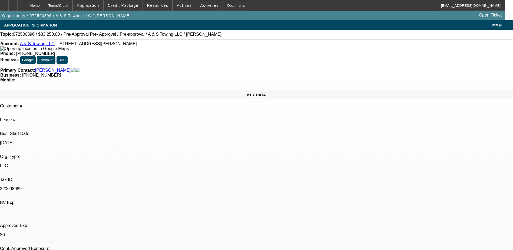
scroll to position [214, 0]
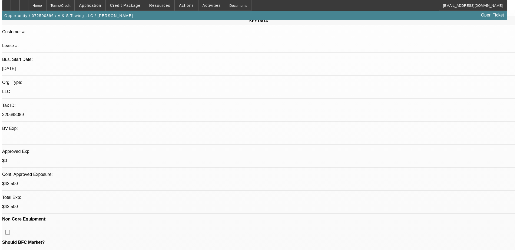
scroll to position [0, 0]
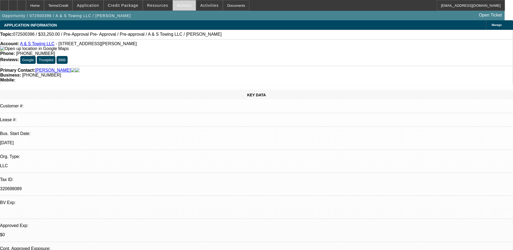
click at [177, 5] on span "Actions" at bounding box center [184, 5] width 15 height 4
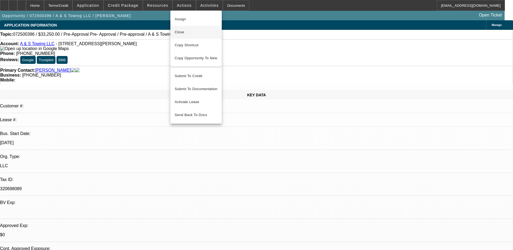
click at [193, 33] on span "Close" at bounding box center [196, 32] width 43 height 6
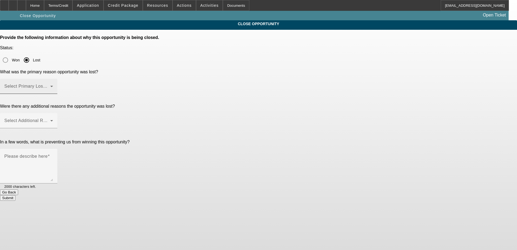
drag, startPoint x: 267, startPoint y: 58, endPoint x: 271, endPoint y: 58, distance: 4.1
click at [53, 79] on div "Select Primary Lost Reason" at bounding box center [28, 86] width 49 height 15
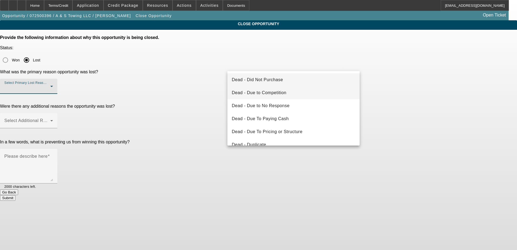
scroll to position [27, 0]
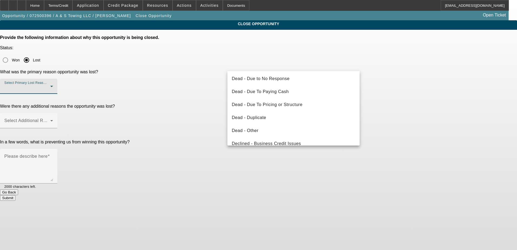
drag, startPoint x: 286, startPoint y: 91, endPoint x: 433, endPoint y: 84, distance: 146.8
click at [287, 91] on mat-option "Dead - Due To Paying Cash" at bounding box center [294, 91] width 132 height 13
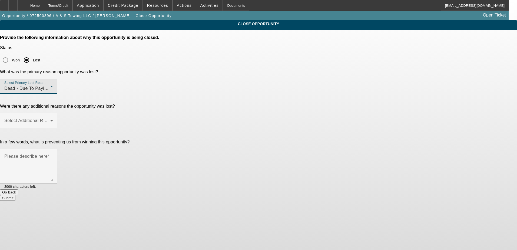
click at [432, 84] on app-close-opportunity "CLOSE OPPORTUNITY Provide the following information about why this opportunity …" at bounding box center [258, 110] width 517 height 180
click at [53, 113] on div "Select Additional Reasons" at bounding box center [28, 120] width 49 height 15
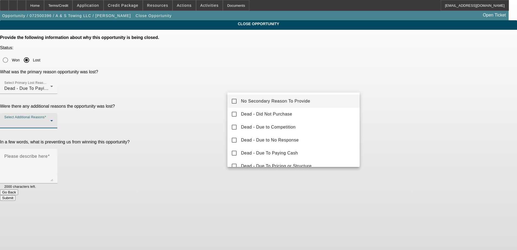
drag, startPoint x: 281, startPoint y: 103, endPoint x: 409, endPoint y: 102, distance: 127.7
click at [281, 103] on span "No Secondary Reason To Provide" at bounding box center [275, 101] width 69 height 6
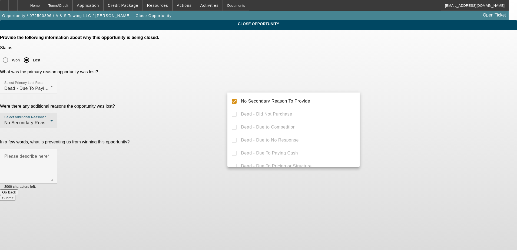
click at [409, 102] on div at bounding box center [258, 125] width 517 height 250
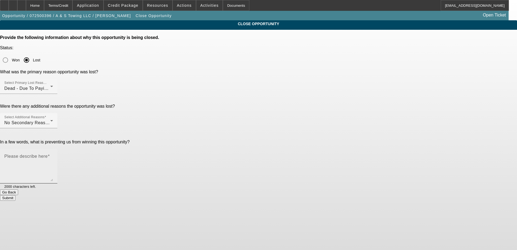
click at [53, 155] on textarea "Please describe here" at bounding box center [28, 168] width 49 height 26
click at [48, 154] on mat-label "Please describe here" at bounding box center [25, 156] width 43 height 5
click at [53, 155] on textarea "Please describe here" at bounding box center [28, 168] width 49 height 26
click at [48, 154] on mat-label "Please describe here" at bounding box center [25, 156] width 43 height 5
click at [53, 155] on textarea "Please describe here" at bounding box center [28, 168] width 49 height 26
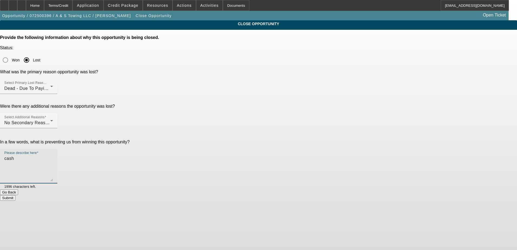
type textarea "cash"
click at [15, 195] on button "Submit" at bounding box center [7, 198] width 15 height 6
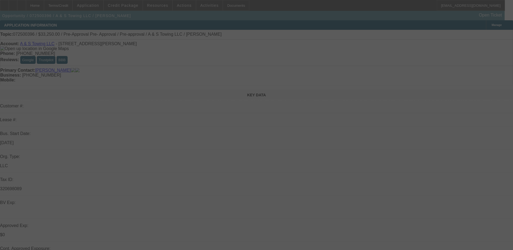
select select "0"
select select "0.15"
select select "2"
select select "0"
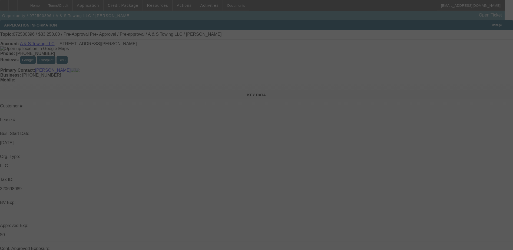
select select "0.1"
select select "2"
select select "0"
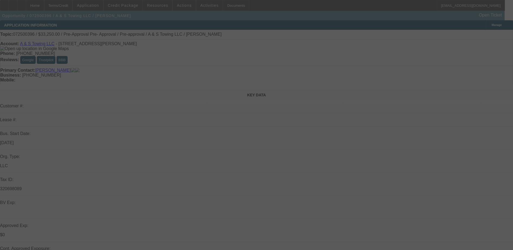
select select "0"
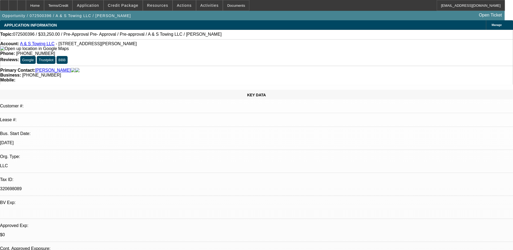
select select "1"
select select "2"
select select "6"
select select "1"
select select "2"
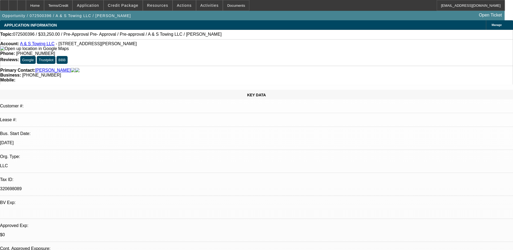
select select "6"
select select "1"
select select "2"
select select "6"
select select "1"
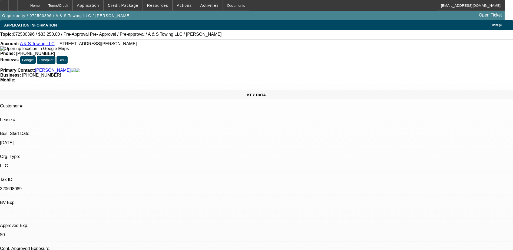
select select "1"
select select "6"
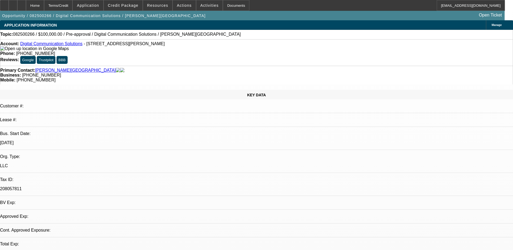
select select "0"
select select "2"
select select "0.1"
select select "4"
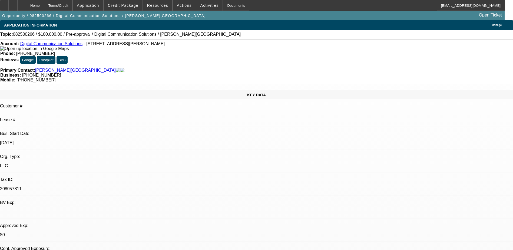
click at [70, 44] on link "Digital Communication Solutions" at bounding box center [51, 43] width 62 height 5
drag, startPoint x: 220, startPoint y: 63, endPoint x: 192, endPoint y: 64, distance: 27.6
click at [192, 73] on div "Business: (619) 865-0668" at bounding box center [256, 75] width 513 height 5
drag, startPoint x: 192, startPoint y: 64, endPoint x: 196, endPoint y: 64, distance: 3.2
copy div "(619) 865-0668"
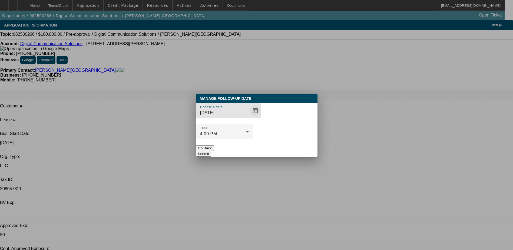
click at [249, 117] on span "Open calendar" at bounding box center [255, 110] width 13 height 13
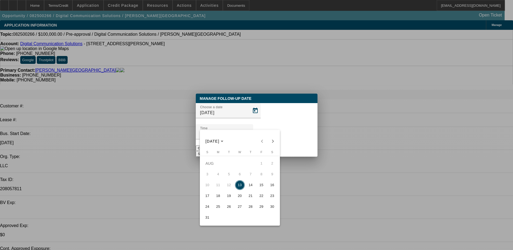
click at [251, 185] on span "14" at bounding box center [251, 185] width 10 height 10
type input "8/14/2025"
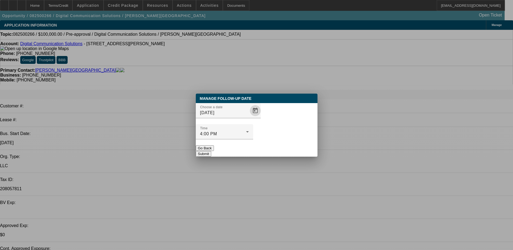
click at [211, 151] on button "Submit" at bounding box center [203, 154] width 15 height 6
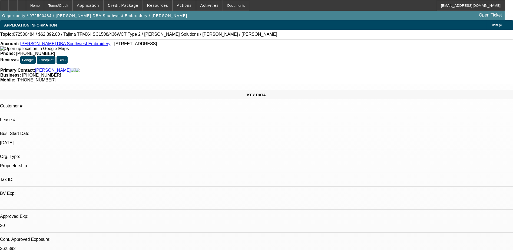
select select "0.2"
select select "2"
select select "0.1"
select select "0.2"
select select "2"
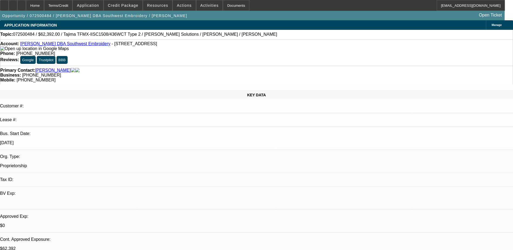
select select "0.1"
select select "0.15"
select select "2"
select select "0.1"
select select "0.15"
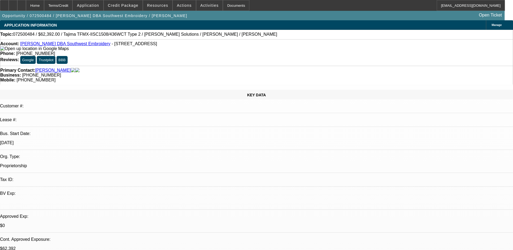
select select "2"
select select "0.1"
select select "1"
select select "2"
select select "4"
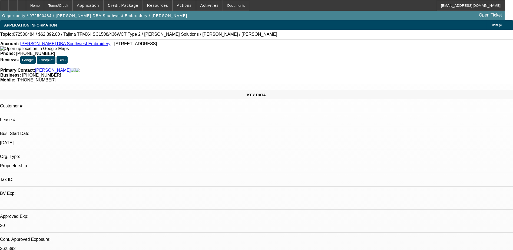
select select "1"
select select "2"
select select "4"
select select "1"
select select "2"
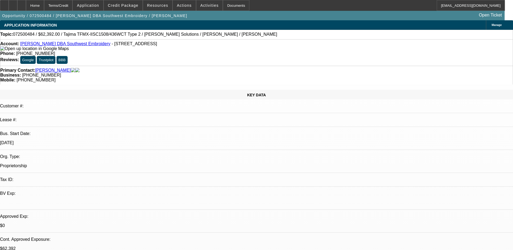
select select "4"
select select "1"
select select "2"
select select "4"
drag, startPoint x: 300, startPoint y: 64, endPoint x: 272, endPoint y: 64, distance: 28.1
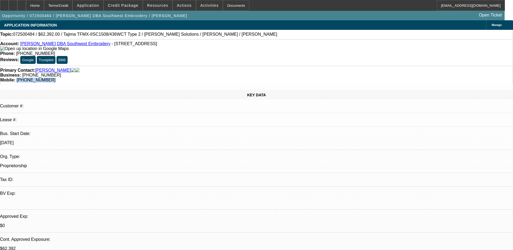
click at [272, 78] on div "Mobile: (714) 356-7968" at bounding box center [256, 80] width 513 height 5
drag, startPoint x: 220, startPoint y: 64, endPoint x: 193, endPoint y: 63, distance: 26.2
click at [193, 73] on div "Business: (949) 478-9539" at bounding box center [256, 75] width 513 height 5
copy span "(949) 478-9539"
click at [126, 6] on span "Credit Package" at bounding box center [123, 5] width 31 height 4
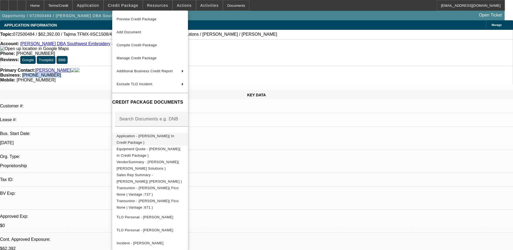
click at [147, 140] on span "Application - Johnny Olvera( In Credit Package )" at bounding box center [150, 139] width 67 height 13
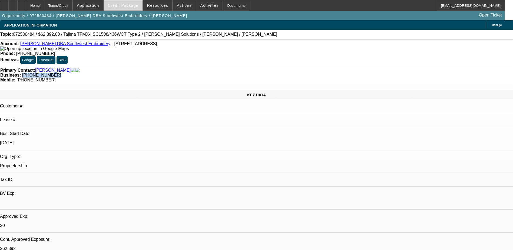
click at [123, 6] on span "Credit Package" at bounding box center [123, 5] width 31 height 4
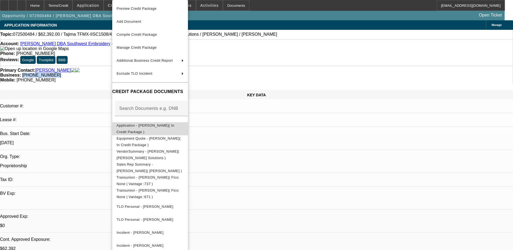
click at [146, 126] on span "Application - Johnny Olvera( In Credit Package )" at bounding box center [146, 128] width 58 height 11
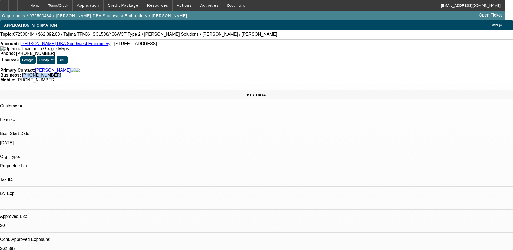
click at [85, 46] on link "Johnny Olvera DBA Southwest Embroidery" at bounding box center [65, 43] width 90 height 5
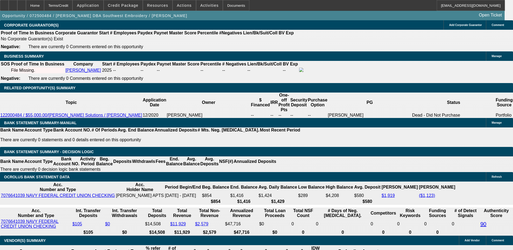
scroll to position [839, 0]
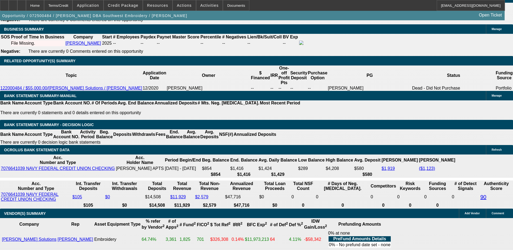
drag, startPoint x: 422, startPoint y: 179, endPoint x: 475, endPoint y: 178, distance: 53.0
drag, startPoint x: 422, startPoint y: 179, endPoint x: 475, endPoint y: 178, distance: 53.6
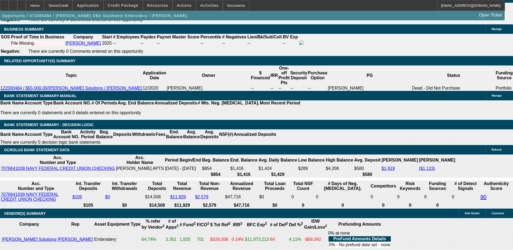
drag, startPoint x: 475, startPoint y: 178, endPoint x: 452, endPoint y: 189, distance: 25.8
drag, startPoint x: 422, startPoint y: 179, endPoint x: 474, endPoint y: 180, distance: 51.7
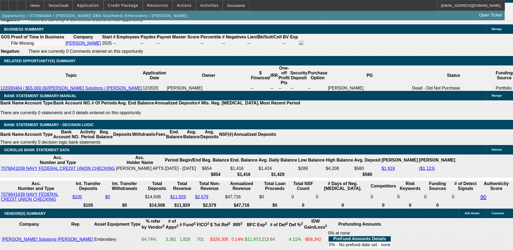
drag, startPoint x: 474, startPoint y: 180, endPoint x: 451, endPoint y: 180, distance: 23.0
click at [123, 5] on span "Credit Package" at bounding box center [123, 5] width 31 height 4
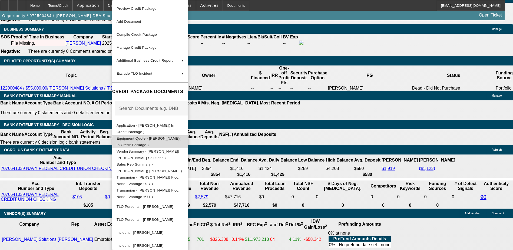
click at [149, 140] on span "Equipment Quote - Johnny Olvera( In Credit Package )" at bounding box center [149, 141] width 64 height 11
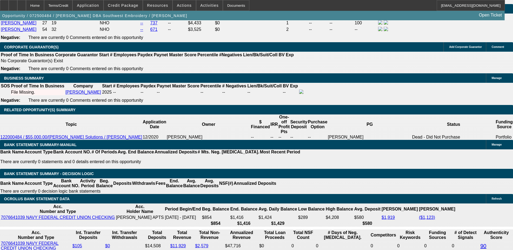
scroll to position [785, 0]
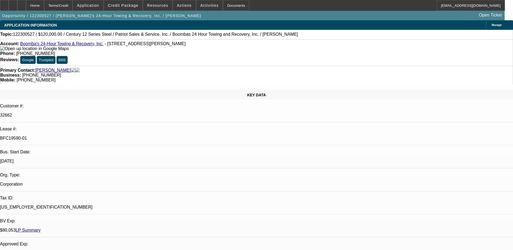
select select "0"
select select "2"
select select "0"
select select "2"
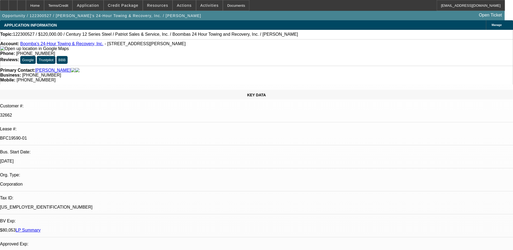
select select "0"
select select "2"
select select "0"
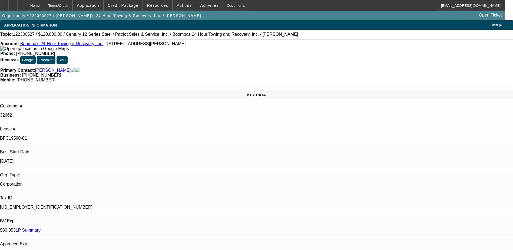
select select "2"
select select "0"
select select "1"
select select "2"
select select "6"
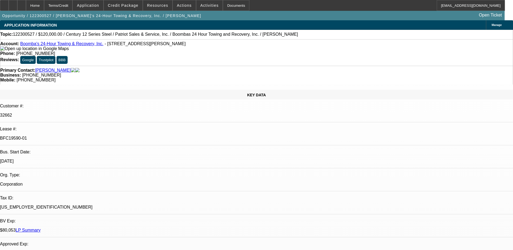
select select "1"
select select "2"
select select "6"
select select "1"
select select "2"
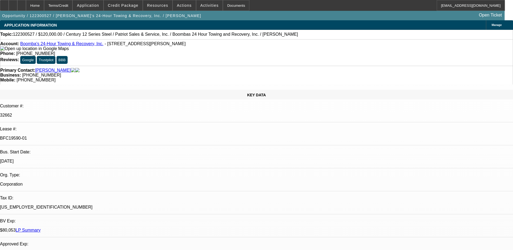
select select "6"
select select "1"
select select "2"
select select "6"
click at [77, 136] on p "BFC19590-01" at bounding box center [256, 138] width 513 height 5
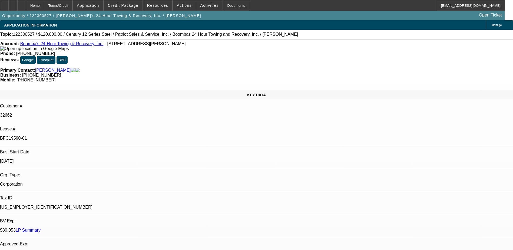
click at [77, 136] on p "BFC19590-01" at bounding box center [256, 138] width 513 height 5
copy div "BFC19590-01"
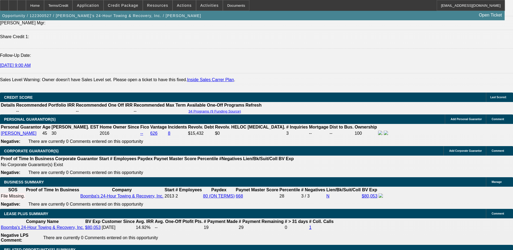
scroll to position [839, 0]
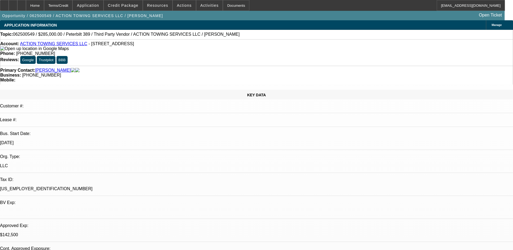
select select "0"
select select "3"
select select "0"
select select "6"
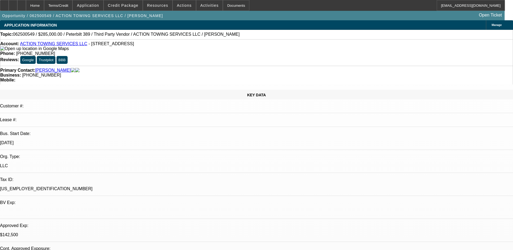
select select "0"
select select "3"
select select "0"
select select "6"
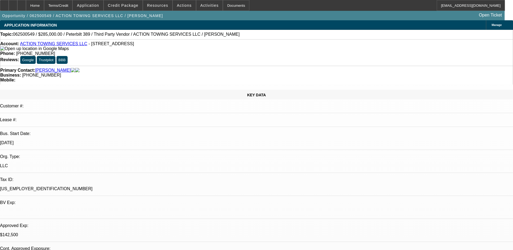
select select "0"
select select "3"
select select "0.1"
select select "4"
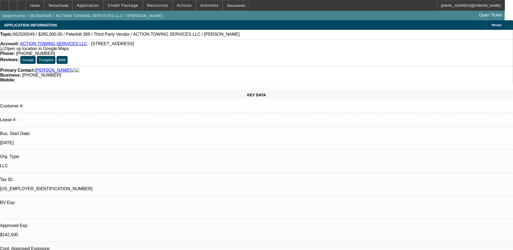
select select "0"
select select "3"
select select "0.1"
select select "4"
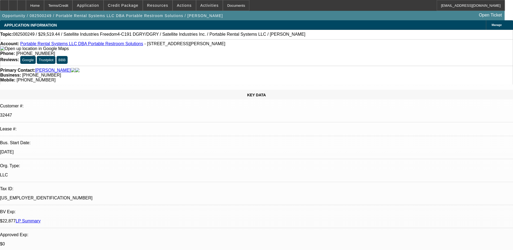
select select "0.15"
select select "2"
select select "0"
select select "6"
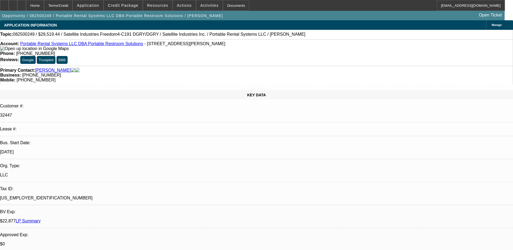
scroll to position [406, 0]
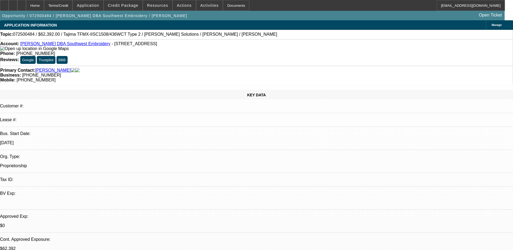
select select "0.2"
select select "2"
select select "0.1"
select select "0.2"
select select "2"
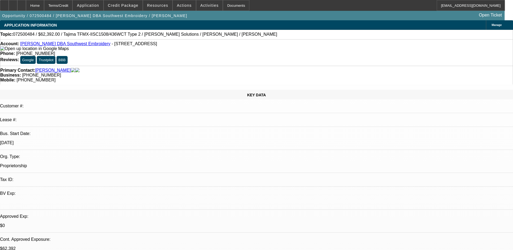
select select "0.1"
select select "0.15"
select select "2"
select select "0.1"
select select "0.15"
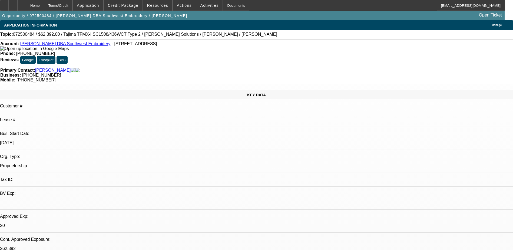
select select "2"
select select "0.1"
select select "1"
select select "2"
select select "4"
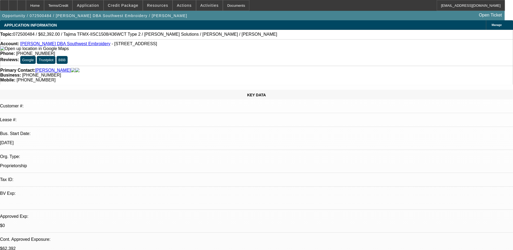
select select "1"
select select "2"
select select "4"
select select "1"
select select "2"
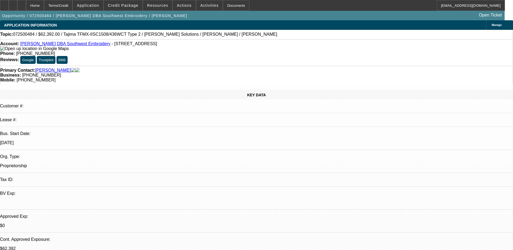
select select "4"
select select "1"
select select "2"
select select "4"
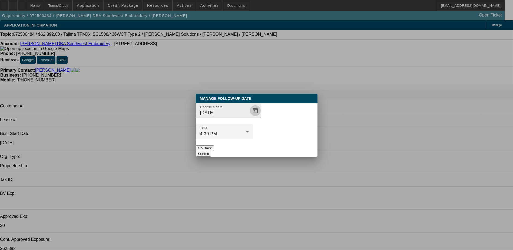
click at [250, 117] on span "Open calendar" at bounding box center [255, 110] width 13 height 13
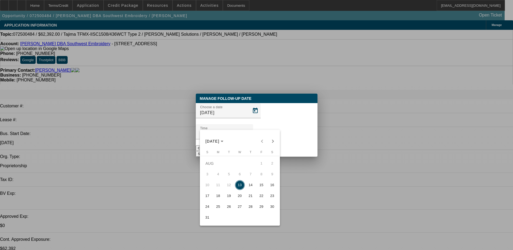
click at [242, 199] on span "20" at bounding box center [240, 196] width 10 height 10
type input "[DATE]"
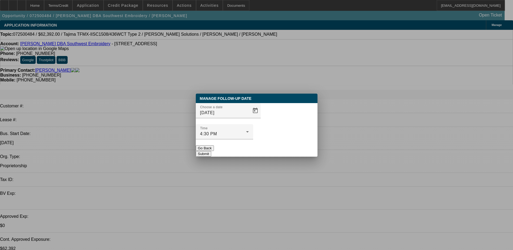
click at [284, 148] on div "Manage Follow-Up Date Choose a date [DATE] Time 4:30 PM Go Back Submit" at bounding box center [257, 125] width 122 height 63
click at [211, 151] on button "Submit" at bounding box center [203, 154] width 15 height 6
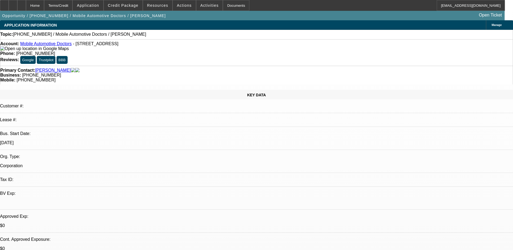
select select "0"
select select "2"
select select "0.1"
select select "4"
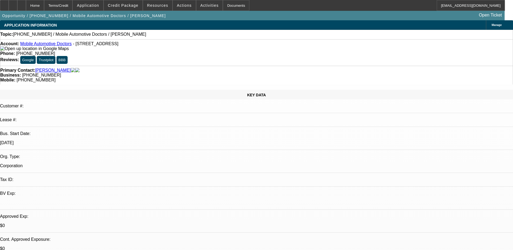
click at [52, 44] on link "Mobile Automotive Doctors" at bounding box center [45, 43] width 51 height 5
drag, startPoint x: 298, startPoint y: 64, endPoint x: 272, endPoint y: 62, distance: 26.3
click at [272, 66] on div "Primary Contact: [PERSON_NAME] Business: [PHONE_NUMBER] Mobile: [PHONE_NUMBER]" at bounding box center [256, 75] width 513 height 19
copy span "[PHONE_NUMBER]"
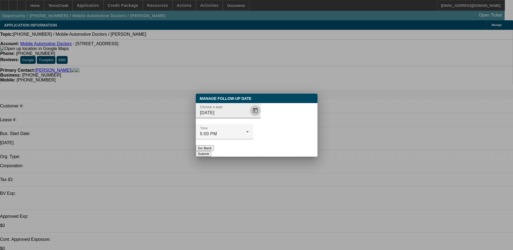
click at [249, 117] on span "Open calendar" at bounding box center [255, 110] width 13 height 13
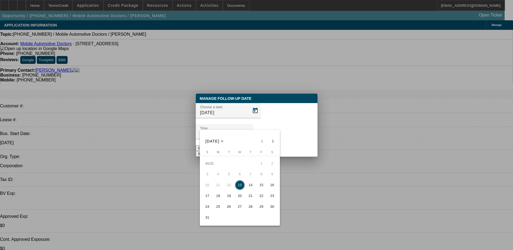
click at [273, 141] on span "Next month" at bounding box center [273, 141] width 11 height 11
click at [264, 188] on span "12" at bounding box center [262, 185] width 10 height 10
type input "9/12/2025"
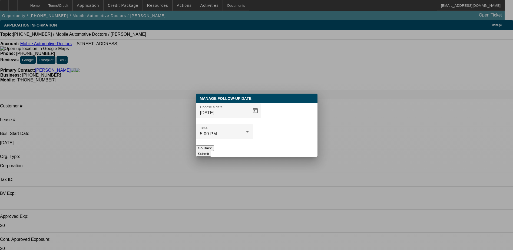
click at [211, 151] on button "Submit" at bounding box center [203, 154] width 15 height 6
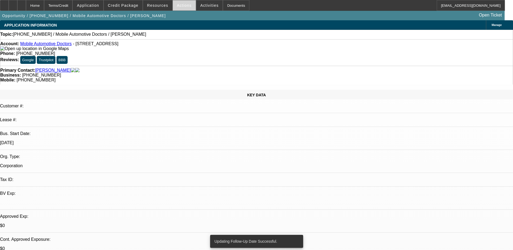
click at [180, 6] on span "Actions" at bounding box center [184, 5] width 15 height 4
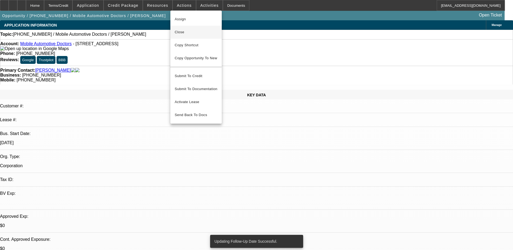
click at [196, 35] on button "Close" at bounding box center [195, 32] width 51 height 13
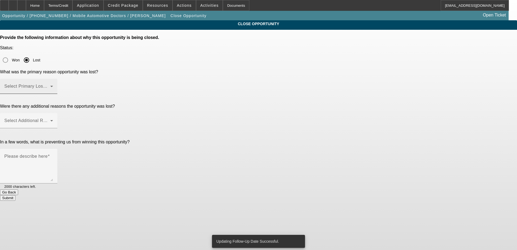
click at [53, 79] on div "Select Primary Lost Reason" at bounding box center [28, 86] width 49 height 15
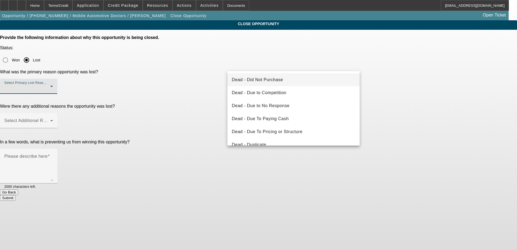
click at [284, 81] on mat-option "Dead - Did Not Purchase" at bounding box center [294, 79] width 132 height 13
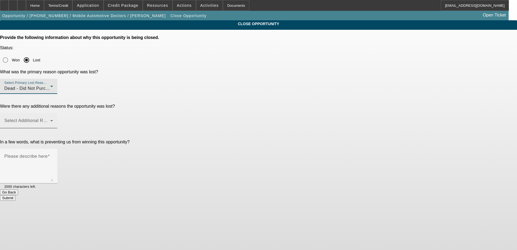
click at [50, 120] on span at bounding box center [27, 123] width 46 height 6
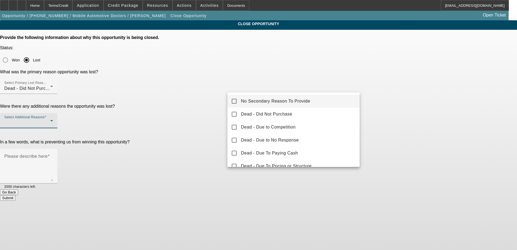
click at [310, 101] on mat-option "No Secondary Reason To Provide" at bounding box center [294, 101] width 132 height 13
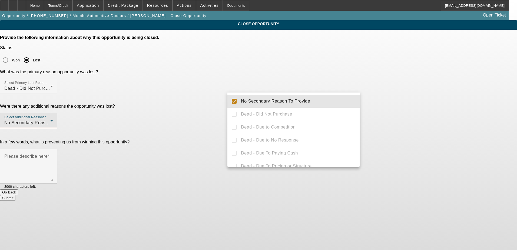
click at [394, 103] on div at bounding box center [258, 125] width 517 height 250
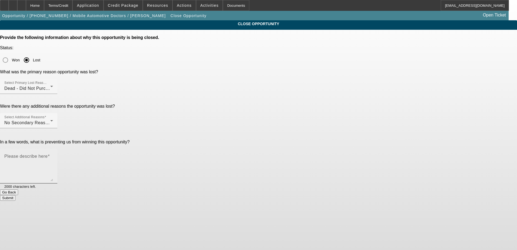
click at [53, 155] on textarea "Please describe here" at bounding box center [28, 168] width 49 height 26
type textarea "said hes holding off for now and will reach out when ready"
click at [15, 195] on button "Submit" at bounding box center [7, 198] width 15 height 6
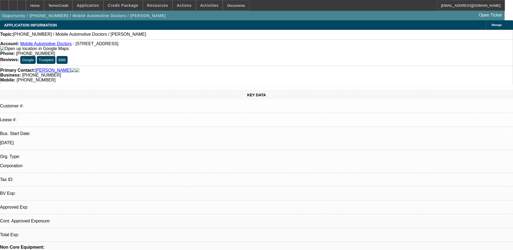
select select "0"
select select "2"
select select "0.1"
select select "1"
select select "2"
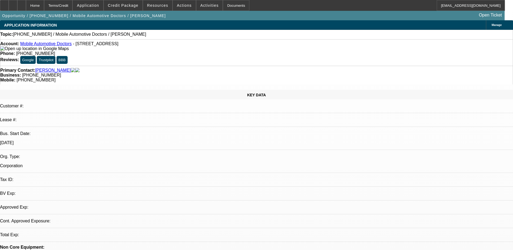
select select "4"
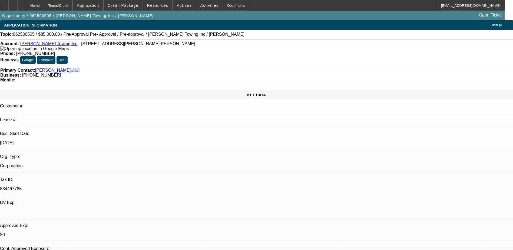
select select "0.15"
select select "2"
select select "0"
select select "0.15"
select select "2"
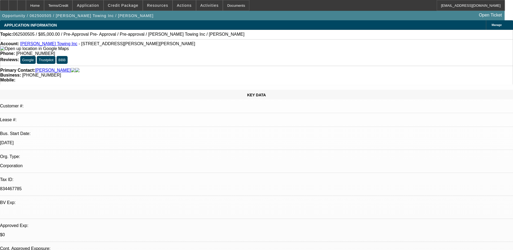
select select "0"
select select "0.1"
select select "2"
select select "0"
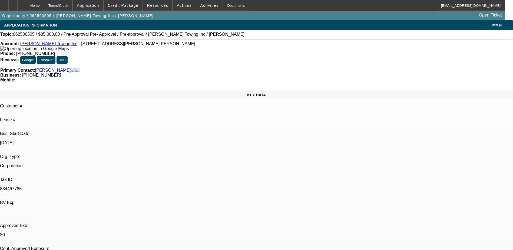
select select "0"
select select "1"
select select "2"
select select "6"
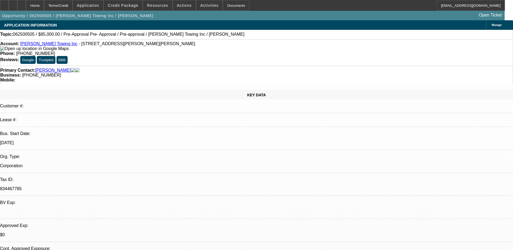
select select "1"
select select "2"
select select "6"
select select "1"
select select "2"
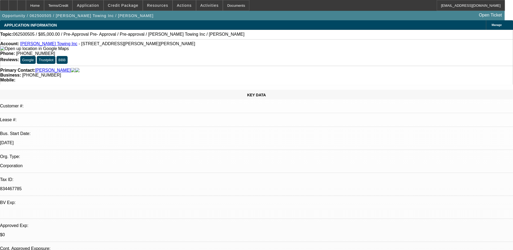
select select "6"
select select "1"
select select "6"
click at [129, 8] on span at bounding box center [123, 5] width 39 height 13
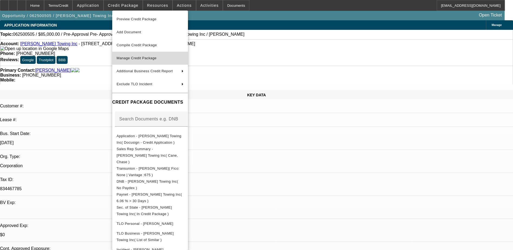
click at [153, 60] on span "Manage Credit Package" at bounding box center [150, 58] width 67 height 6
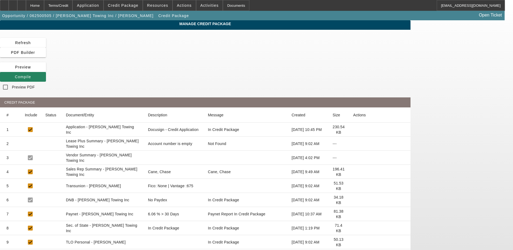
click at [353, 214] on icon at bounding box center [353, 214] width 0 height 0
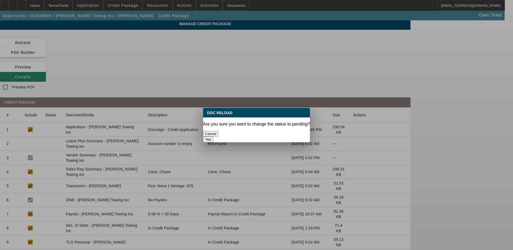
click at [213, 137] on button "Yes" at bounding box center [208, 140] width 10 height 6
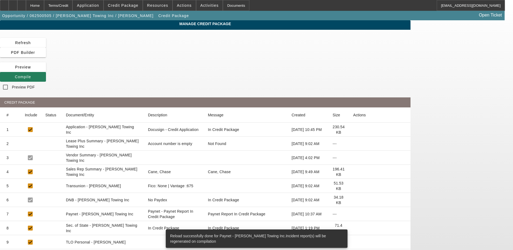
click at [31, 75] on span "Compile" at bounding box center [23, 77] width 16 height 4
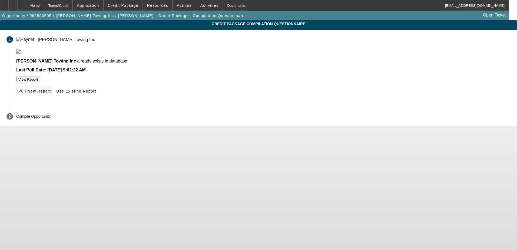
click at [51, 93] on span "Pull New Report" at bounding box center [34, 91] width 32 height 4
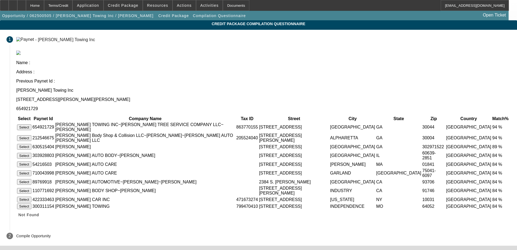
click at [31, 124] on button "Select" at bounding box center [24, 127] width 14 height 6
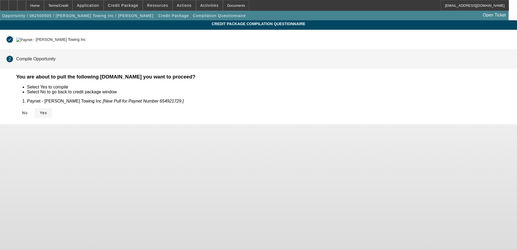
click at [40, 114] on icon at bounding box center [40, 113] width 0 height 4
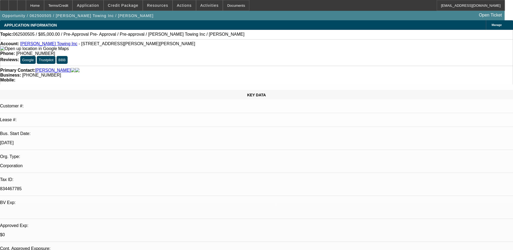
select select "0.15"
select select "2"
select select "0"
select select "6"
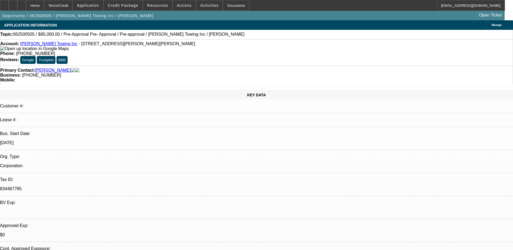
select select "0.15"
select select "2"
select select "0"
select select "6"
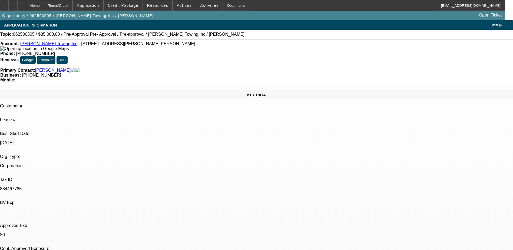
select select "0.1"
select select "2"
select select "0"
select select "6"
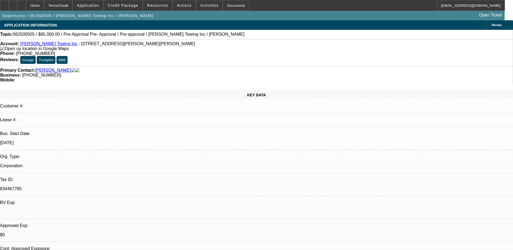
select select "0"
select select "6"
click at [127, 11] on div "Opportunity / 062500505 / [PERSON_NAME] Towing Inc / [PERSON_NAME] Open Ticket" at bounding box center [252, 15] width 505 height 9
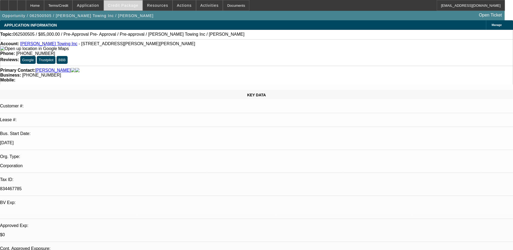
click at [128, 8] on span at bounding box center [123, 5] width 39 height 13
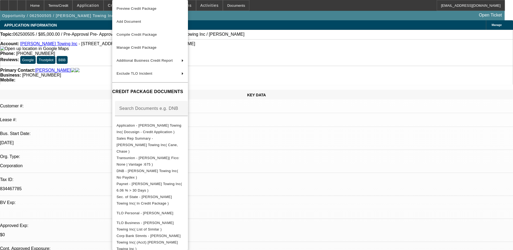
click at [35, 6] on div at bounding box center [256, 125] width 513 height 250
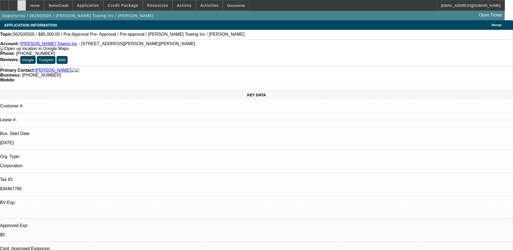
click at [22, 4] on icon at bounding box center [22, 4] width 0 height 0
select select "0.15"
select select "2"
select select "0"
select select "0.15"
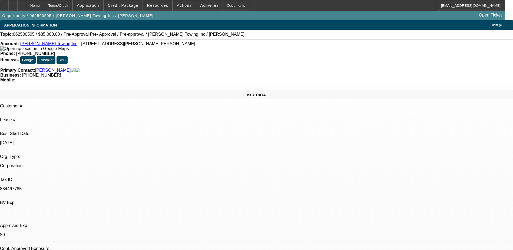
select select "2"
select select "0"
select select "0.1"
select select "2"
select select "0"
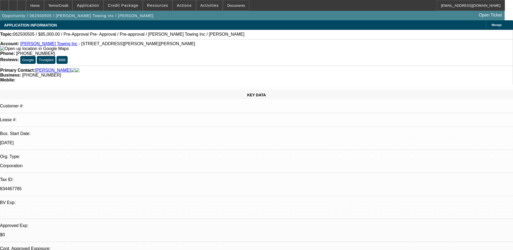
select select "0"
select select "1"
select select "2"
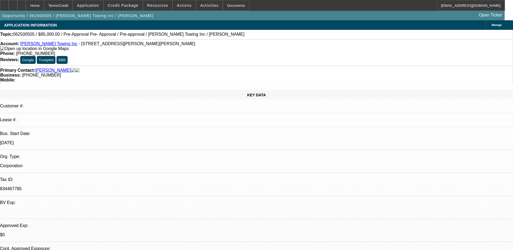
select select "6"
select select "1"
select select "2"
select select "6"
select select "1"
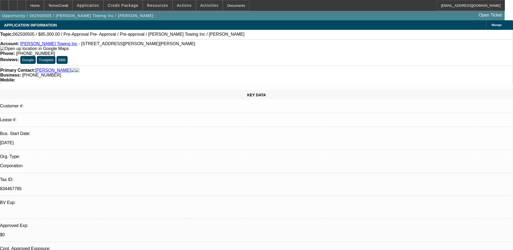
select select "2"
select select "6"
select select "1"
select select "6"
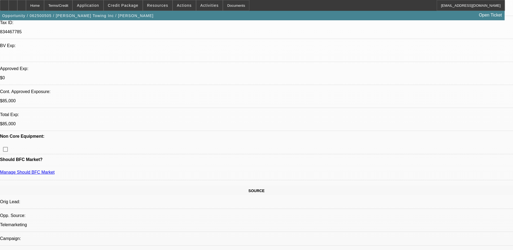
scroll to position [162, 0]
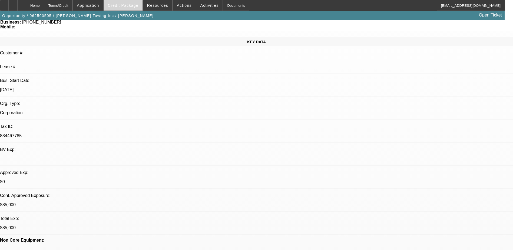
scroll to position [0, 0]
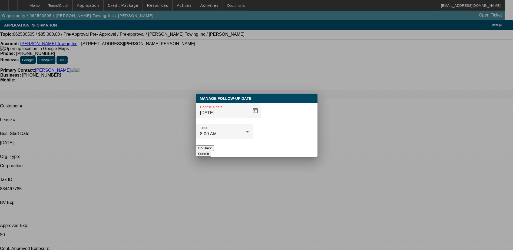
drag, startPoint x: 225, startPoint y: 141, endPoint x: 369, endPoint y: 69, distance: 160.7
click at [214, 145] on button "Go Back" at bounding box center [205, 148] width 18 height 6
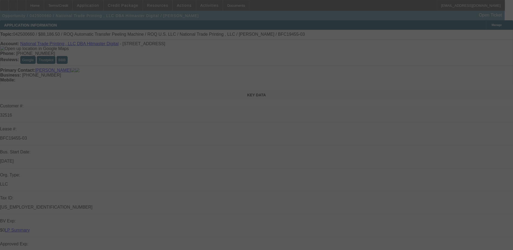
select select "0"
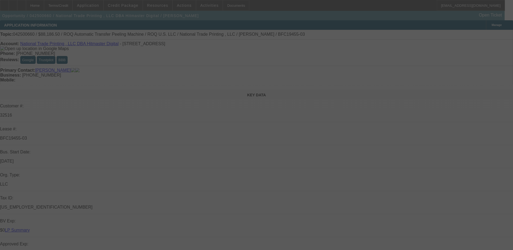
select select "0"
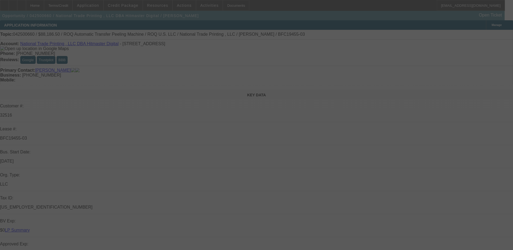
select select "0"
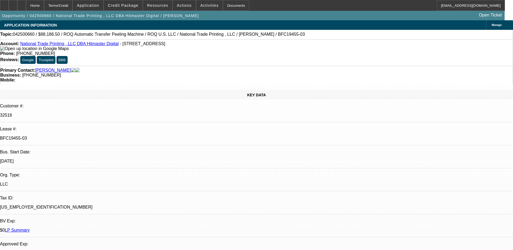
select select "1"
select select "6"
select select "1"
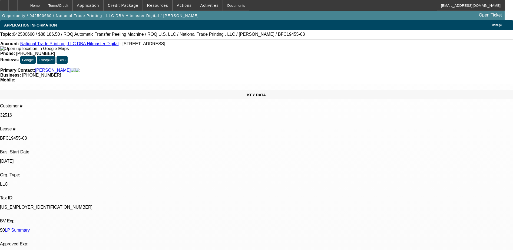
select select "6"
select select "1"
select select "6"
select select "1"
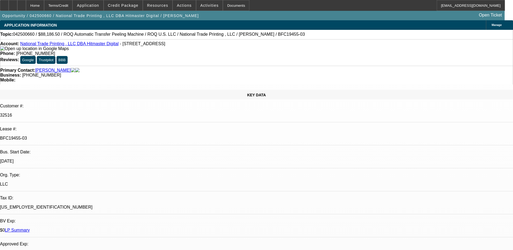
select select "1"
select select "6"
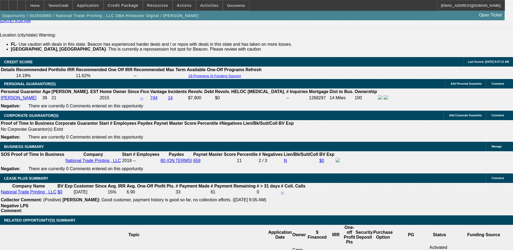
scroll to position [885, 0]
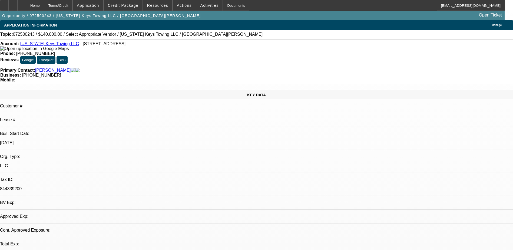
select select "0"
select select "2"
select select "0.1"
select select "4"
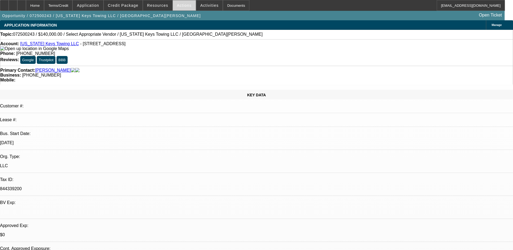
click at [183, 7] on span "Actions" at bounding box center [184, 5] width 15 height 4
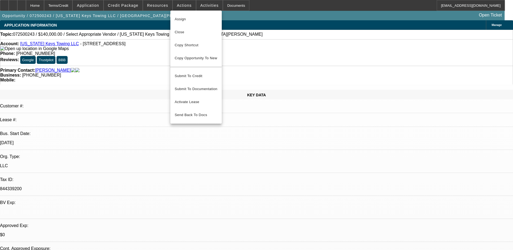
click at [308, 132] on div at bounding box center [256, 125] width 513 height 250
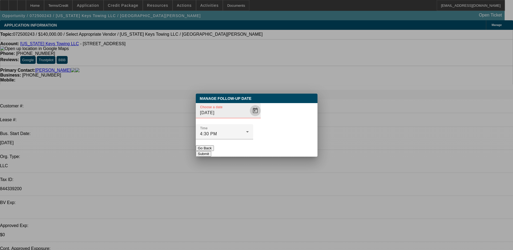
click at [249, 117] on span "Open calendar" at bounding box center [255, 110] width 13 height 13
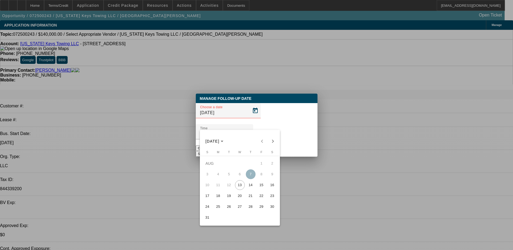
click at [277, 136] on div "AUG 2025 AUG 2025" at bounding box center [239, 141] width 77 height 11
click at [271, 141] on span "Next month" at bounding box center [273, 141] width 11 height 11
click at [261, 184] on span "12" at bounding box center [262, 185] width 10 height 10
type input "9/12/2025"
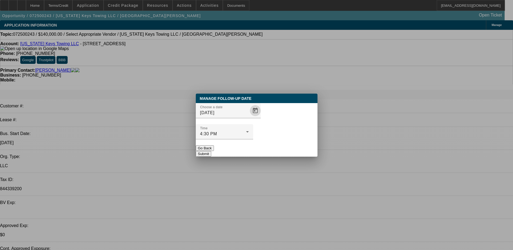
click at [211, 151] on button "Submit" at bounding box center [203, 154] width 15 height 6
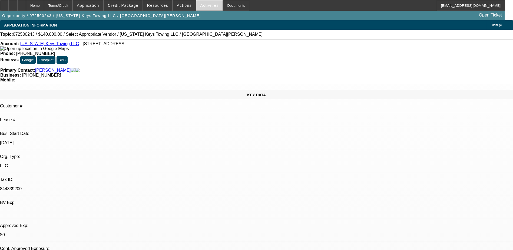
drag, startPoint x: 200, startPoint y: 8, endPoint x: 197, endPoint y: 7, distance: 2.7
click at [199, 7] on button "Activities" at bounding box center [209, 5] width 27 height 10
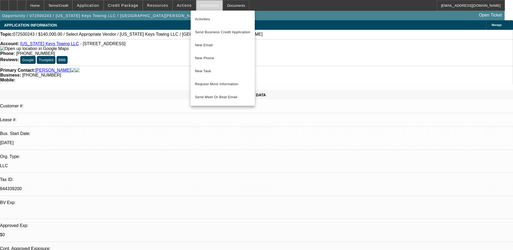
click at [183, 7] on div at bounding box center [256, 125] width 513 height 250
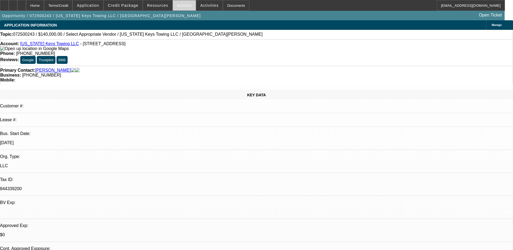
click at [182, 6] on span "Actions" at bounding box center [184, 5] width 15 height 4
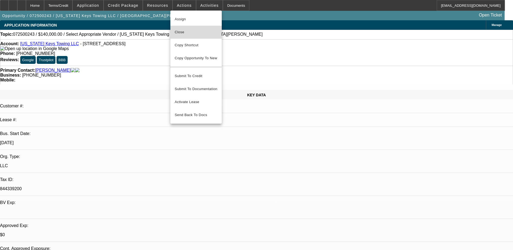
click at [189, 31] on span "Close" at bounding box center [196, 32] width 43 height 6
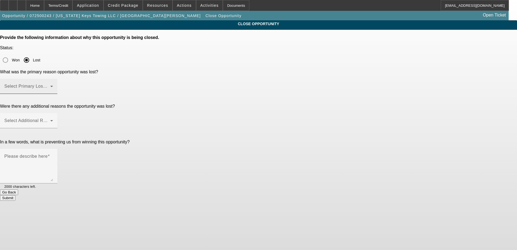
click at [53, 79] on div "Select Primary Lost Reason" at bounding box center [28, 86] width 49 height 15
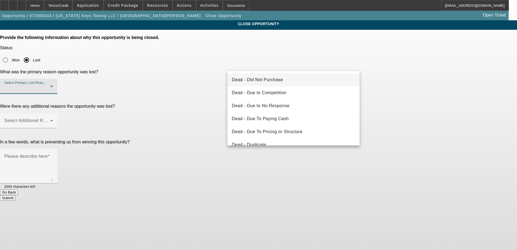
click at [281, 83] on mat-option "Dead - Did Not Purchase" at bounding box center [294, 79] width 132 height 13
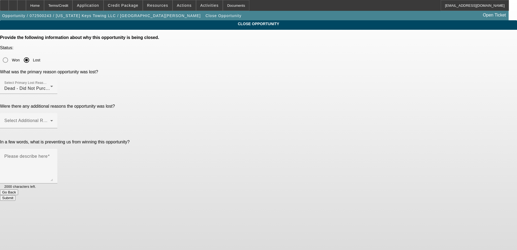
click at [424, 78] on app-close-opportunity "CLOSE OPPORTUNITY Provide the following information about why this opportunity …" at bounding box center [258, 110] width 517 height 180
click at [53, 113] on div "Select Additional Reasons" at bounding box center [28, 120] width 49 height 15
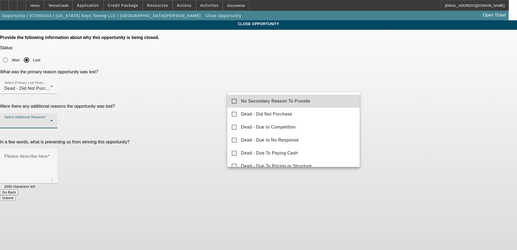
click at [318, 102] on mat-option "No Secondary Reason To Provide" at bounding box center [294, 101] width 132 height 13
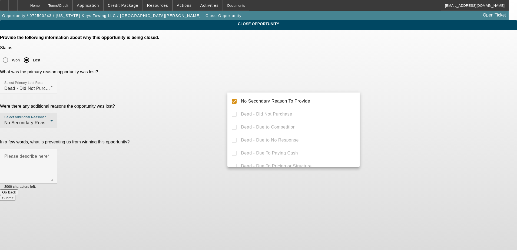
click at [406, 102] on div at bounding box center [258, 125] width 517 height 250
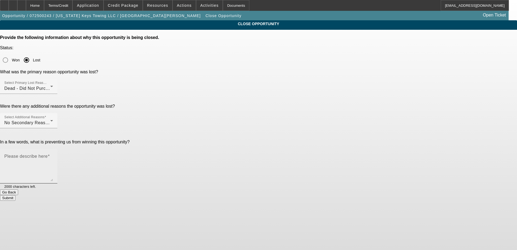
click at [53, 155] on textarea "Please describe here" at bounding box center [28, 168] width 49 height 26
type textarea "not buying"
click at [330, 195] on div "Submit" at bounding box center [258, 198] width 517 height 6
click at [15, 195] on button "Submit" at bounding box center [7, 198] width 15 height 6
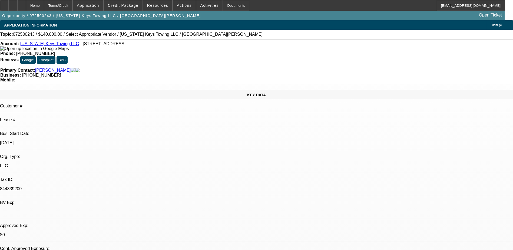
select select "0"
select select "2"
select select "0.1"
select select "4"
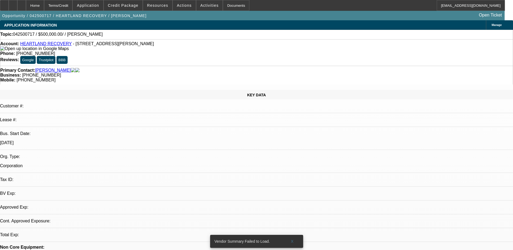
select select "0"
select select "2"
select select "0.1"
select select "4"
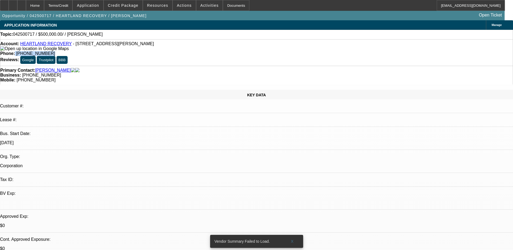
drag, startPoint x: 217, startPoint y: 45, endPoint x: 187, endPoint y: 45, distance: 30.0
click at [187, 51] on div "Phone: (785) 232-1015" at bounding box center [256, 53] width 513 height 5
drag, startPoint x: 187, startPoint y: 45, endPoint x: 208, endPoint y: 46, distance: 21.4
copy div "(785) 232-1015"
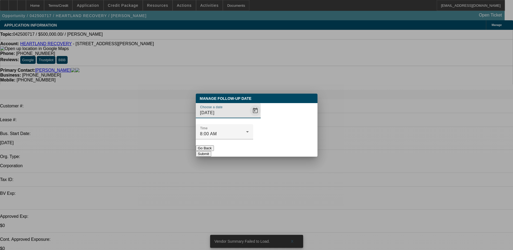
click at [249, 117] on span "Open calendar" at bounding box center [255, 110] width 13 height 13
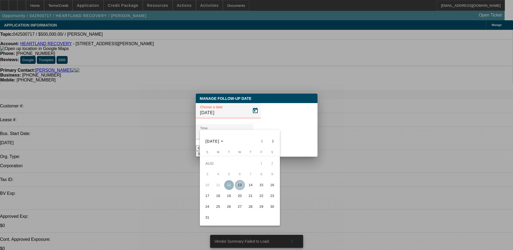
click at [251, 197] on span "21" at bounding box center [251, 196] width 10 height 10
type input "8/21/2025"
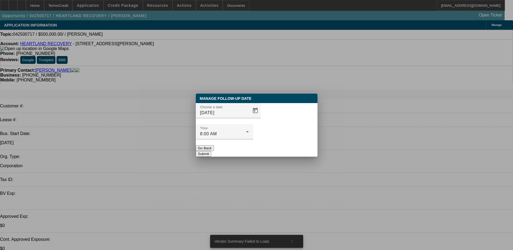
click at [211, 151] on button "Submit" at bounding box center [203, 154] width 15 height 6
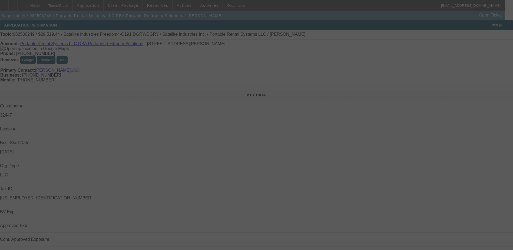
scroll to position [189, 0]
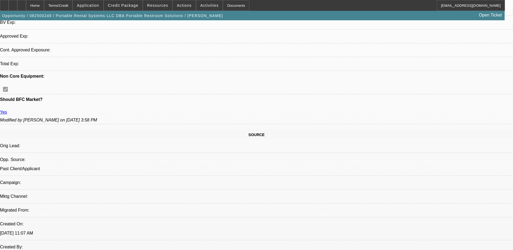
select select "0.15"
select select "2"
select select "0"
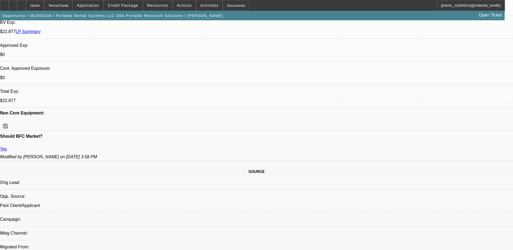
select select "1"
select select "2"
select select "6"
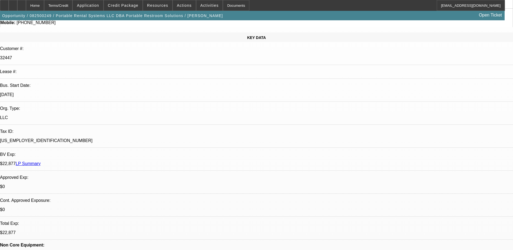
scroll to position [0, 0]
